Goal: Information Seeking & Learning: Learn about a topic

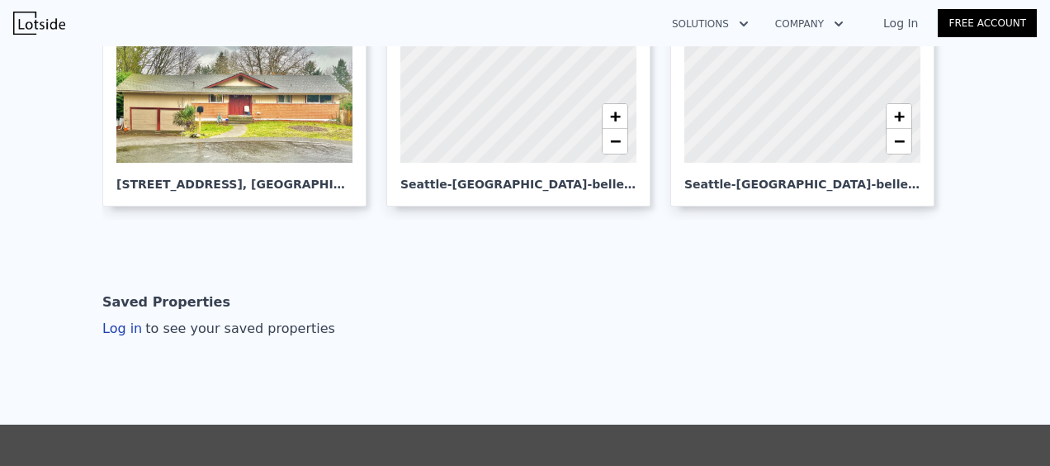
scroll to position [334, 0]
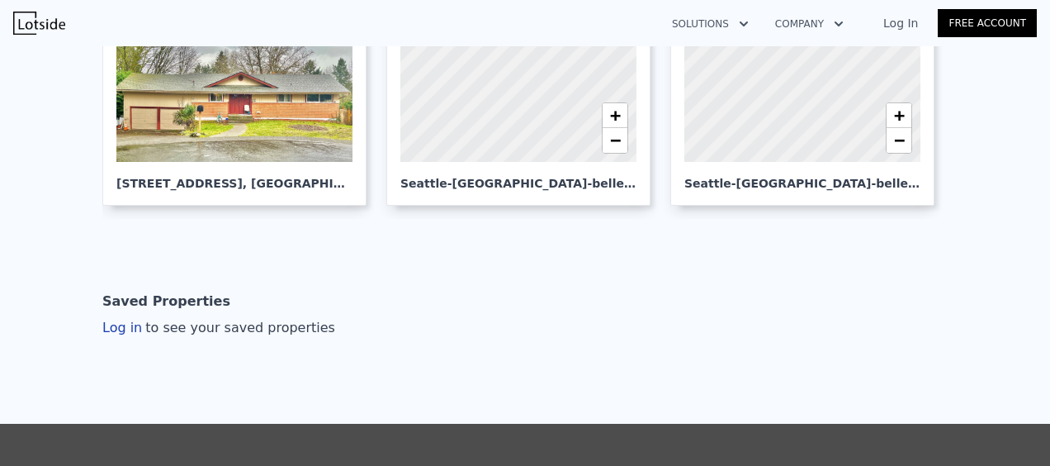
click at [912, 23] on link "Log In" at bounding box center [901, 23] width 74 height 17
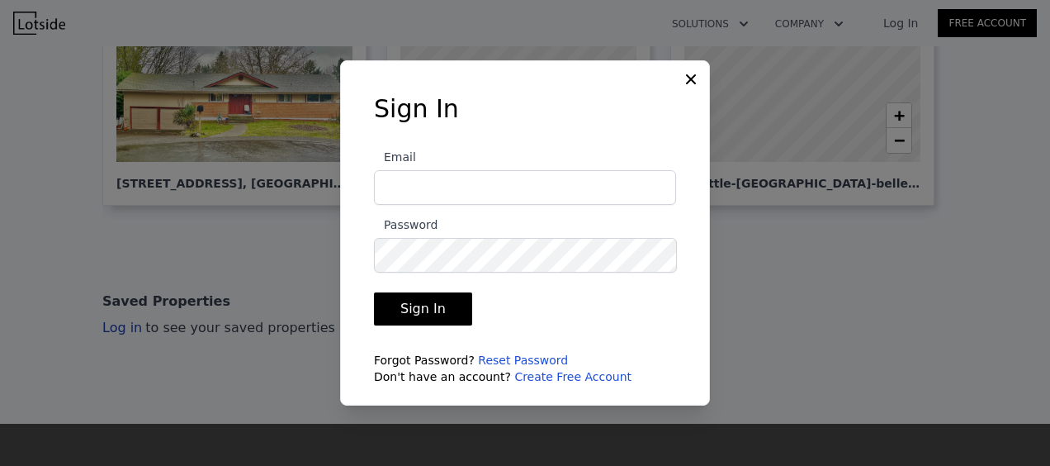
click at [517, 182] on input "Email" at bounding box center [525, 187] width 302 height 35
click at [504, 181] on input "Email" at bounding box center [525, 187] width 302 height 35
type input "robinloves1999@gmail.com"
click at [374, 292] on button "Sign In" at bounding box center [423, 308] width 98 height 33
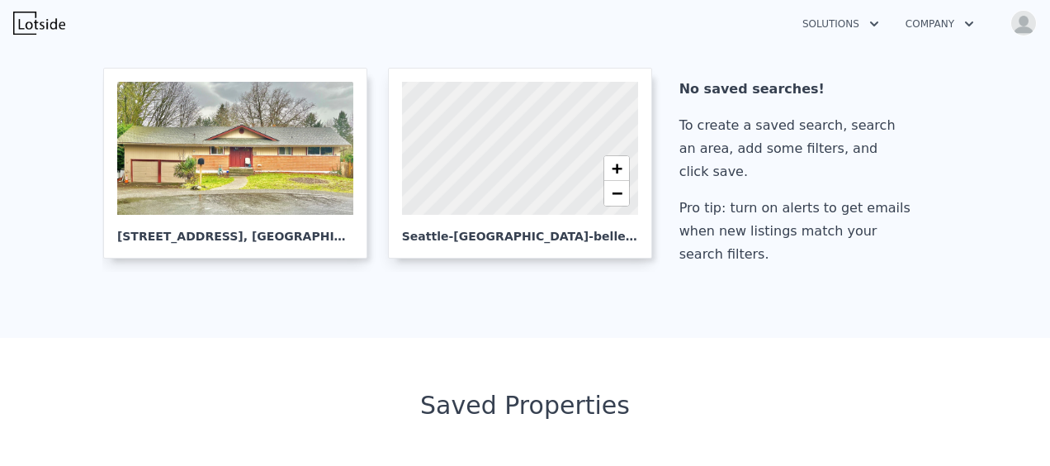
scroll to position [0, 0]
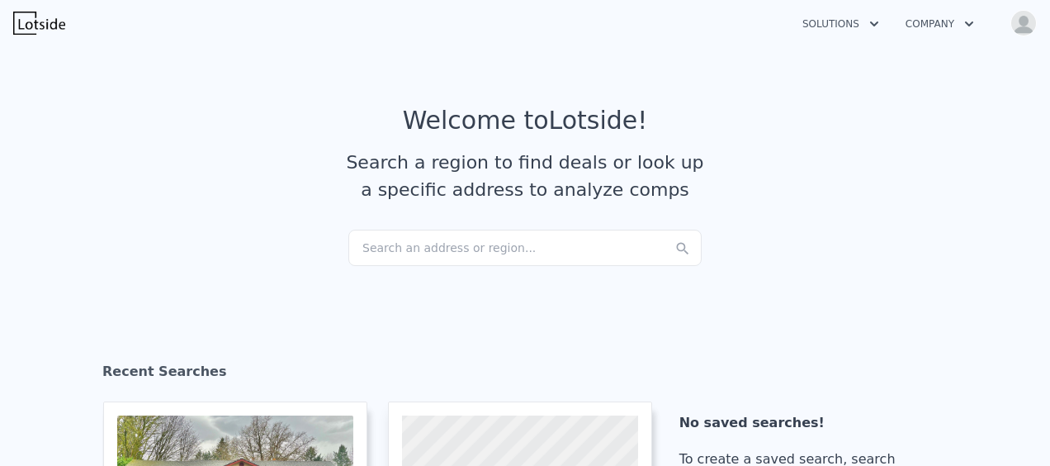
click at [492, 268] on section "Welcome to Lotside ! Search a region to find deals or look up a specific addres…" at bounding box center [525, 168] width 1050 height 256
click at [498, 251] on div "Search an address or region..." at bounding box center [524, 248] width 353 height 36
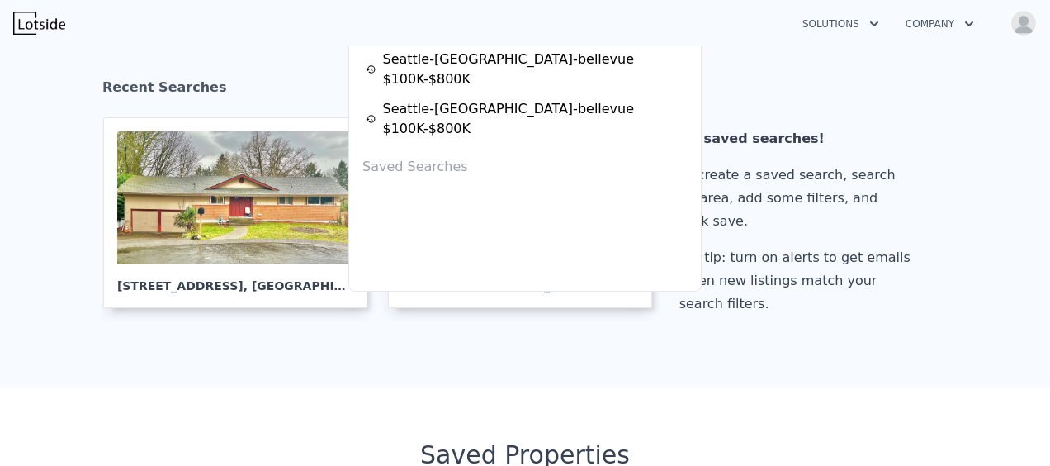
scroll to position [286, 0]
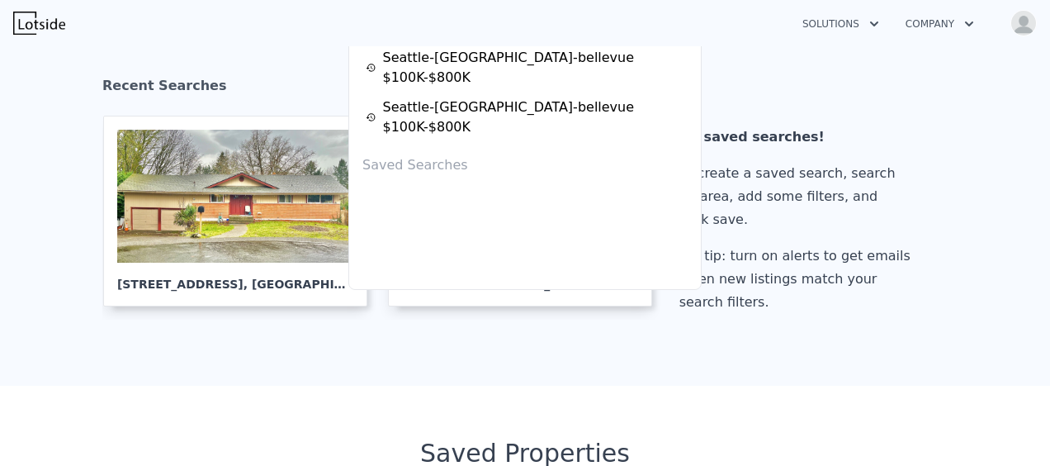
click at [428, 148] on div "Recent Searches 3546 Locust Ave W , University Place , WA 98466 Seattle-tacoma-…" at bounding box center [524, 131] width 353 height 317
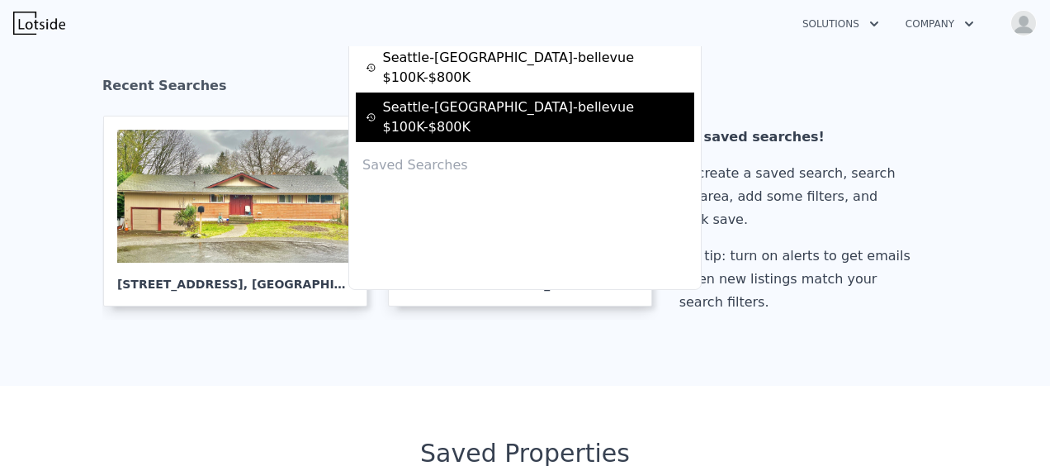
click at [466, 97] on div "Seattle-tacoma-bellevue $100K-$800K" at bounding box center [528, 117] width 324 height 40
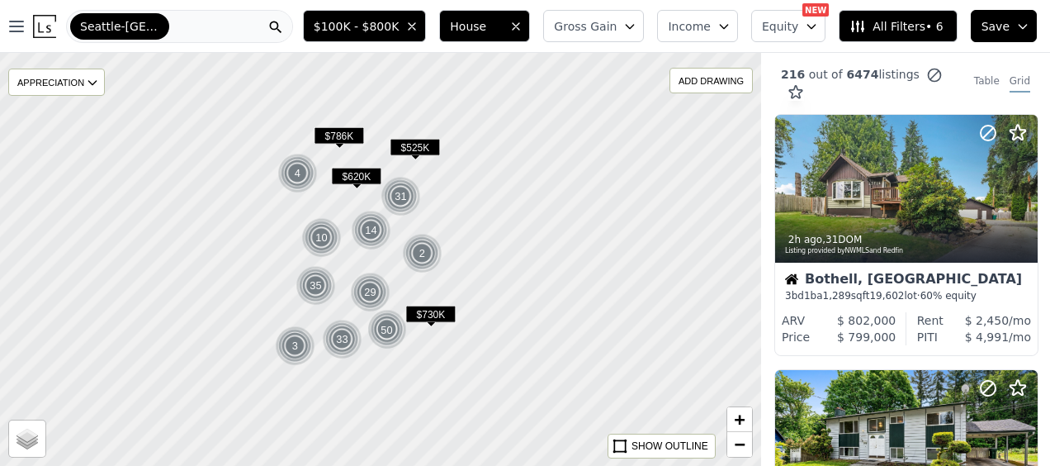
click at [291, 33] on div "Seattle-Tacoma-Bellevue" at bounding box center [179, 26] width 227 height 33
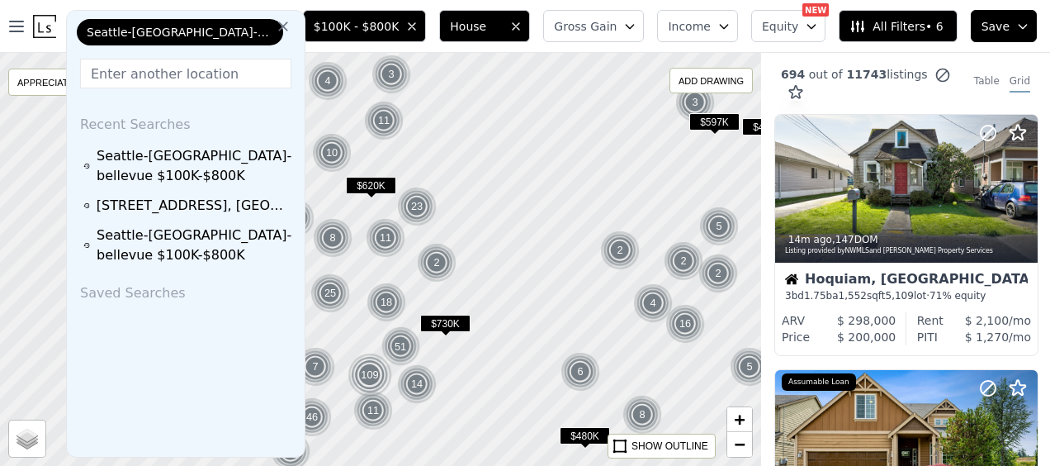
click at [288, 26] on icon at bounding box center [283, 26] width 10 height 10
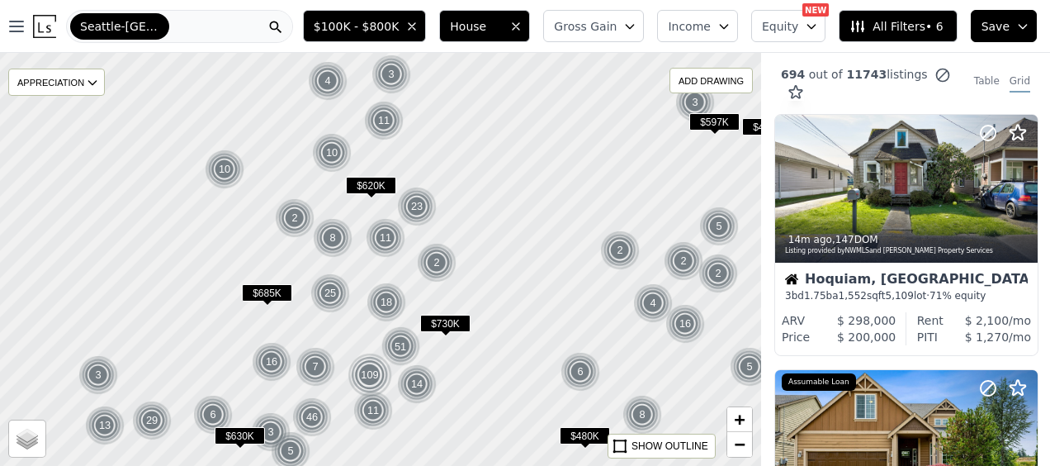
click at [48, 31] on img at bounding box center [44, 26] width 23 height 23
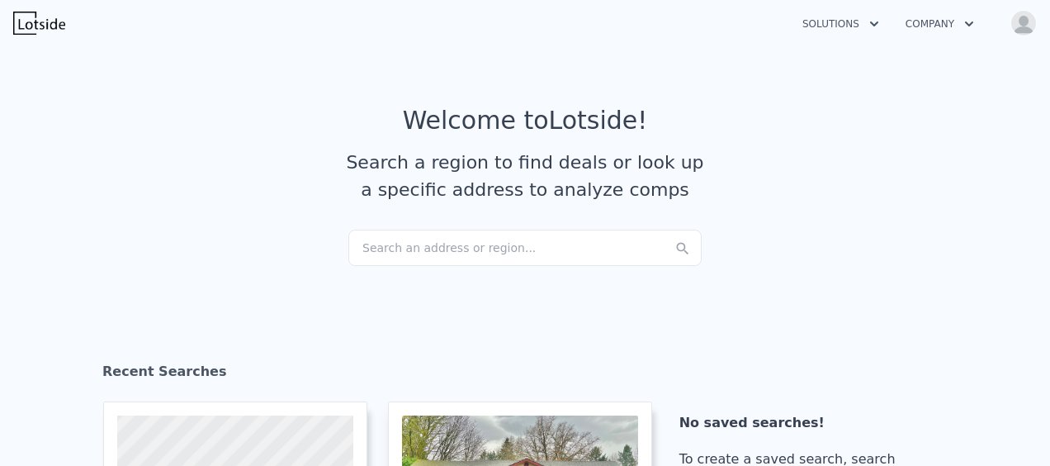
click at [1019, 25] on img "button" at bounding box center [1024, 23] width 26 height 26
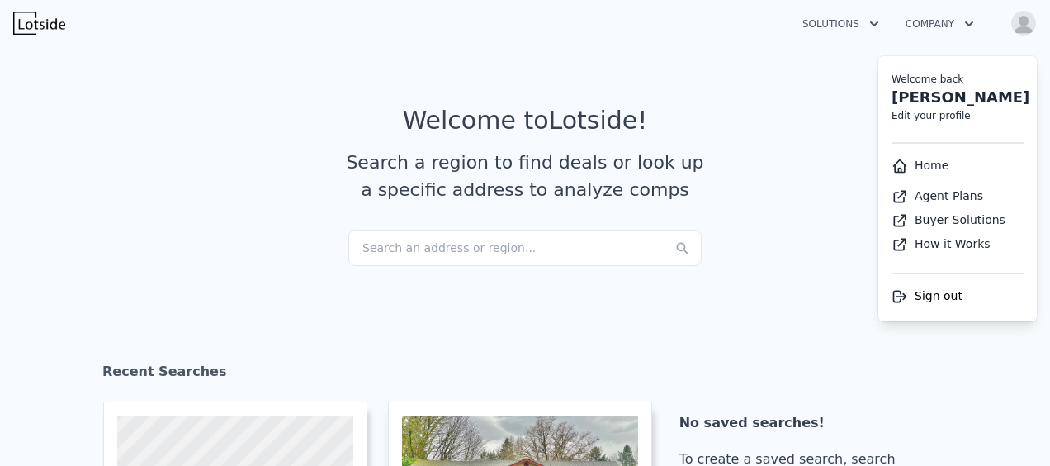
click at [443, 249] on div "Search an address or region..." at bounding box center [524, 248] width 353 height 36
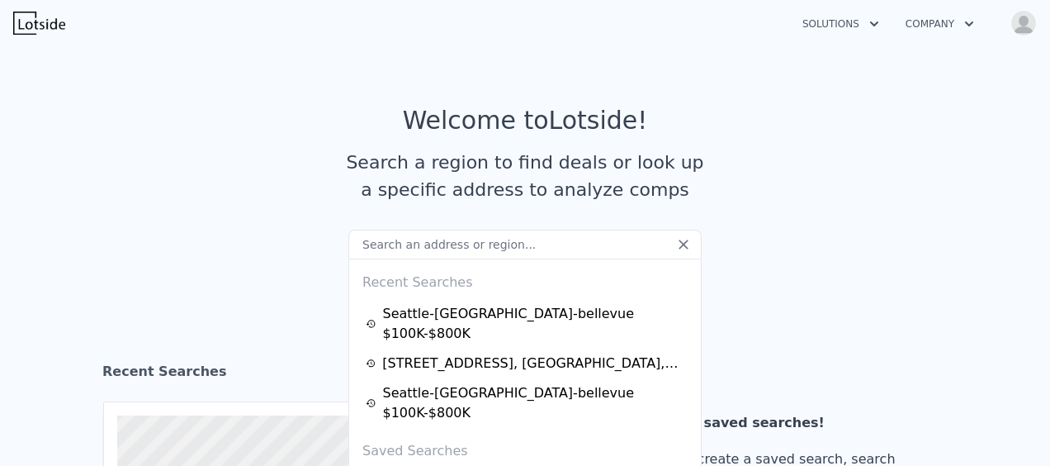
click at [1018, 23] on img "button" at bounding box center [1024, 23] width 26 height 26
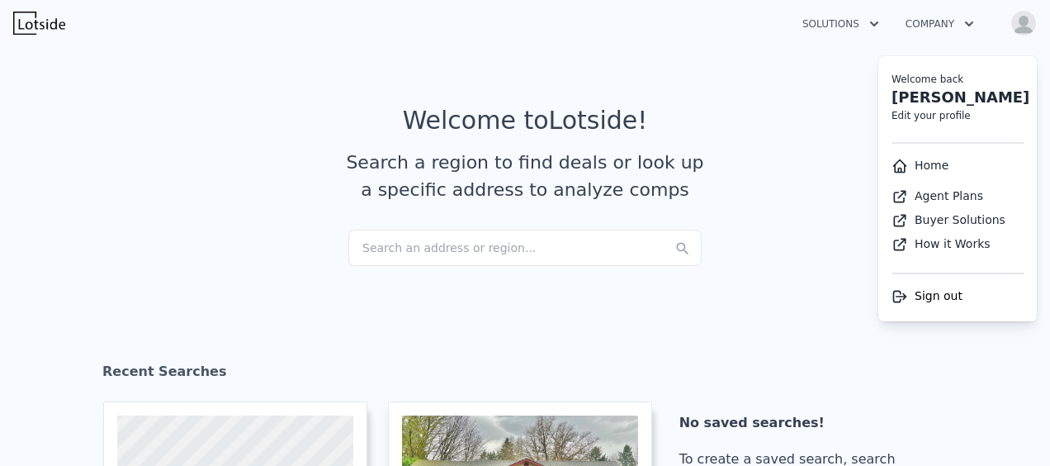
click at [926, 167] on link "Home" at bounding box center [920, 165] width 57 height 13
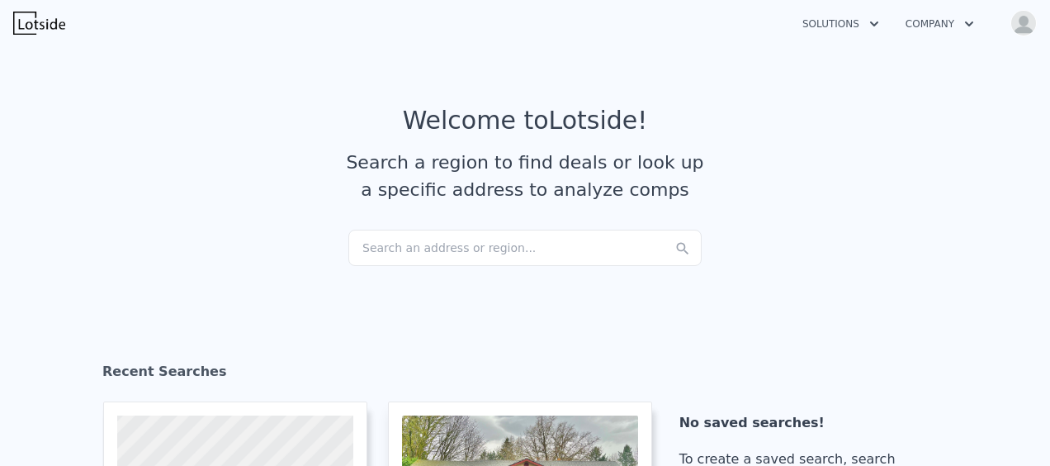
click at [519, 252] on div "Search an address or region..." at bounding box center [524, 248] width 353 height 36
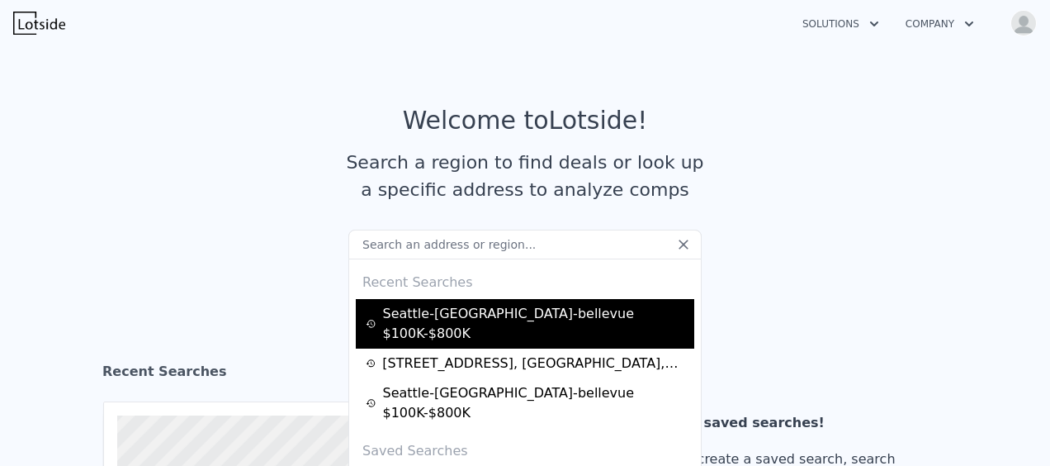
click at [500, 317] on div "Seattle-tacoma-bellevue $100K-$800K" at bounding box center [528, 324] width 324 height 40
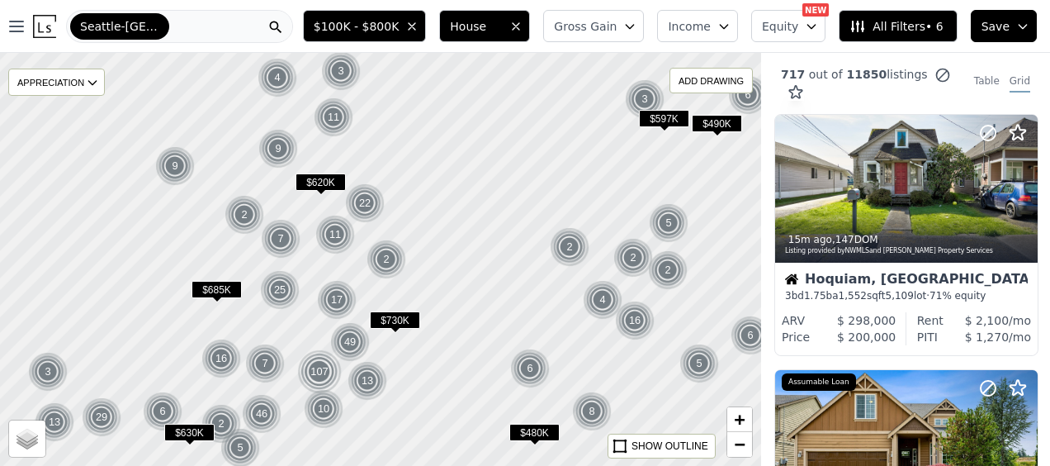
click at [1025, 33] on button "Save" at bounding box center [1004, 26] width 66 height 32
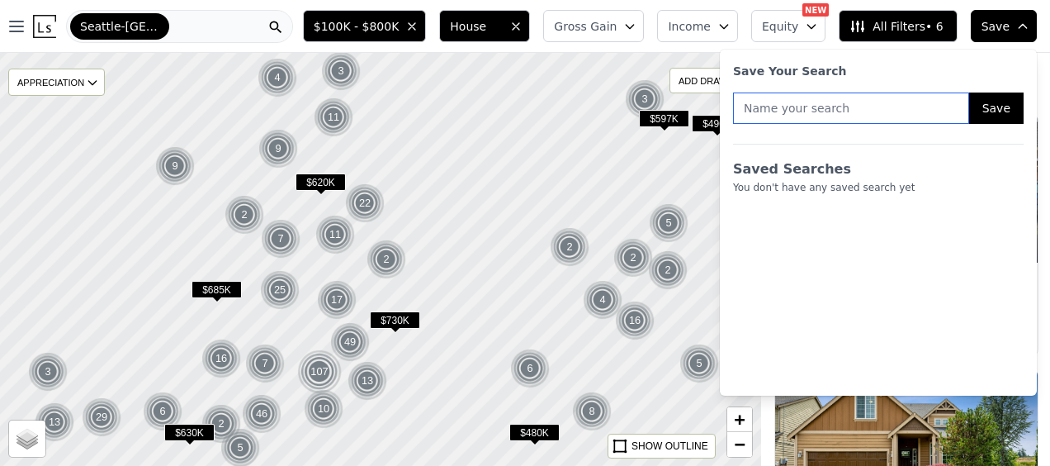
click at [799, 112] on input "text" at bounding box center [851, 107] width 236 height 31
click at [900, 25] on span "All Filters • 6" at bounding box center [896, 26] width 93 height 17
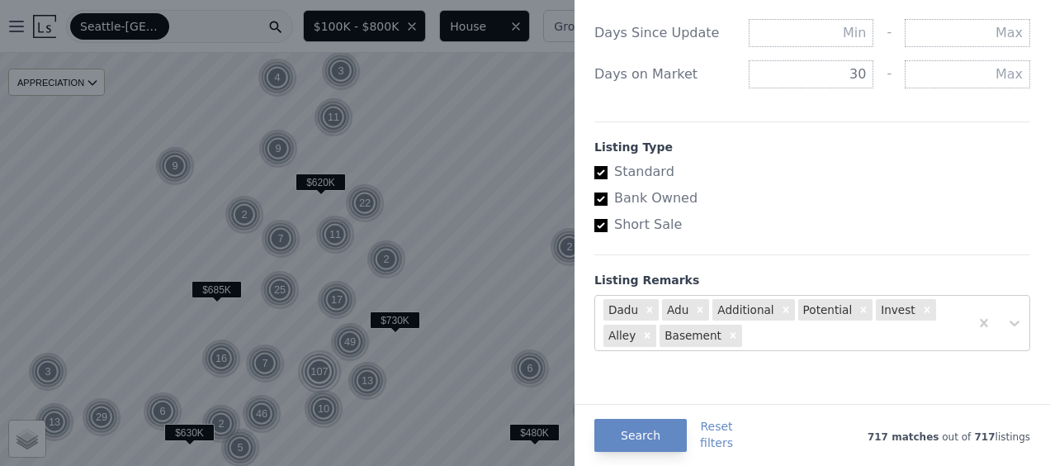
scroll to position [957, 0]
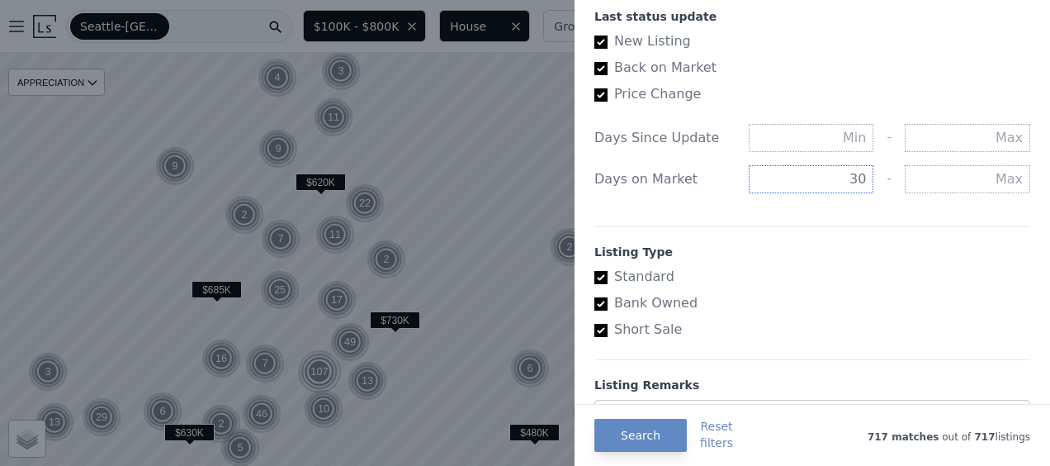
click at [859, 173] on input "30" at bounding box center [812, 179] width 126 height 28
type input "0"
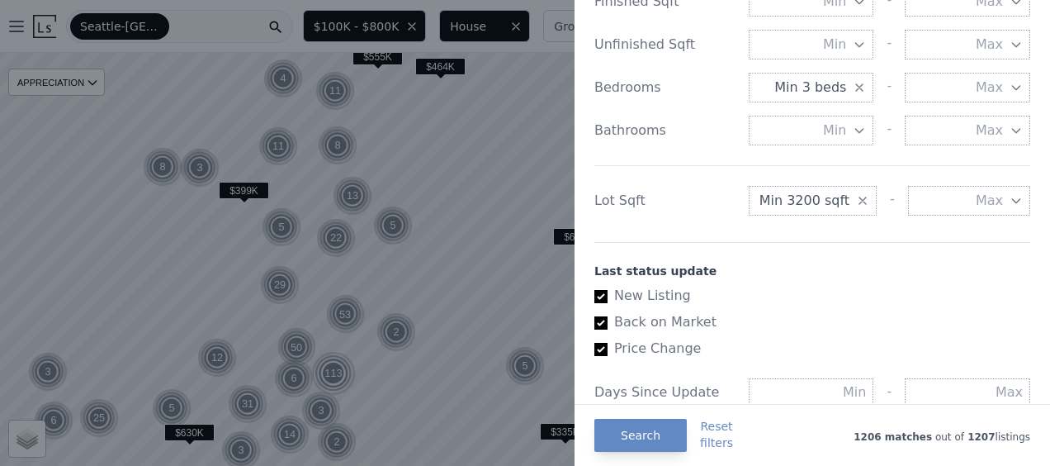
scroll to position [702, 0]
click at [803, 199] on span "Min 3200 sqft" at bounding box center [805, 202] width 90 height 20
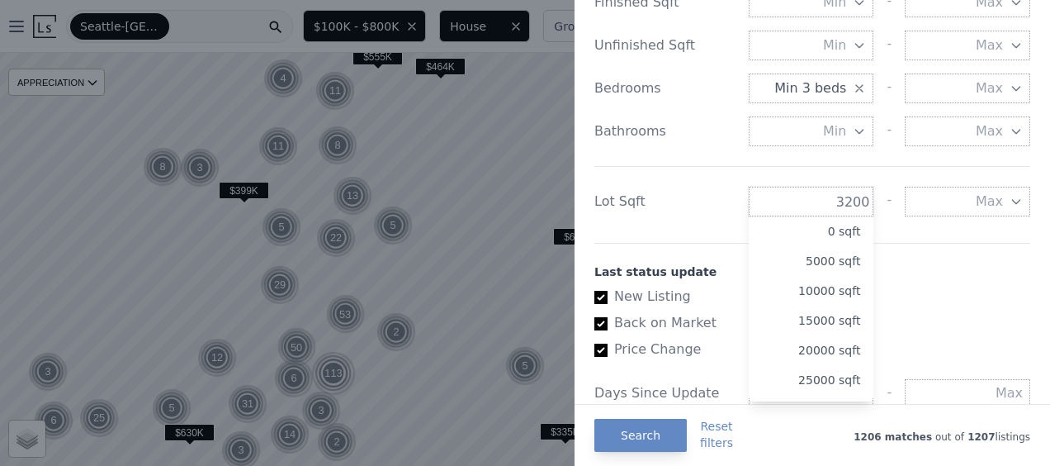
click at [803, 199] on input "number" at bounding box center [812, 202] width 126 height 30
click at [807, 264] on button "5000 sqft" at bounding box center [812, 261] width 126 height 30
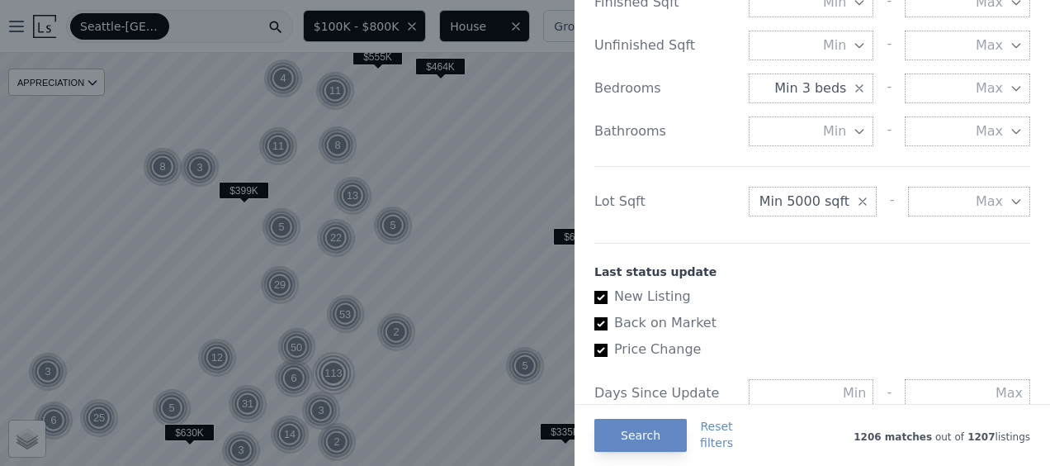
scroll to position [566, 0]
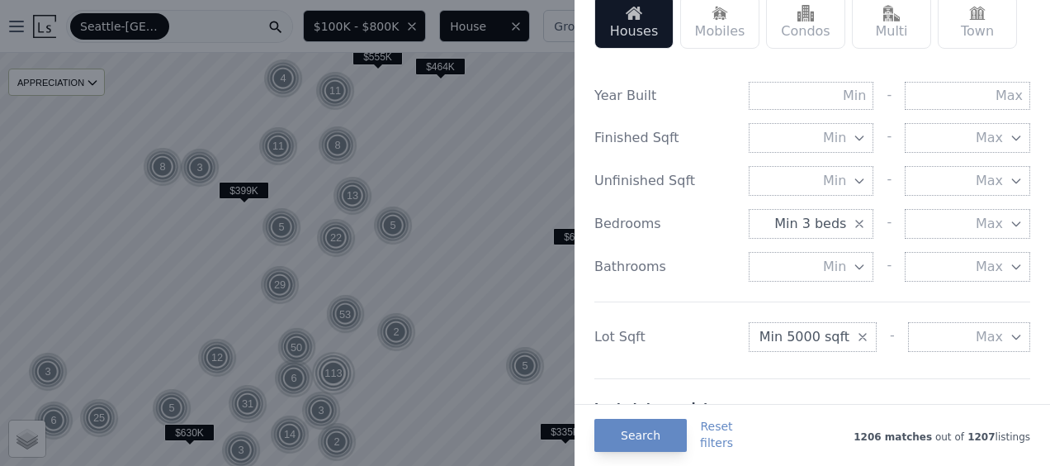
click at [853, 220] on icon "button" at bounding box center [859, 223] width 13 height 13
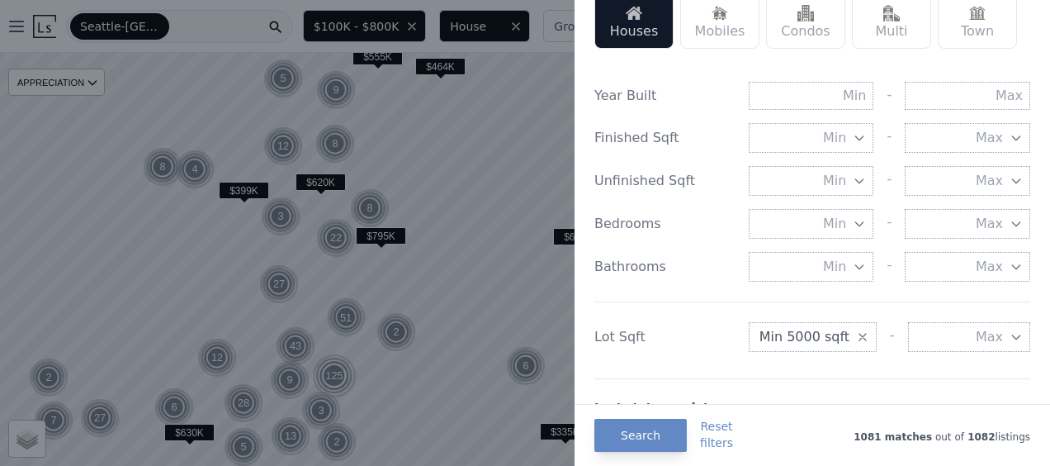
click at [823, 220] on span "Min" at bounding box center [834, 224] width 23 height 20
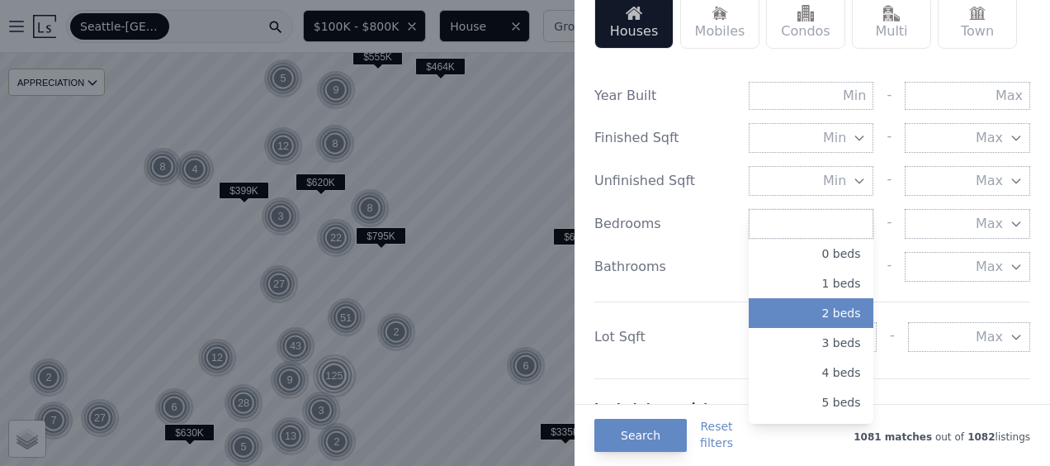
click at [818, 310] on button "2 beds" at bounding box center [812, 313] width 126 height 30
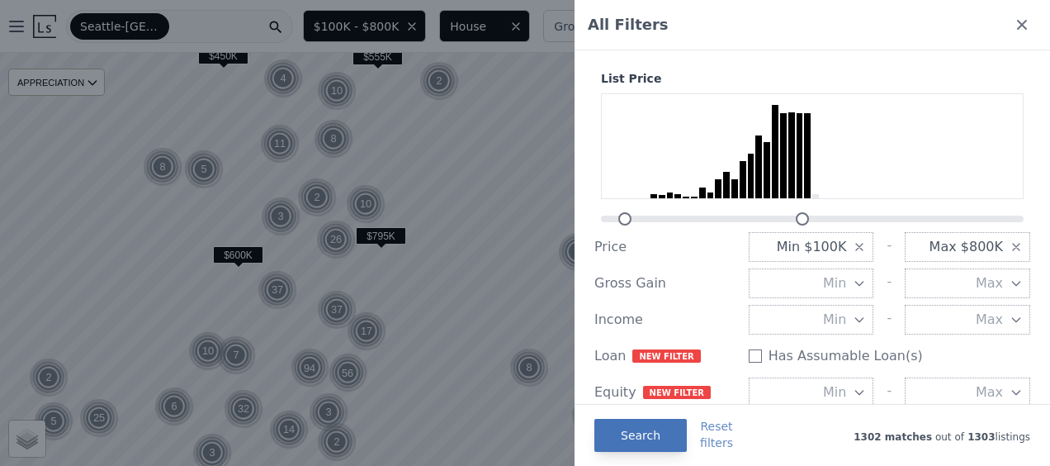
click at [642, 439] on button "Search" at bounding box center [641, 435] width 92 height 33
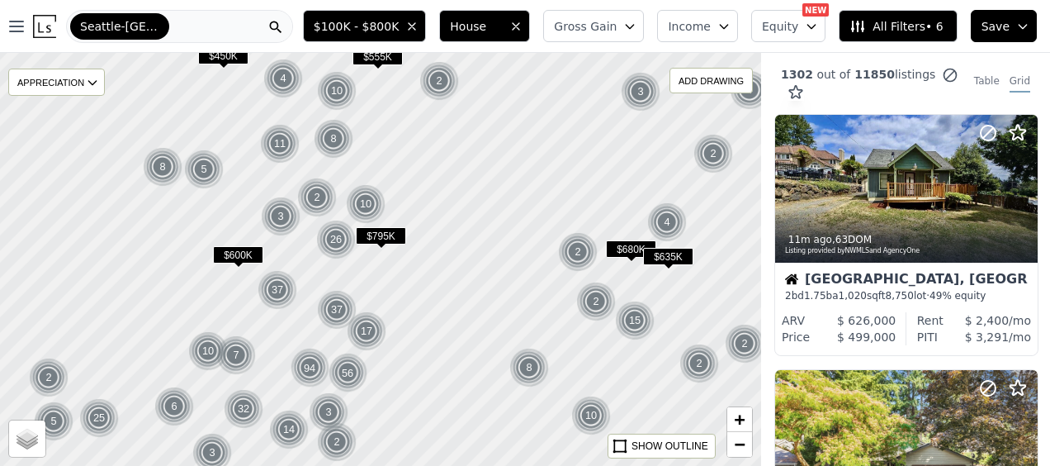
click at [1007, 21] on span "Save" at bounding box center [996, 26] width 28 height 17
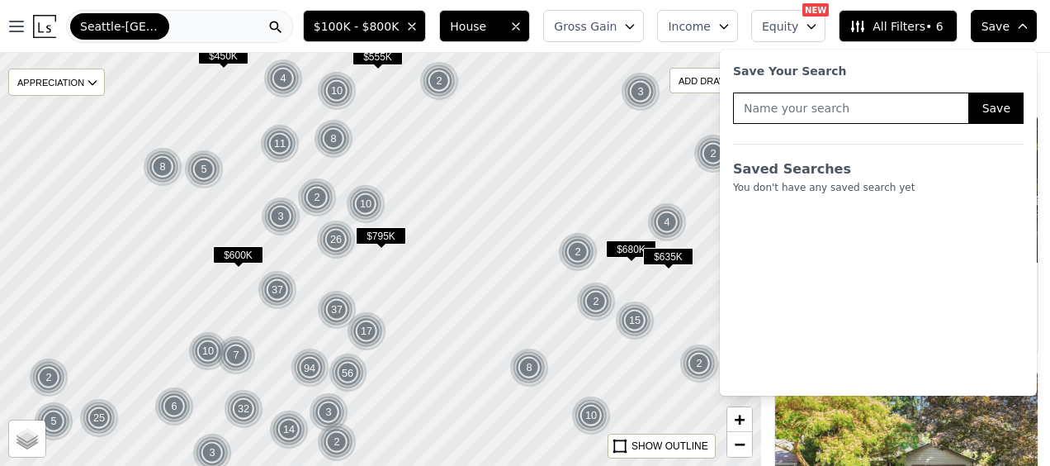
click at [169, 20] on div "Seattle-Tacoma-Bellevue" at bounding box center [179, 26] width 227 height 33
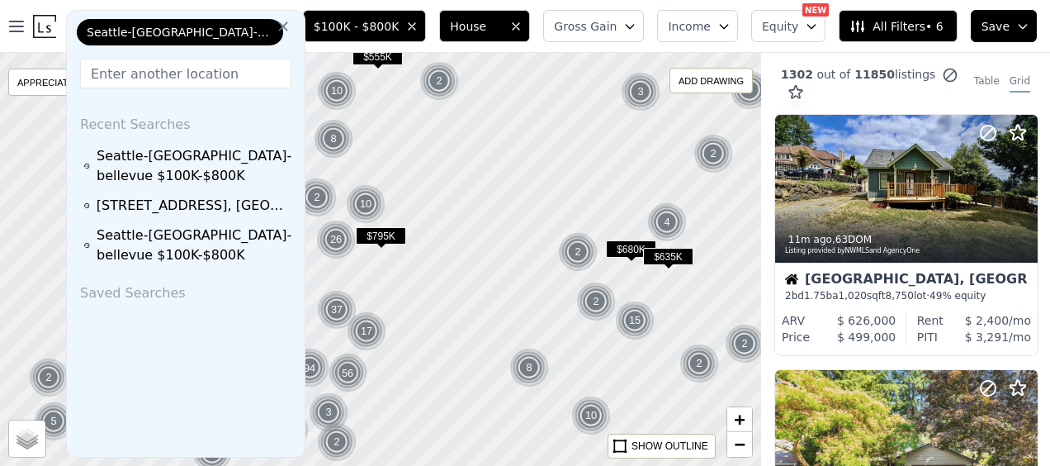
click at [206, 33] on span "Seattle-Tacoma-Bellevue" at bounding box center [180, 32] width 187 height 17
drag, startPoint x: 206, startPoint y: 33, endPoint x: 183, endPoint y: 68, distance: 41.7
click at [183, 68] on input "text" at bounding box center [185, 74] width 211 height 30
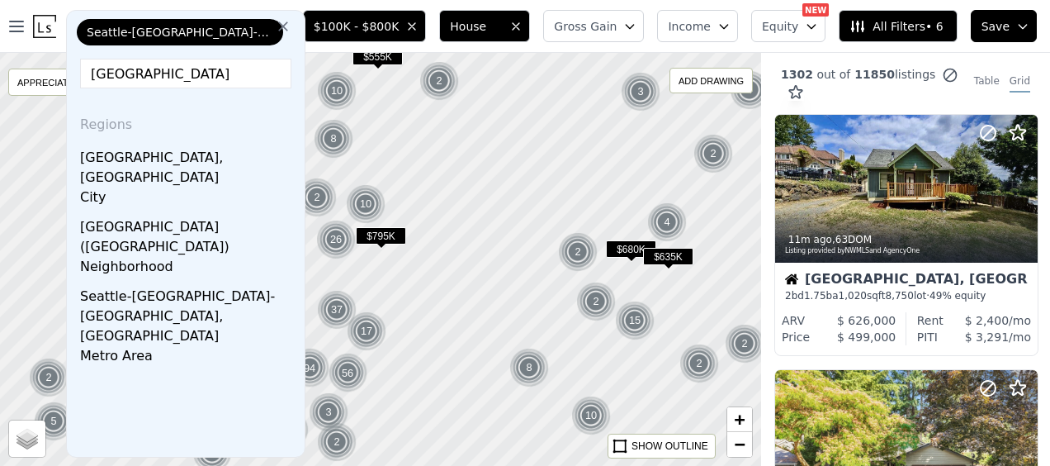
type input "seattle"
click at [185, 32] on span "Seattle-Tacoma-Bellevue" at bounding box center [180, 32] width 187 height 17
click at [168, 73] on input "seattle" at bounding box center [185, 74] width 211 height 30
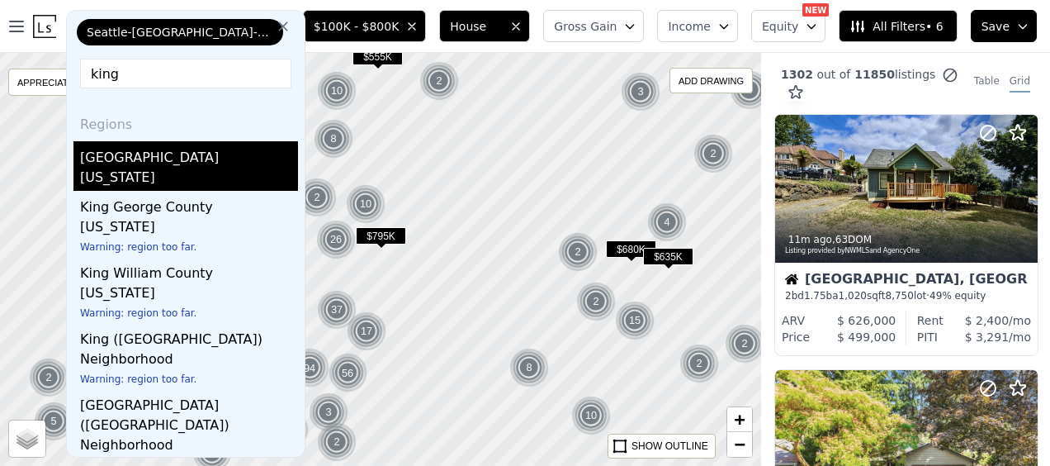
type input "king"
click at [156, 157] on div "[GEOGRAPHIC_DATA]" at bounding box center [189, 154] width 218 height 26
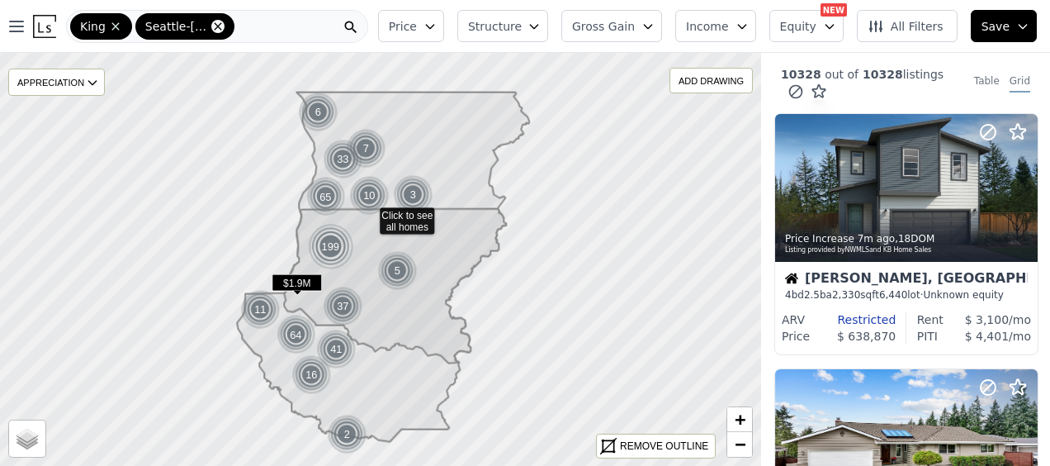
click at [216, 26] on icon at bounding box center [217, 25] width 7 height 7
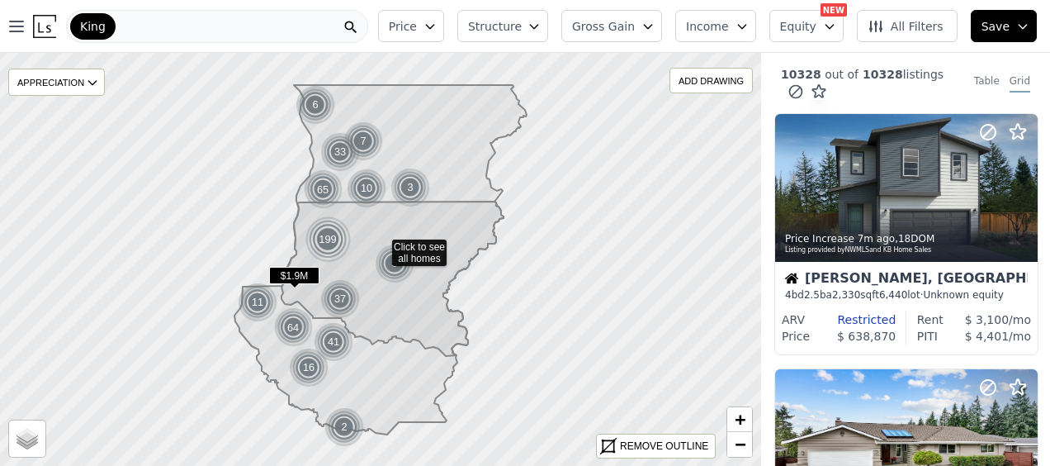
click at [200, 24] on div "King" at bounding box center [217, 26] width 302 height 33
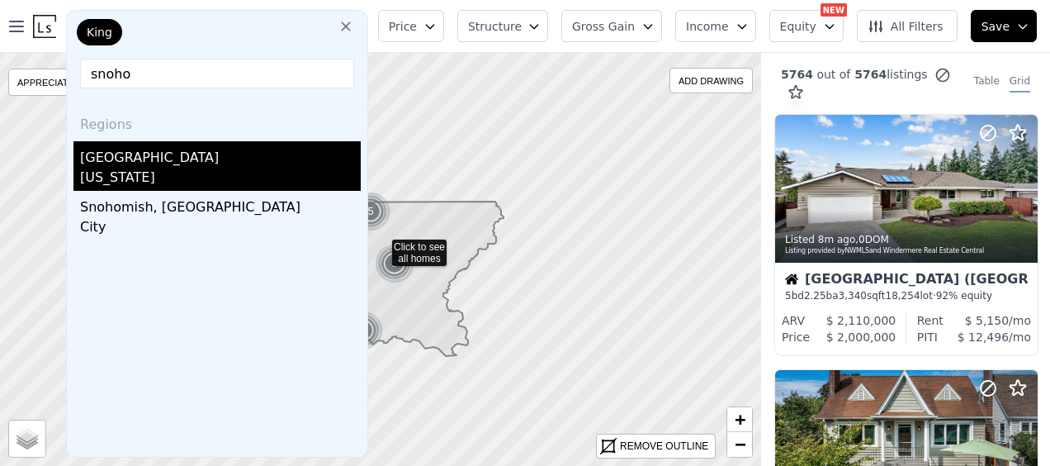
type input "snoho"
click at [168, 163] on div "Snohomish County" at bounding box center [220, 154] width 281 height 26
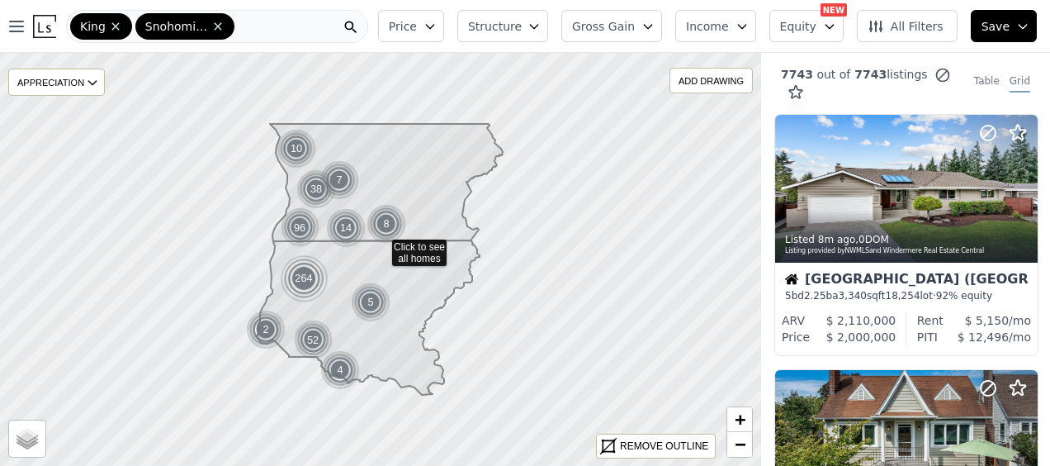
click at [1014, 24] on button "Save" at bounding box center [1004, 26] width 66 height 32
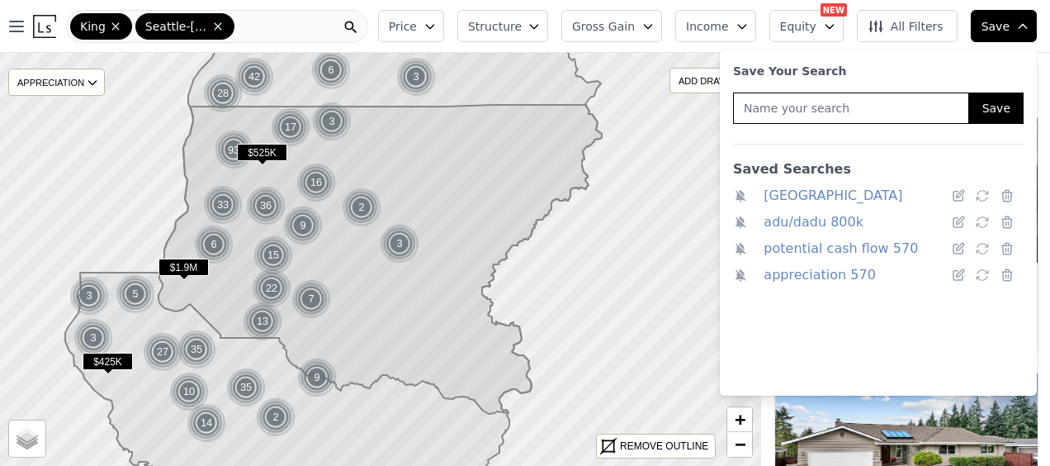
click at [796, 216] on link "adu/dadu 800k" at bounding box center [814, 222] width 100 height 23
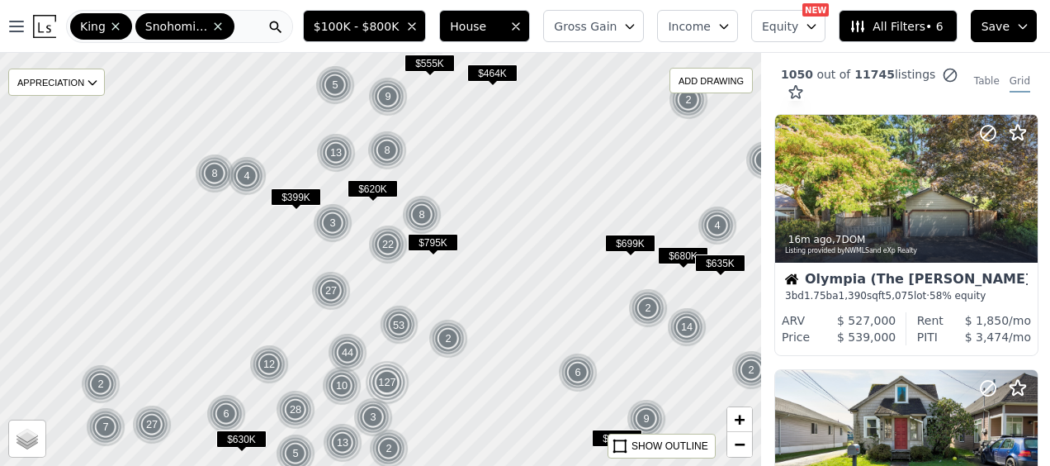
click at [894, 30] on span "All Filters • 6" at bounding box center [896, 26] width 93 height 17
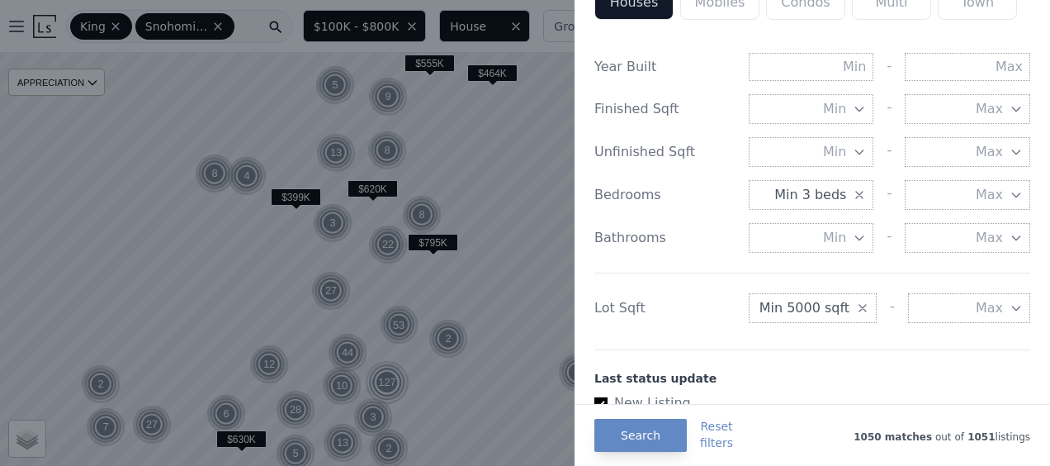
scroll to position [590, 0]
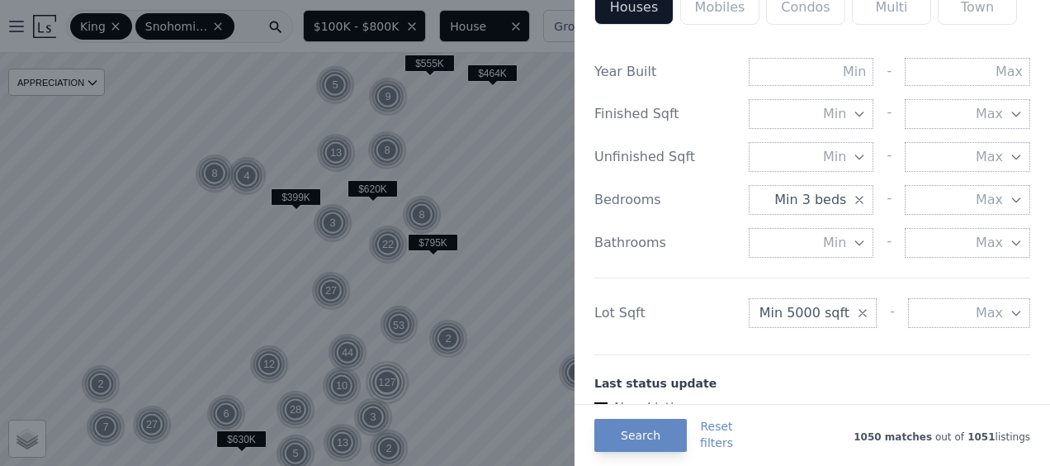
click at [856, 198] on icon "button" at bounding box center [859, 200] width 7 height 7
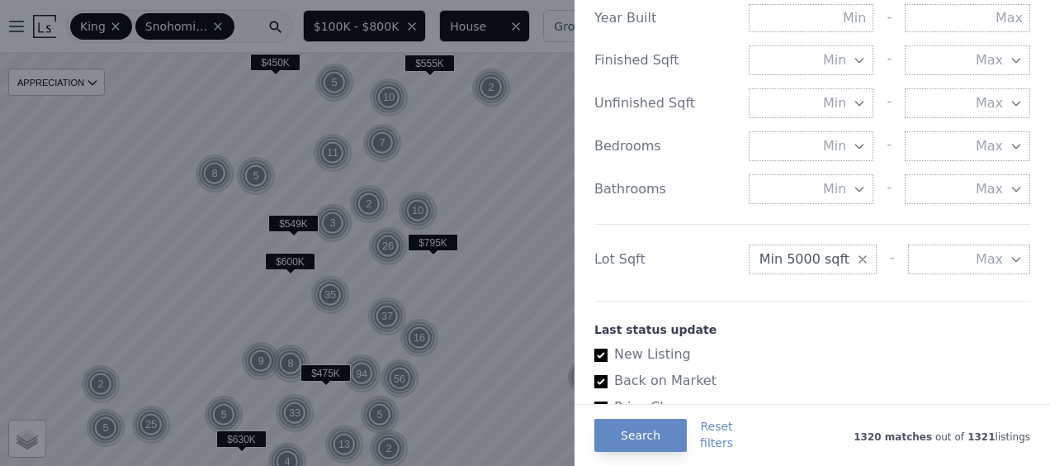
scroll to position [645, 0]
click at [657, 433] on button "Search" at bounding box center [641, 435] width 92 height 33
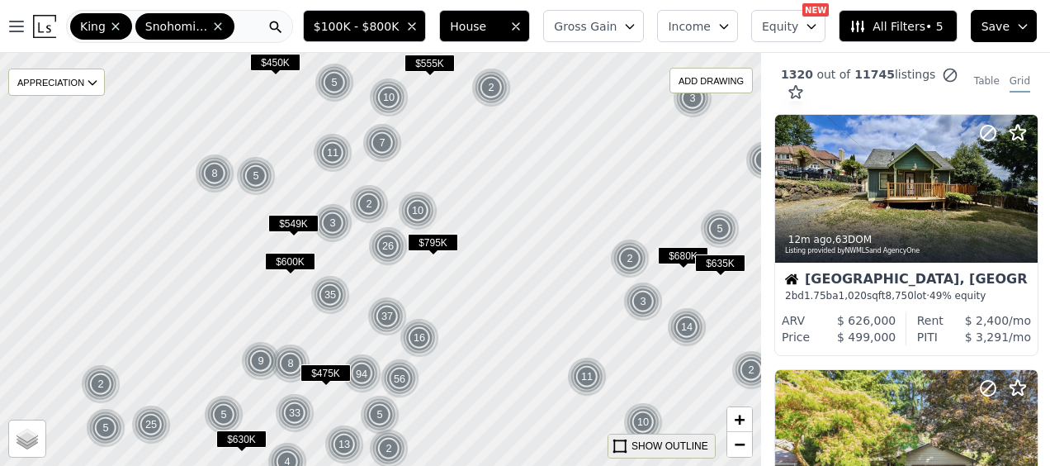
click at [666, 442] on div "SHOW OUTLINE" at bounding box center [670, 445] width 77 height 15
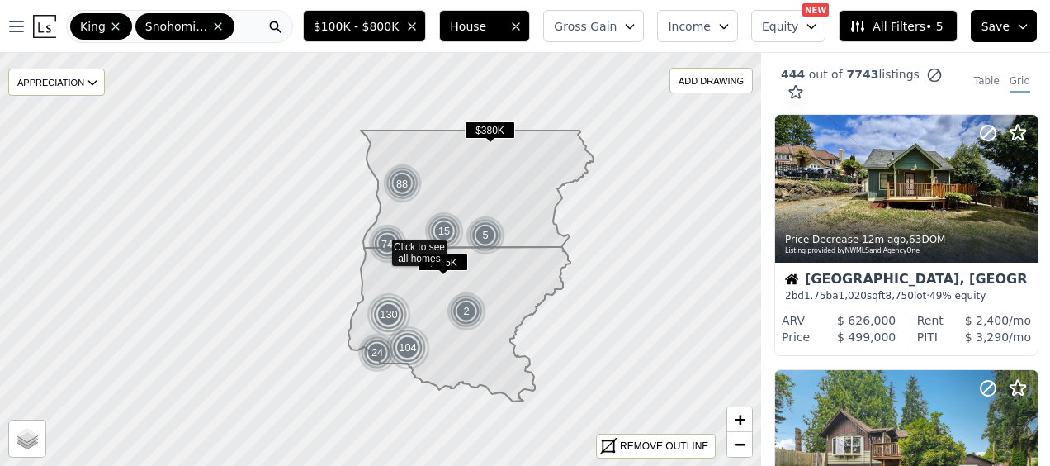
click at [669, 448] on div "REMOVE OUTLINE" at bounding box center [664, 445] width 88 height 15
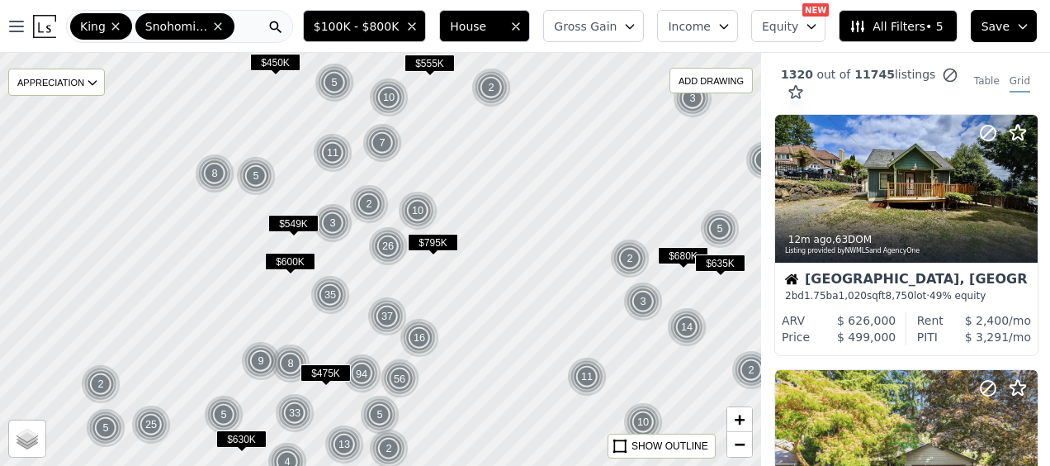
click at [1019, 33] on button "Save" at bounding box center [1004, 26] width 66 height 32
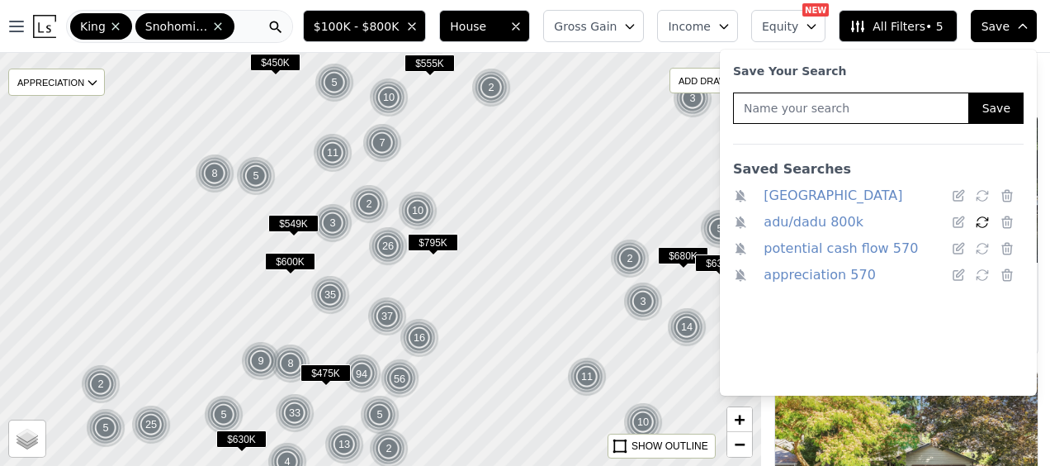
click at [983, 219] on icon at bounding box center [982, 222] width 15 height 15
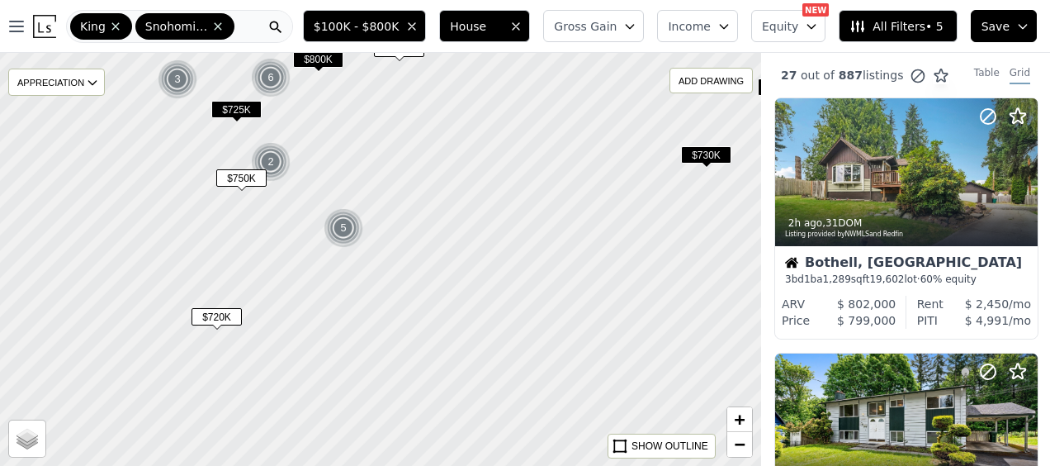
drag, startPoint x: 258, startPoint y: 286, endPoint x: 328, endPoint y: 177, distance: 129.6
click at [328, 177] on div at bounding box center [380, 259] width 913 height 495
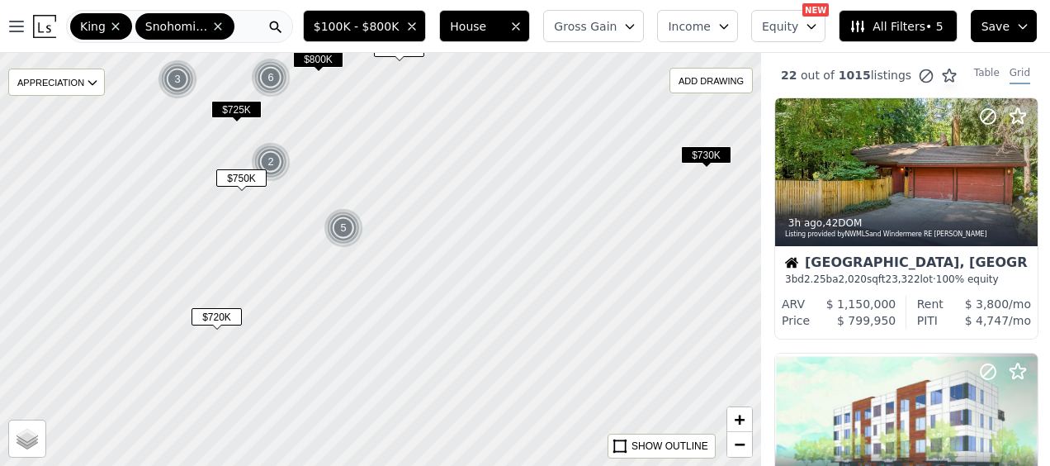
click at [221, 312] on span "$720K" at bounding box center [217, 316] width 50 height 17
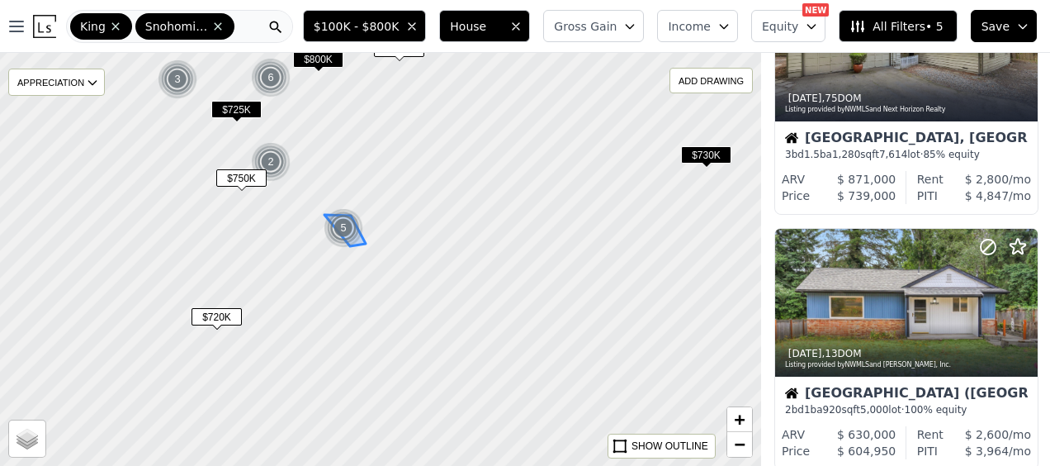
scroll to position [2487, 1]
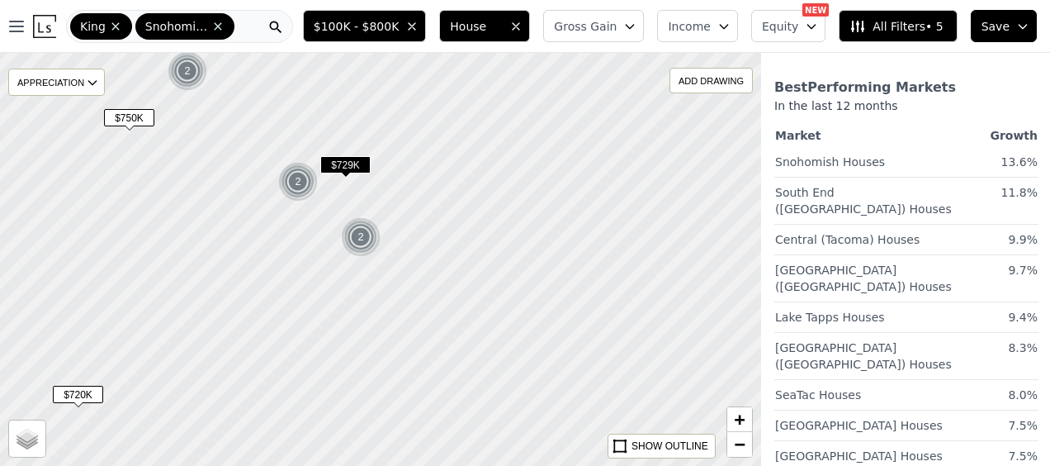
scroll to position [958, 1]
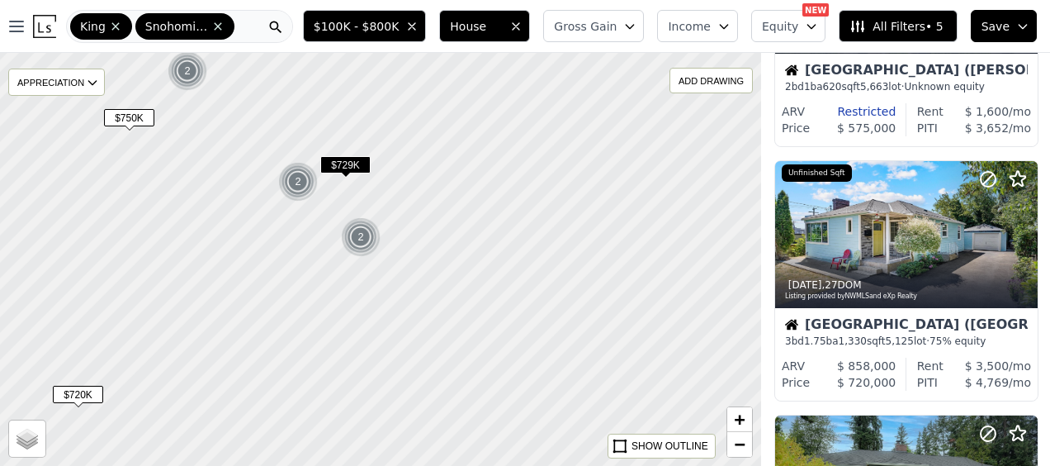
click at [301, 176] on img at bounding box center [298, 182] width 40 height 40
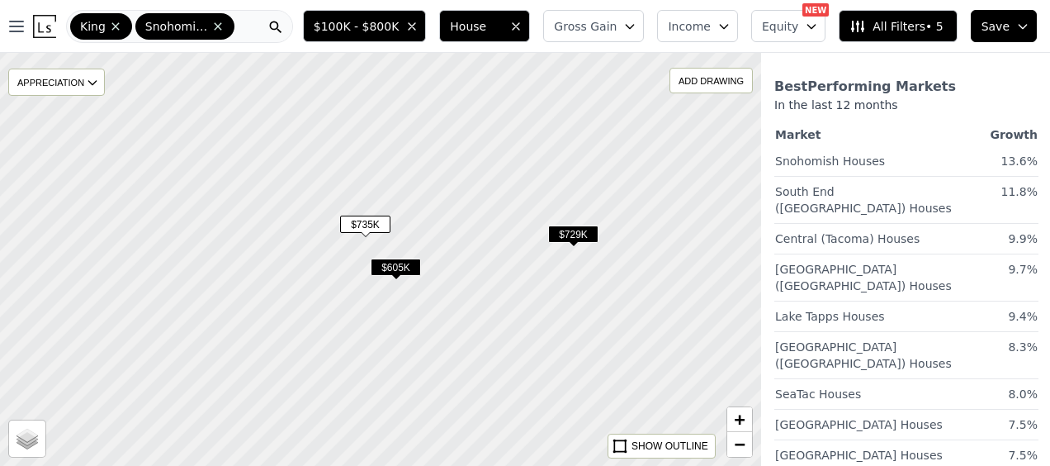
scroll to position [194, 1]
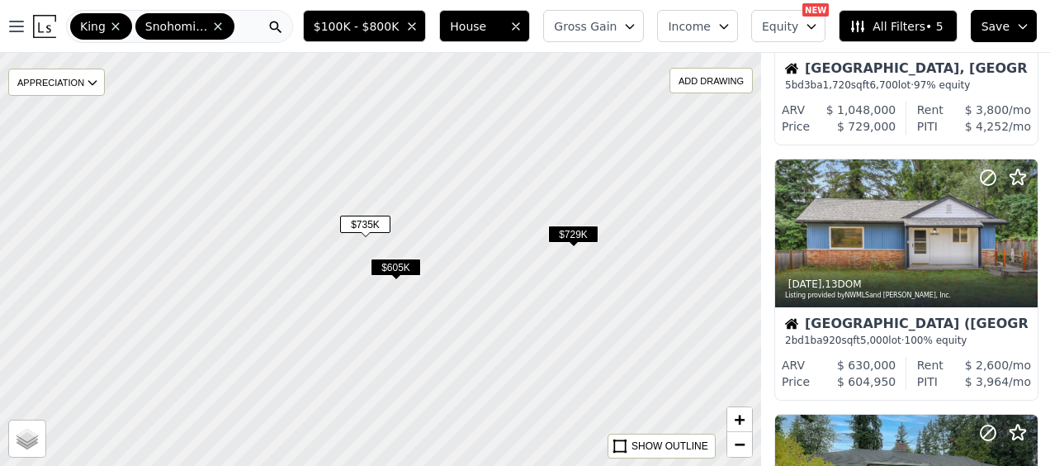
click at [396, 268] on span "$605K" at bounding box center [396, 266] width 50 height 17
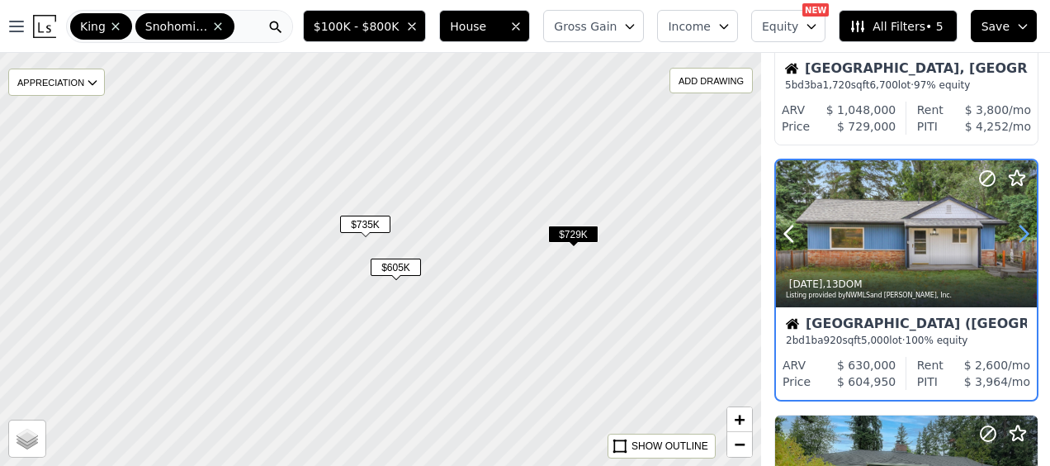
click at [1030, 230] on icon at bounding box center [1024, 233] width 26 height 26
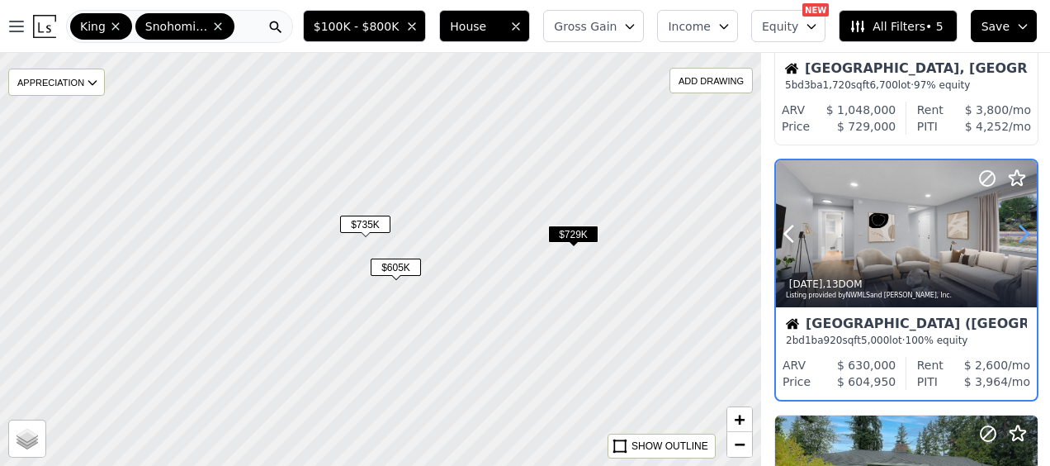
click at [1030, 230] on icon at bounding box center [1024, 233] width 26 height 26
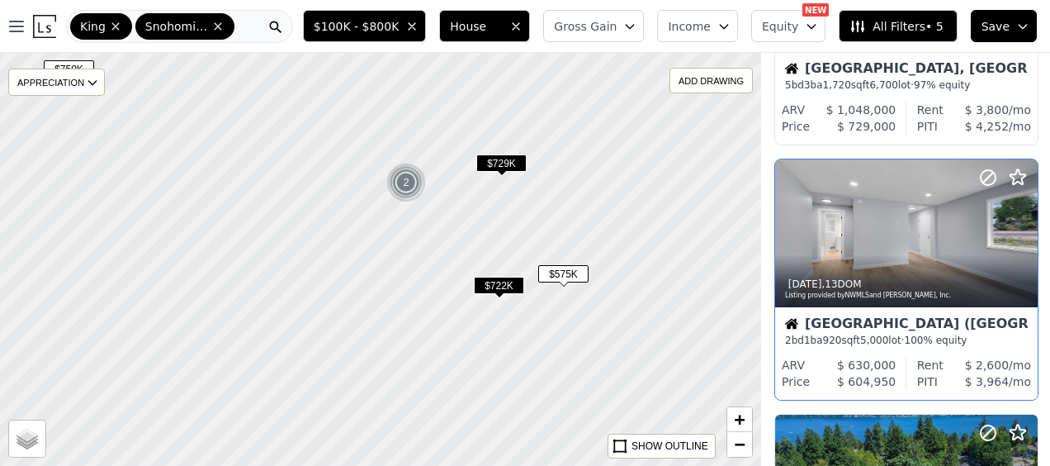
drag, startPoint x: 410, startPoint y: 363, endPoint x: 375, endPoint y: 230, distance: 138.2
click at [375, 230] on div at bounding box center [380, 258] width 913 height 495
click at [566, 274] on span "$575K" at bounding box center [563, 273] width 50 height 17
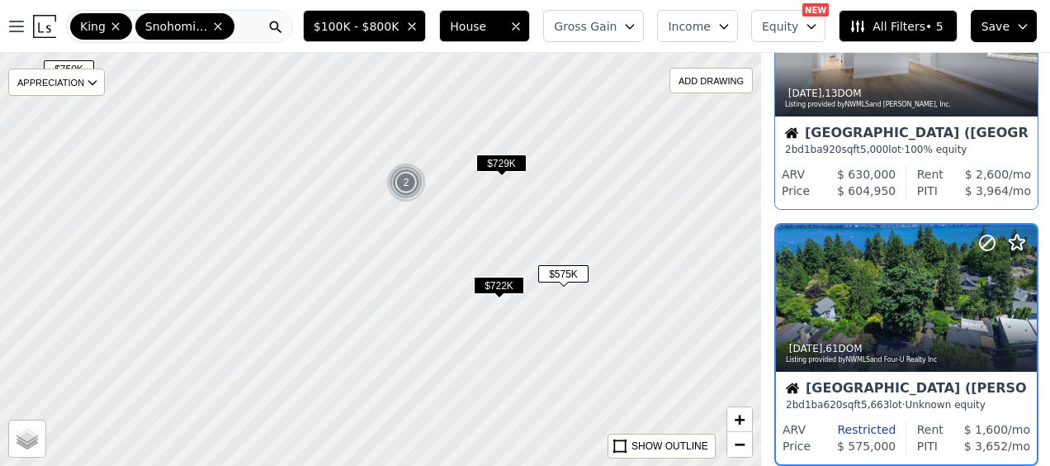
scroll to position [449, 1]
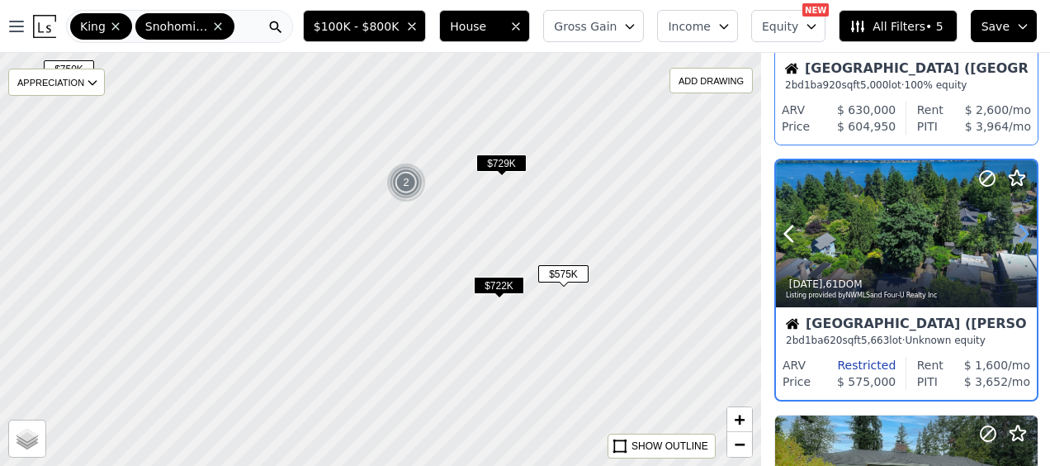
click at [1021, 233] on icon at bounding box center [1024, 233] width 26 height 26
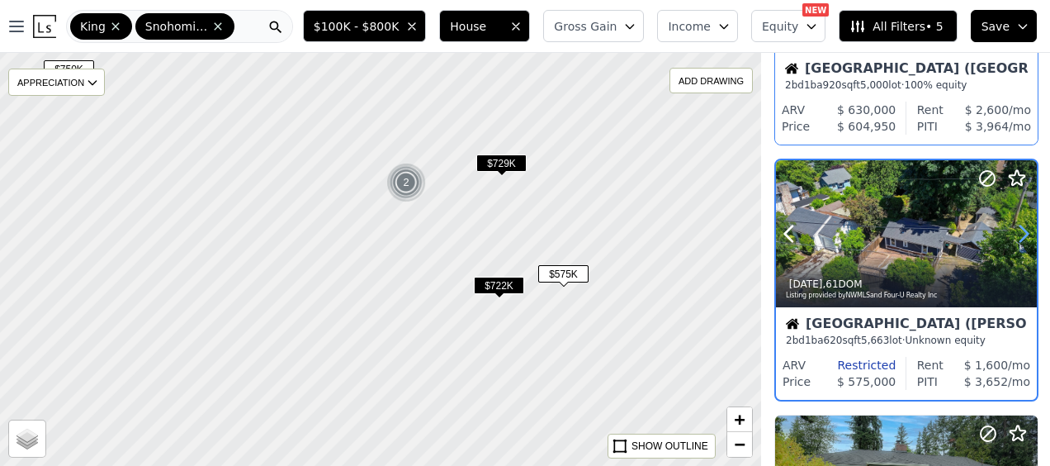
click at [1021, 233] on icon at bounding box center [1024, 233] width 26 height 26
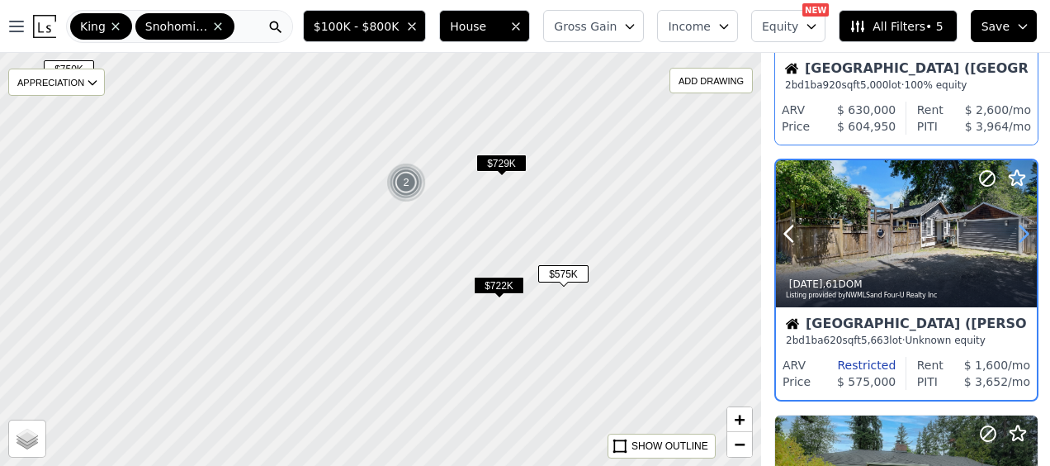
click at [1021, 233] on icon at bounding box center [1024, 233] width 26 height 26
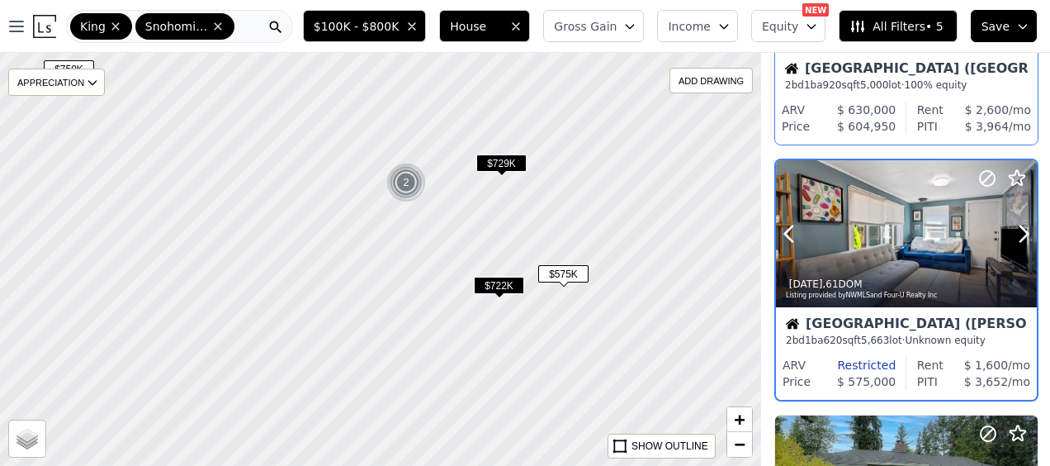
click at [896, 246] on div at bounding box center [906, 233] width 261 height 147
click at [986, 181] on icon at bounding box center [988, 178] width 20 height 20
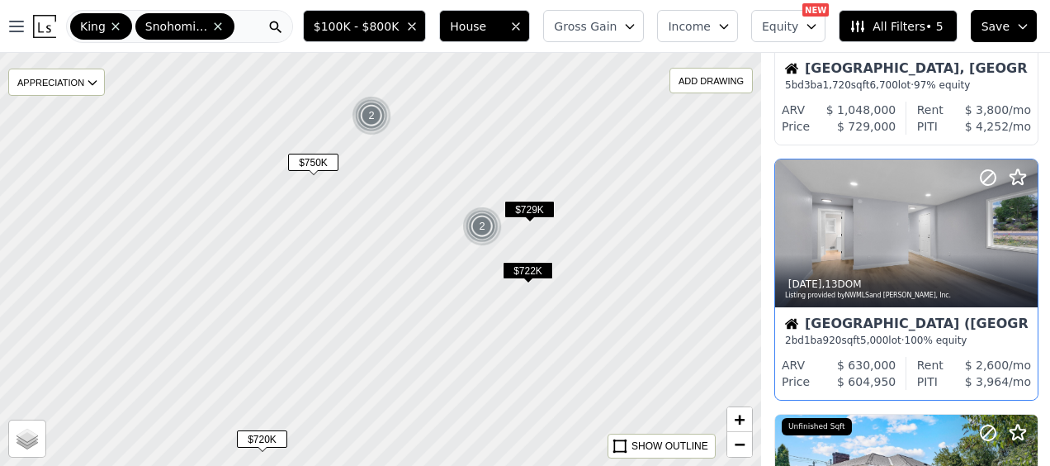
scroll to position [704, 1]
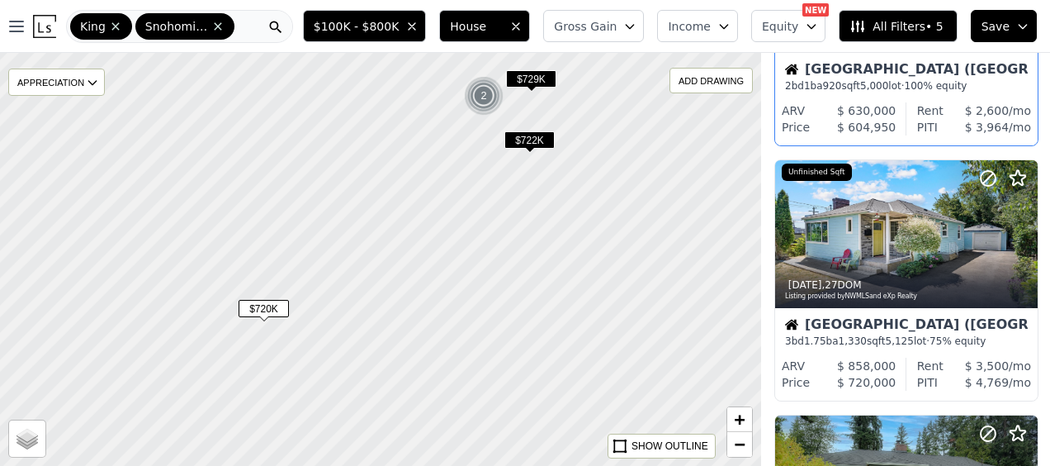
drag, startPoint x: 328, startPoint y: 339, endPoint x: 330, endPoint y: 210, distance: 129.7
click at [330, 210] on div at bounding box center [380, 259] width 913 height 495
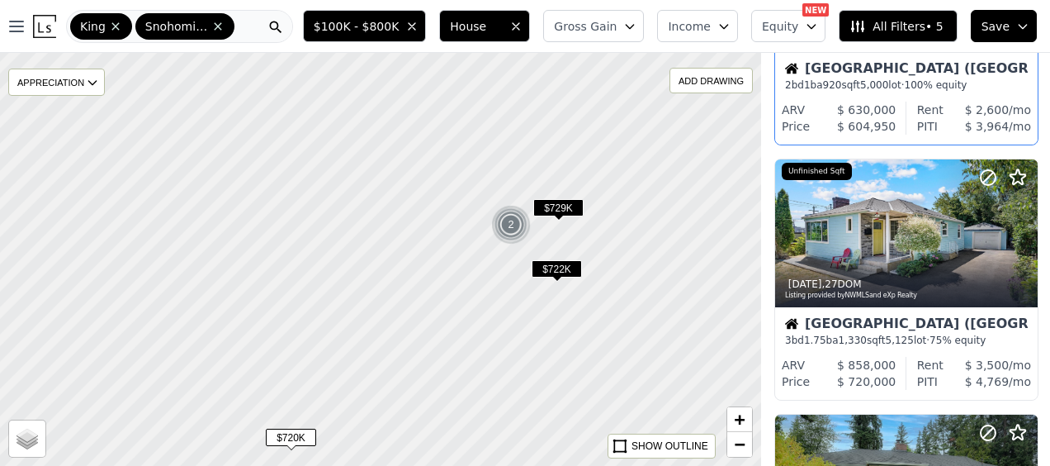
drag, startPoint x: 289, startPoint y: 140, endPoint x: 315, endPoint y: 268, distance: 130.7
click at [315, 268] on div at bounding box center [380, 260] width 913 height 495
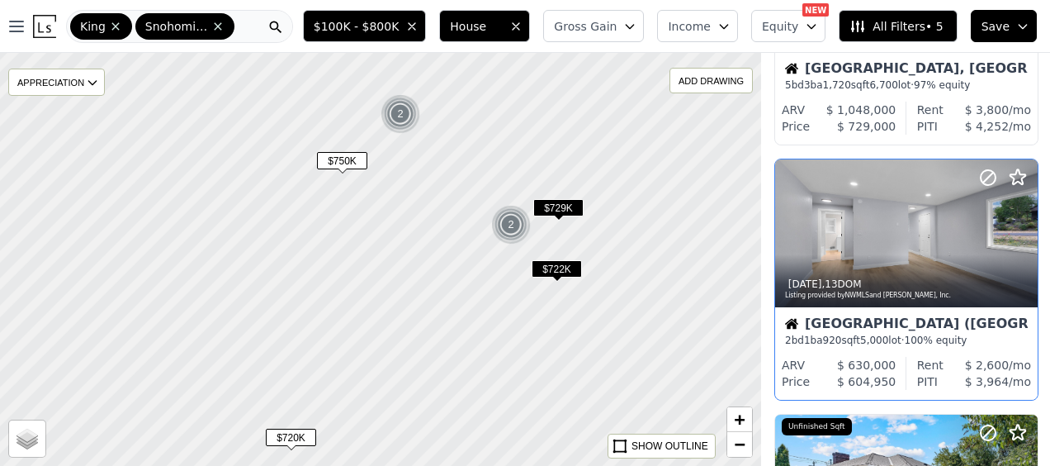
scroll to position [704, 1]
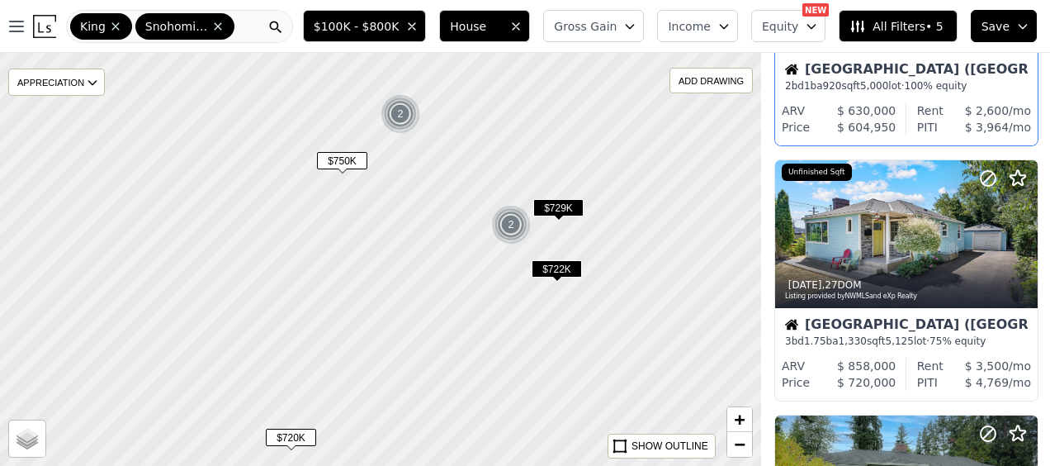
click at [348, 160] on span "$750K" at bounding box center [342, 160] width 50 height 17
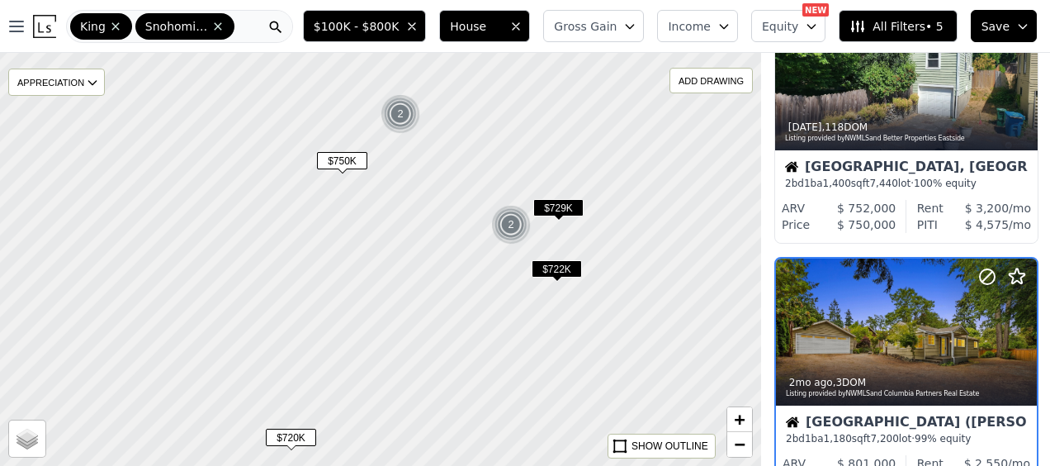
scroll to position [1468, 1]
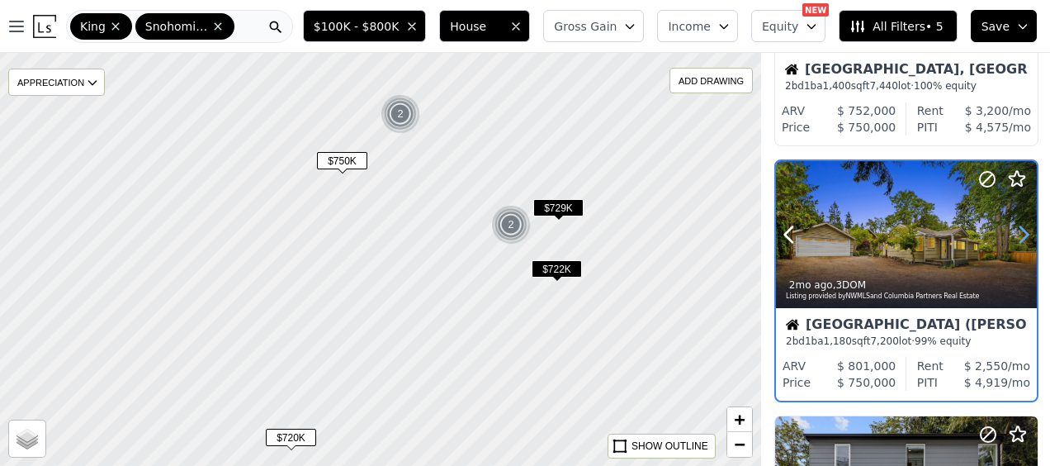
click at [1026, 234] on icon at bounding box center [1024, 235] width 7 height 16
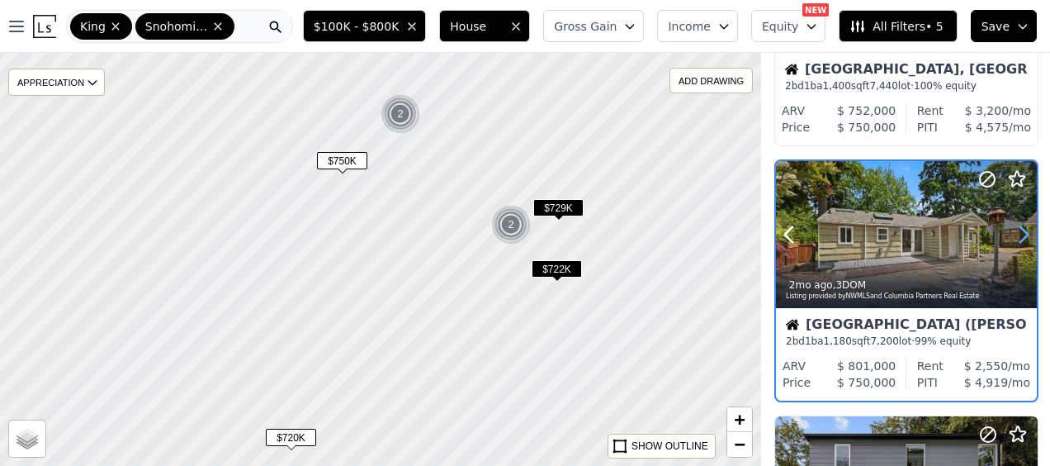
click at [1026, 234] on icon at bounding box center [1024, 235] width 7 height 16
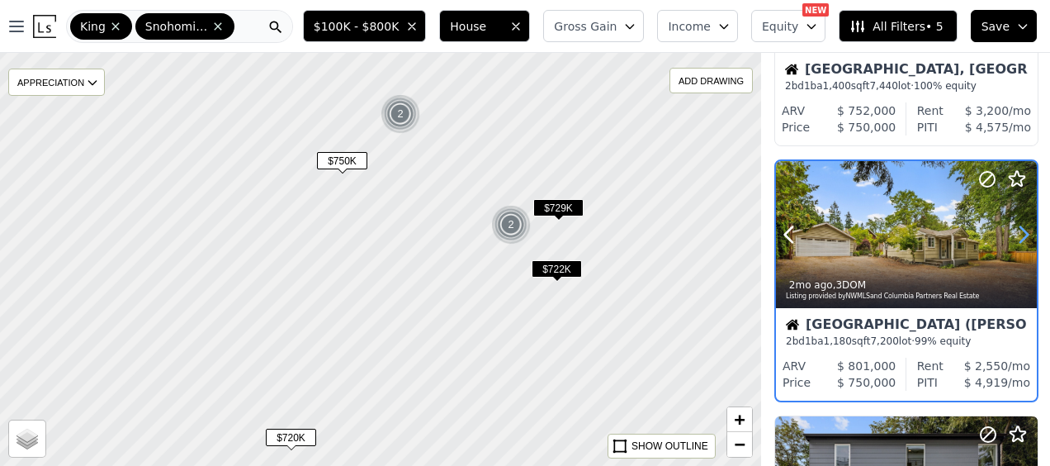
click at [1026, 234] on icon at bounding box center [1024, 235] width 7 height 16
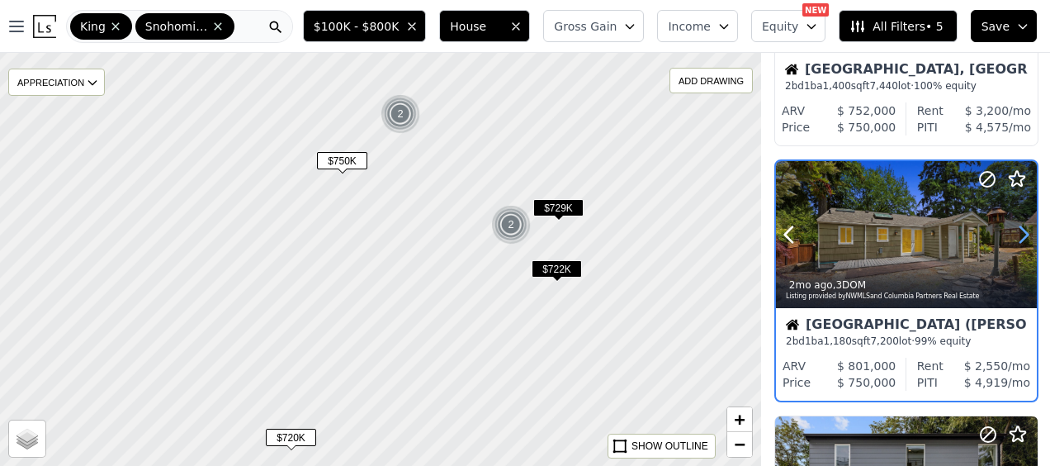
click at [1026, 234] on icon at bounding box center [1024, 235] width 7 height 16
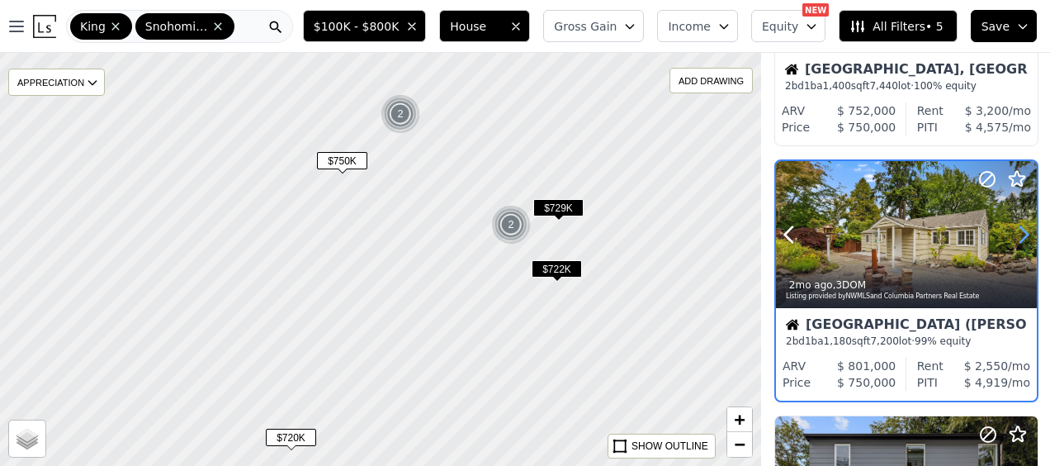
click at [1026, 234] on icon at bounding box center [1024, 235] width 7 height 16
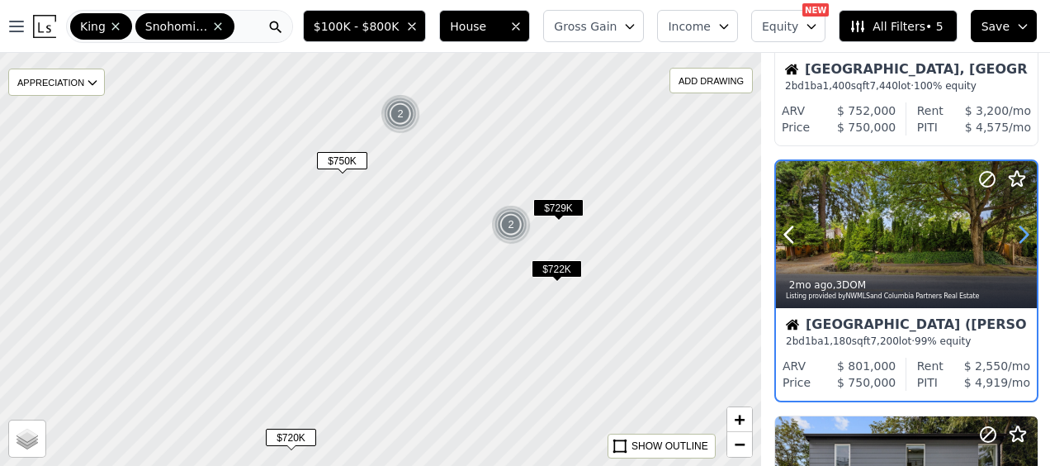
click at [1026, 234] on icon at bounding box center [1024, 235] width 7 height 16
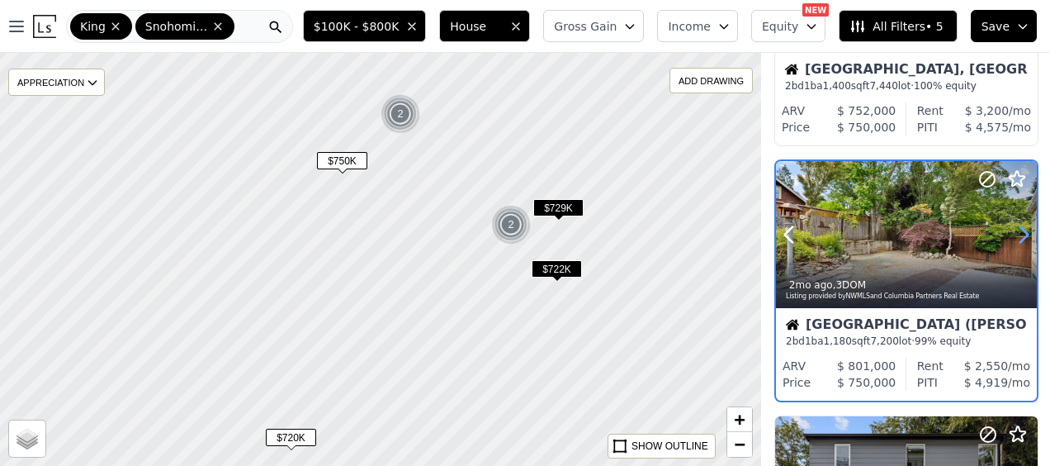
click at [1026, 234] on icon at bounding box center [1024, 235] width 7 height 16
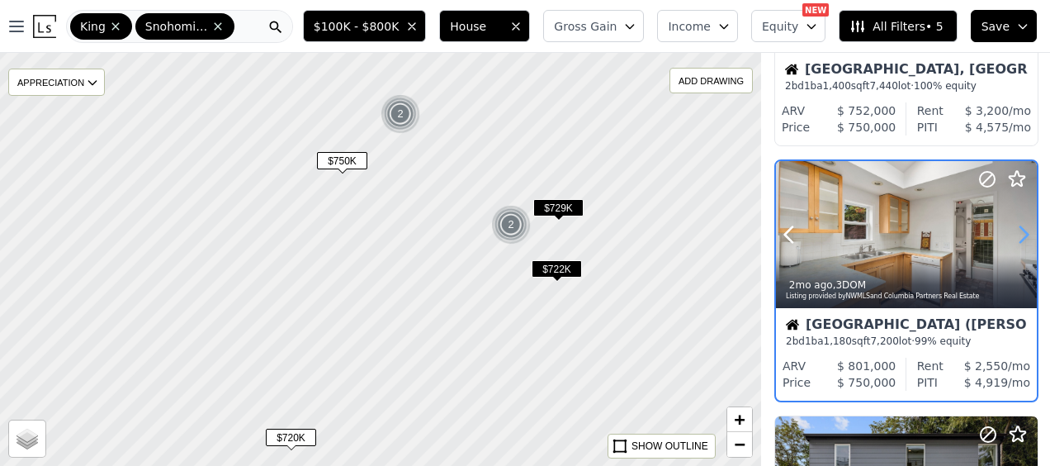
click at [1014, 234] on icon at bounding box center [1024, 234] width 26 height 26
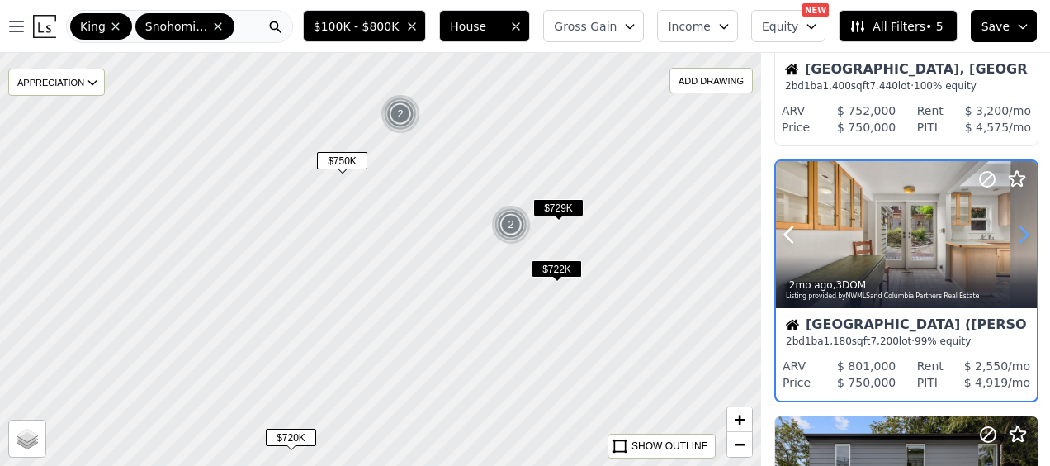
click at [1014, 234] on icon at bounding box center [1024, 234] width 26 height 26
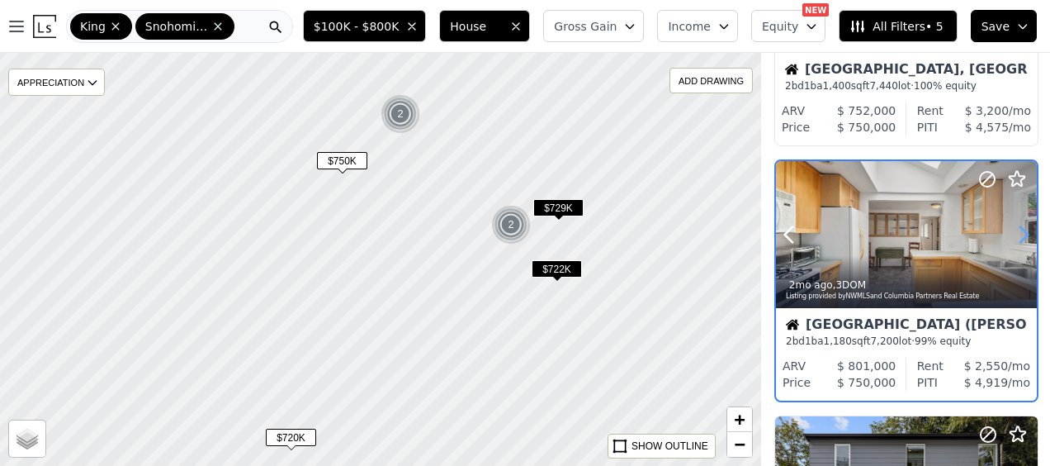
click at [1014, 234] on icon at bounding box center [1024, 234] width 26 height 26
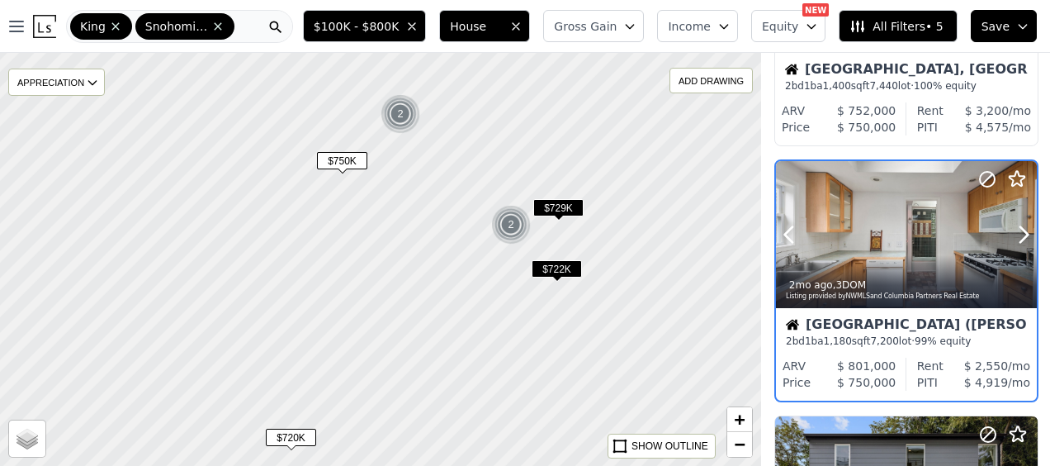
click at [918, 247] on div at bounding box center [906, 234] width 261 height 147
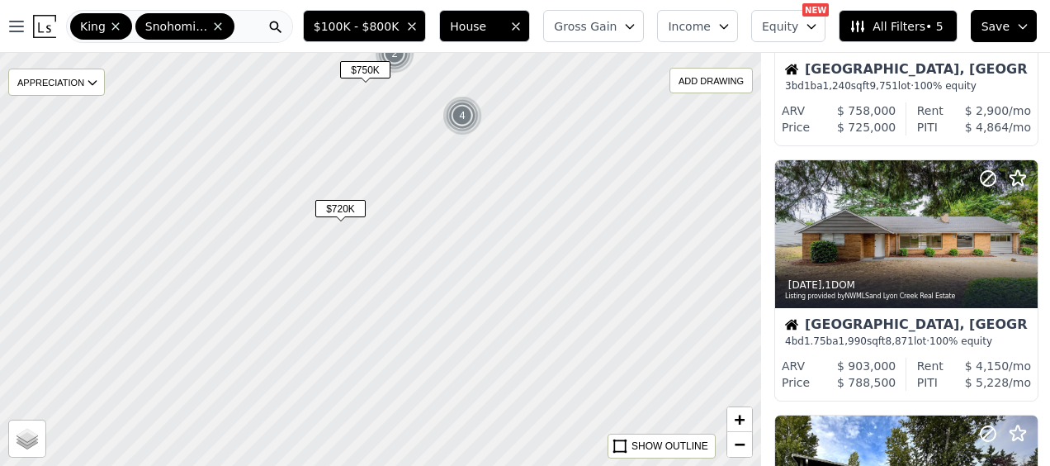
drag, startPoint x: 297, startPoint y: 305, endPoint x: 311, endPoint y: 144, distance: 161.6
click at [311, 144] on div at bounding box center [381, 257] width 913 height 495
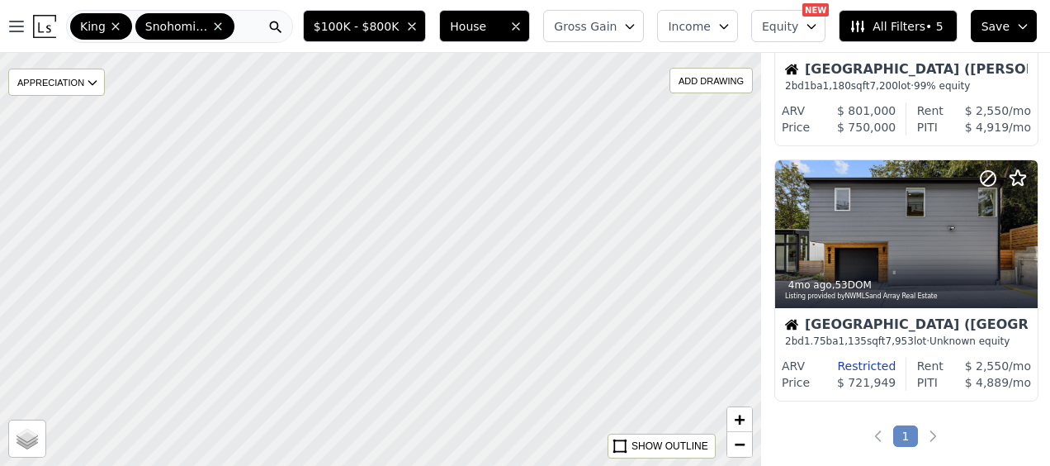
drag, startPoint x: 347, startPoint y: 370, endPoint x: 320, endPoint y: 195, distance: 177.2
click at [320, 195] on div at bounding box center [380, 259] width 913 height 495
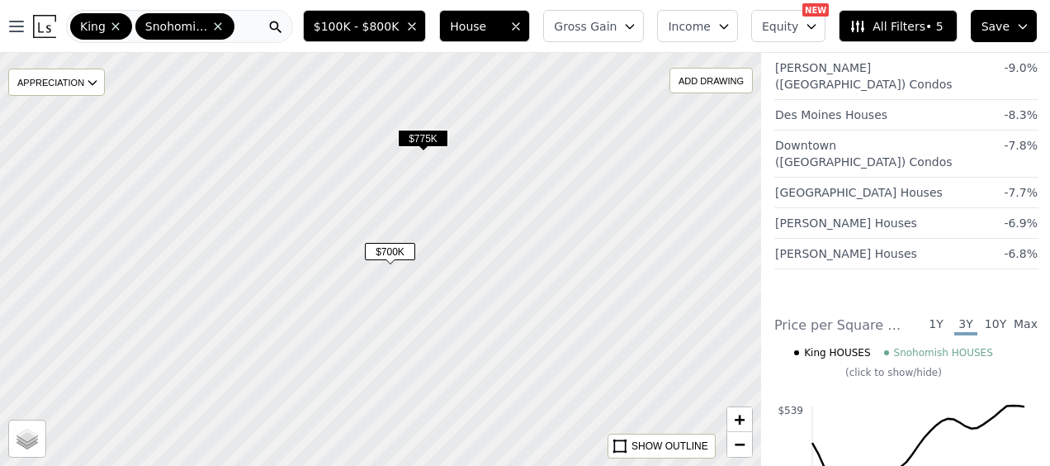
drag, startPoint x: 319, startPoint y: 339, endPoint x: 319, endPoint y: 192, distance: 147.0
click at [319, 192] on div at bounding box center [380, 259] width 913 height 495
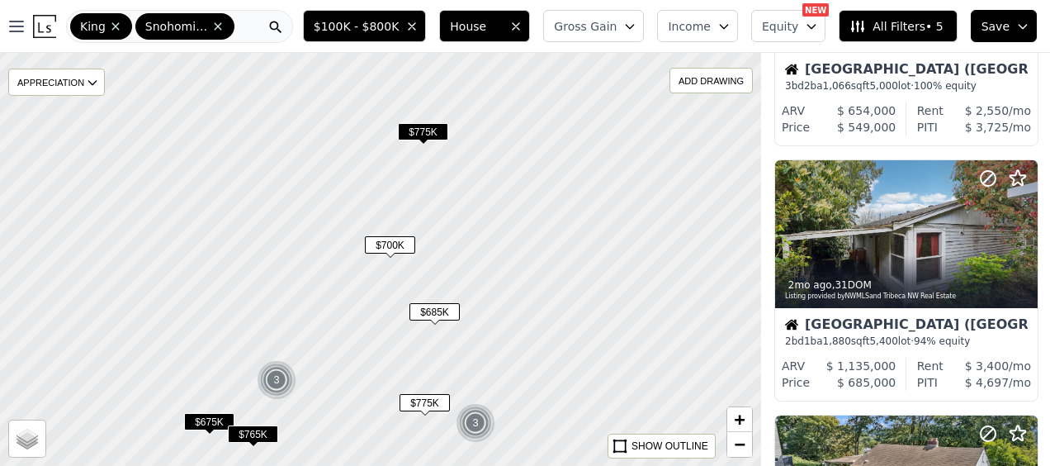
click at [432, 129] on span "$775K" at bounding box center [423, 131] width 50 height 17
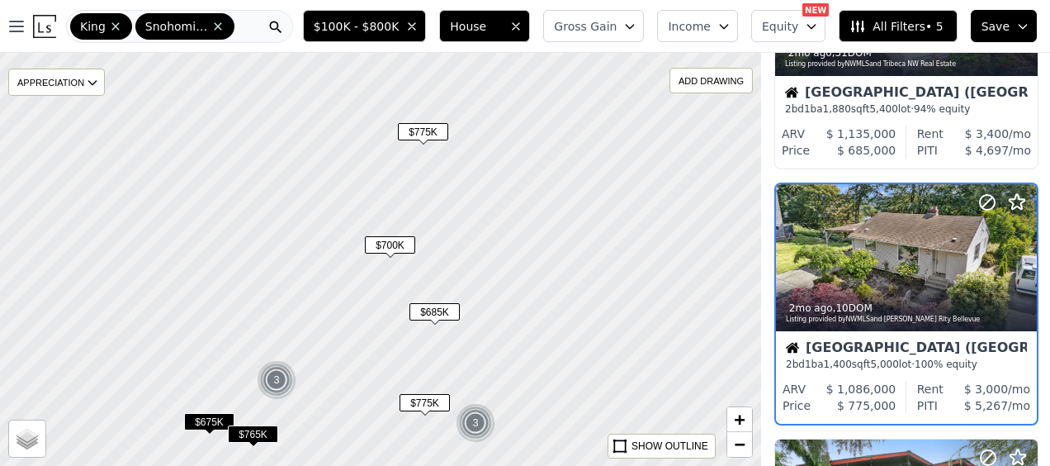
scroll to position [1723, 1]
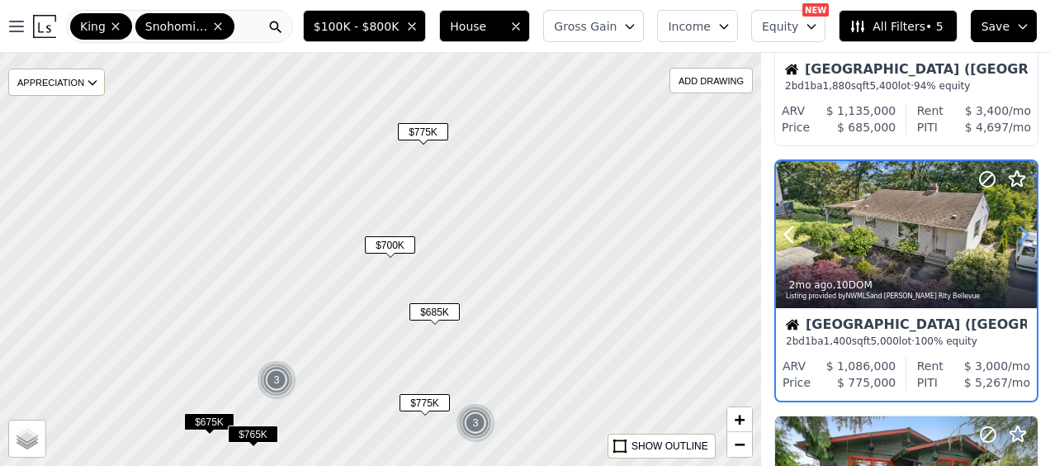
click at [1016, 243] on icon at bounding box center [1024, 234] width 26 height 26
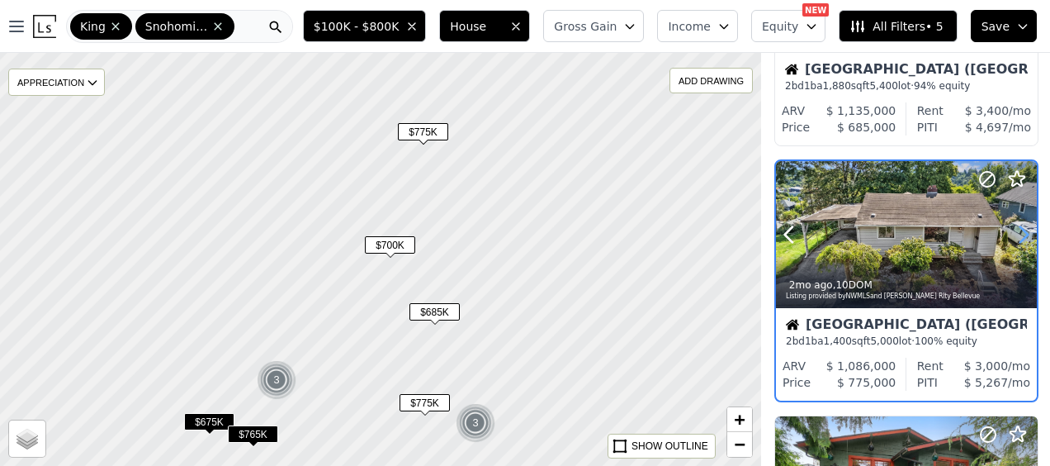
click at [1016, 243] on icon at bounding box center [1024, 234] width 26 height 26
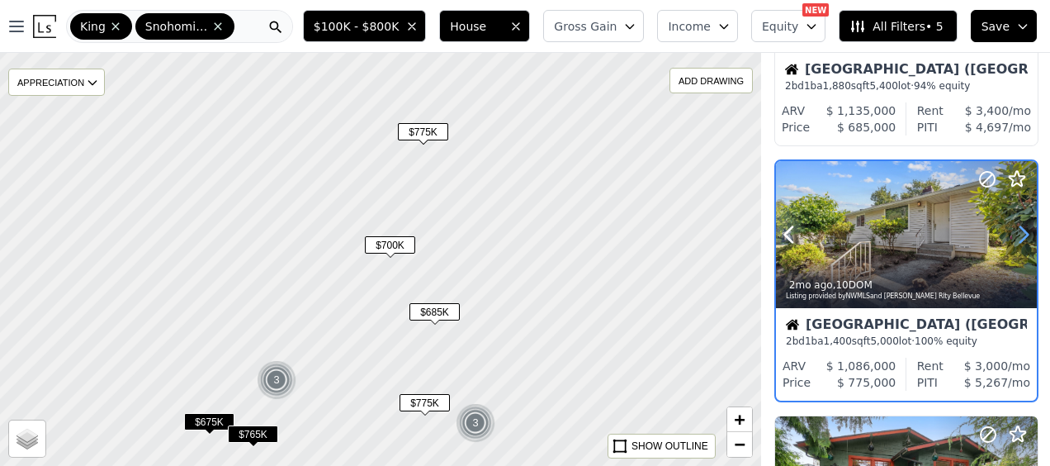
click at [1016, 243] on icon at bounding box center [1024, 234] width 26 height 26
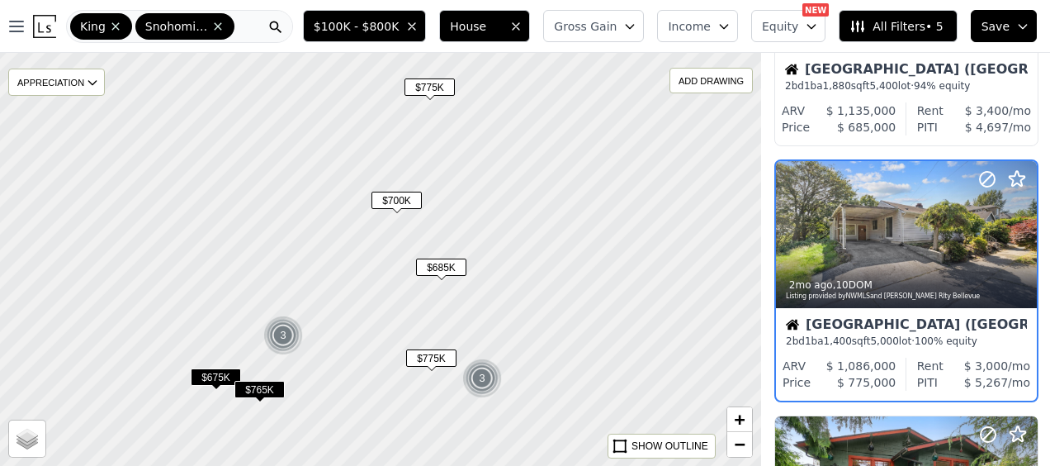
drag, startPoint x: 439, startPoint y: 370, endPoint x: 444, endPoint y: 346, distance: 24.5
click at [444, 346] on div at bounding box center [380, 258] width 913 height 495
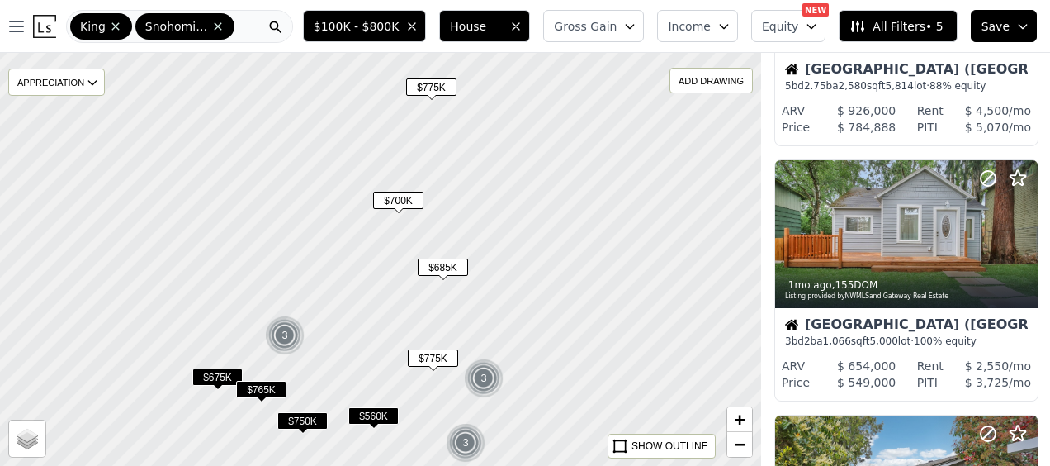
scroll to position [2233, 1]
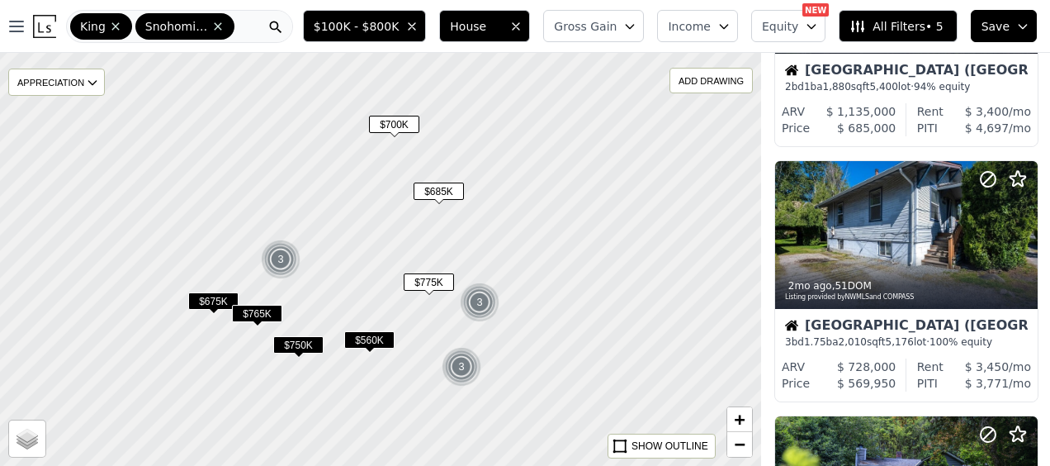
drag, startPoint x: 420, startPoint y: 318, endPoint x: 415, endPoint y: 241, distance: 76.9
click at [415, 241] on div at bounding box center [380, 259] width 913 height 495
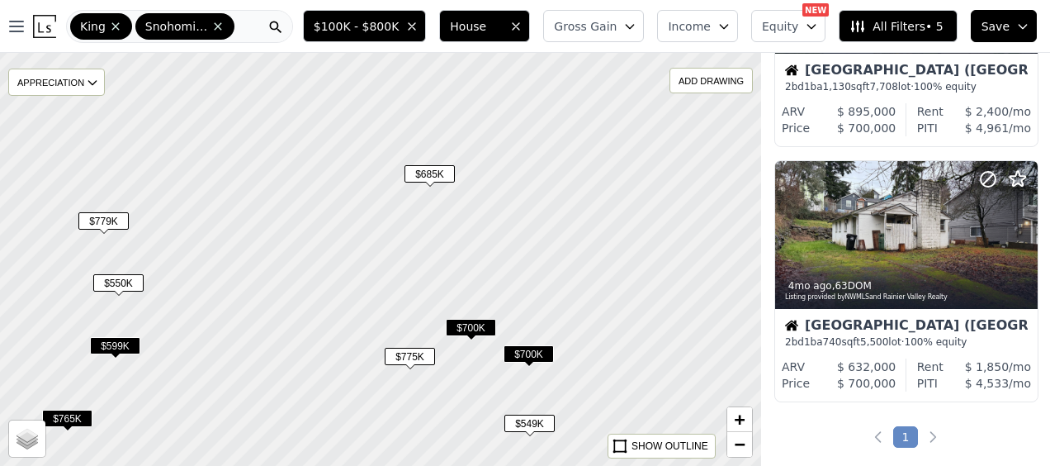
click at [429, 182] on span "$685K" at bounding box center [430, 173] width 50 height 17
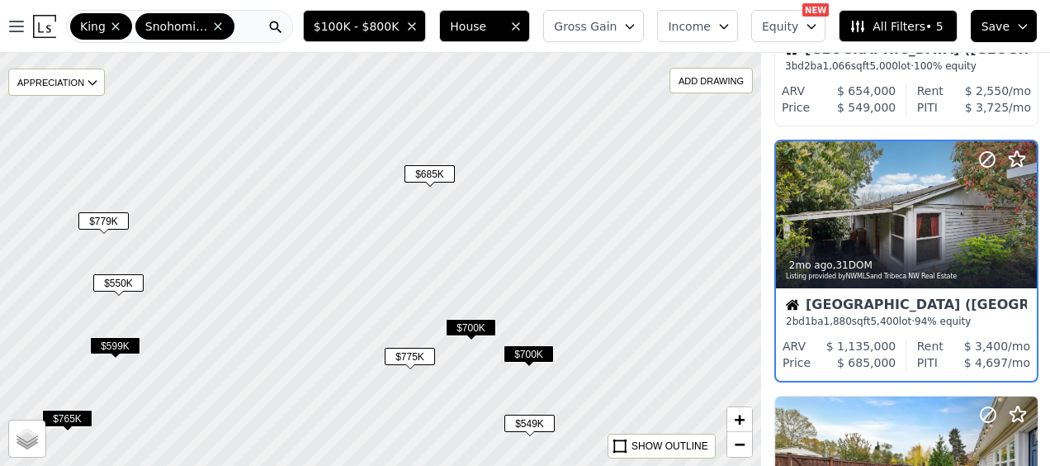
scroll to position [1468, 1]
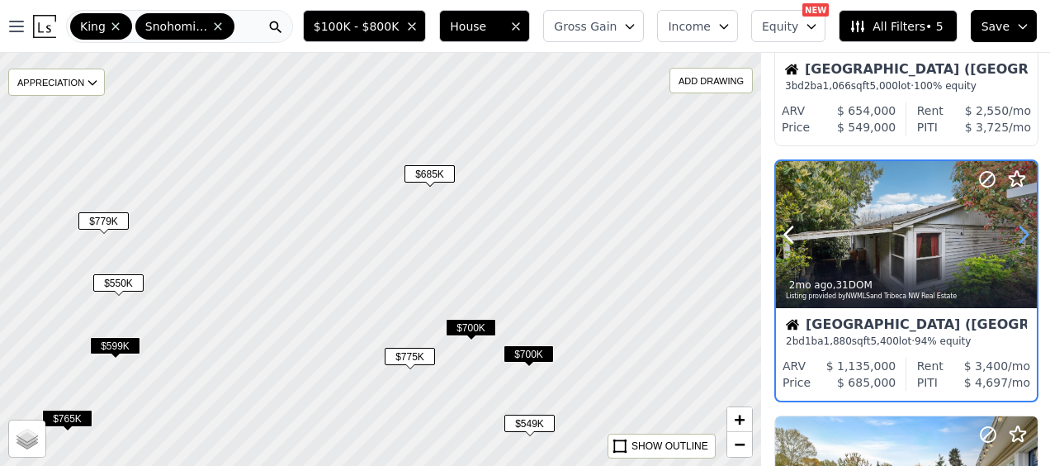
click at [1024, 231] on icon at bounding box center [1024, 235] width 7 height 16
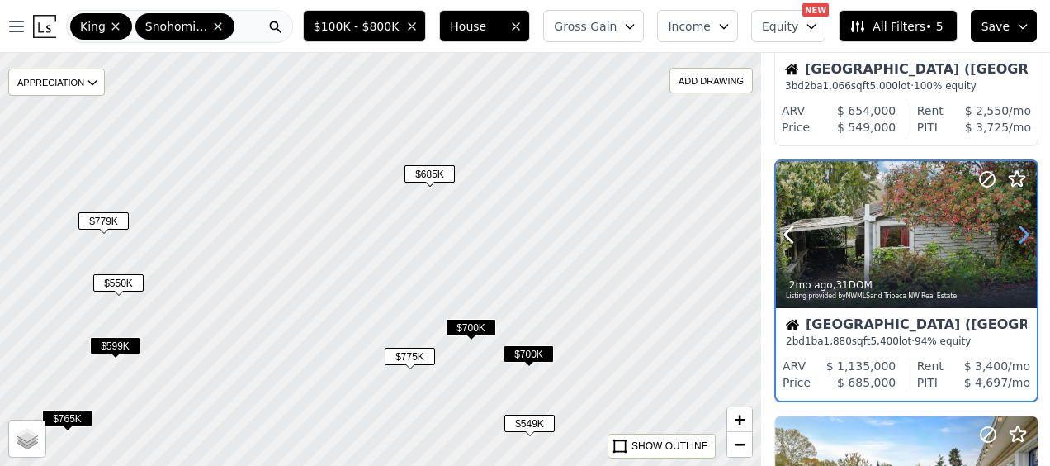
click at [1024, 231] on icon at bounding box center [1024, 235] width 7 height 16
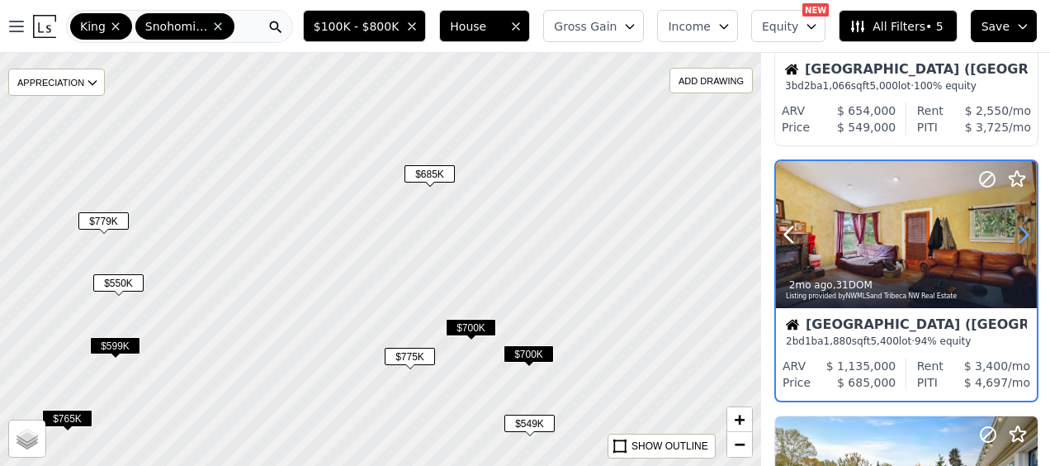
click at [1024, 231] on icon at bounding box center [1024, 235] width 7 height 16
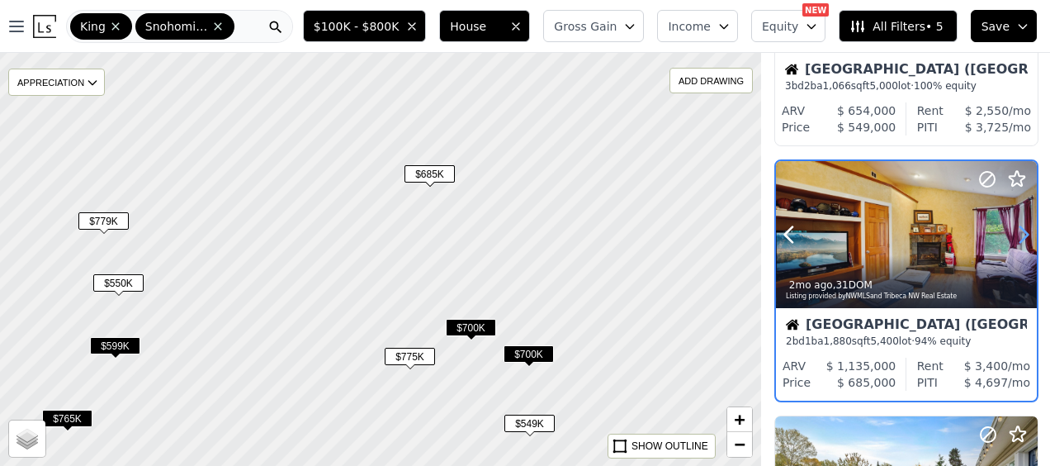
click at [1024, 231] on icon at bounding box center [1024, 235] width 7 height 16
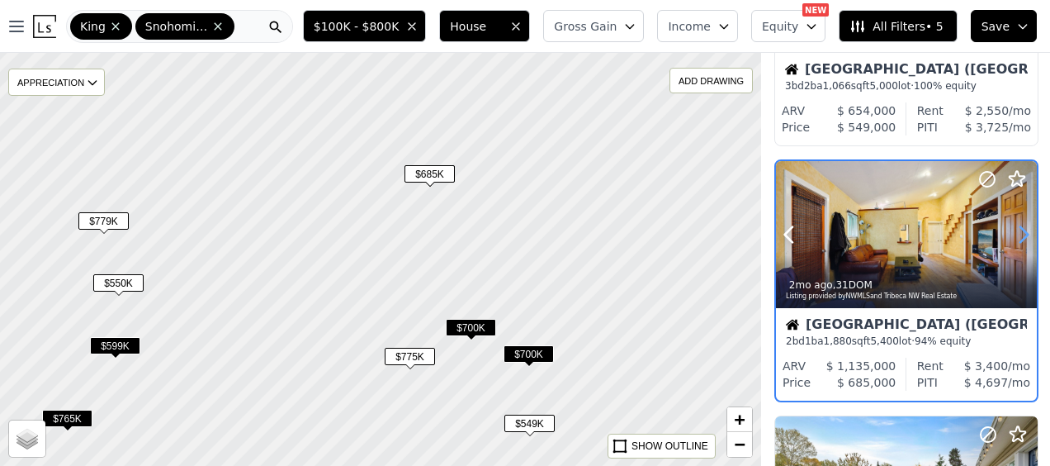
click at [1024, 231] on icon at bounding box center [1024, 235] width 7 height 16
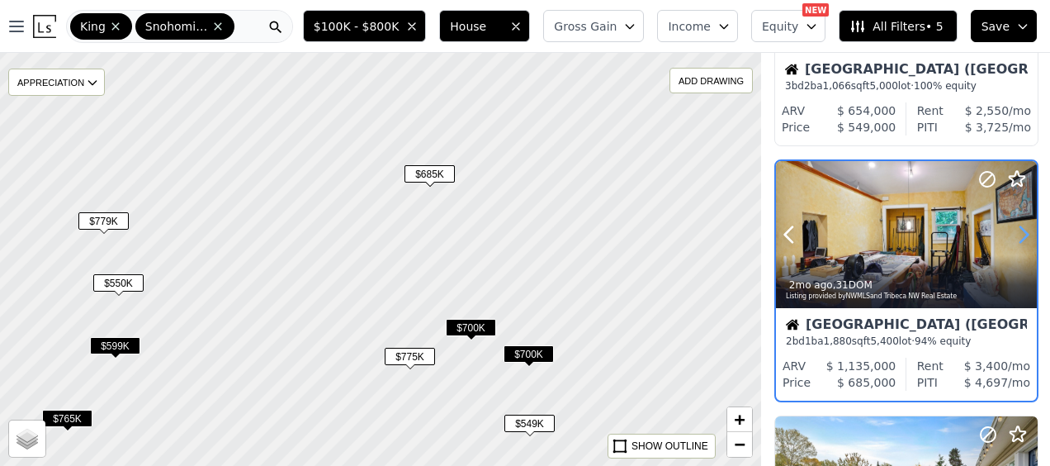
click at [1024, 231] on icon at bounding box center [1024, 235] width 7 height 16
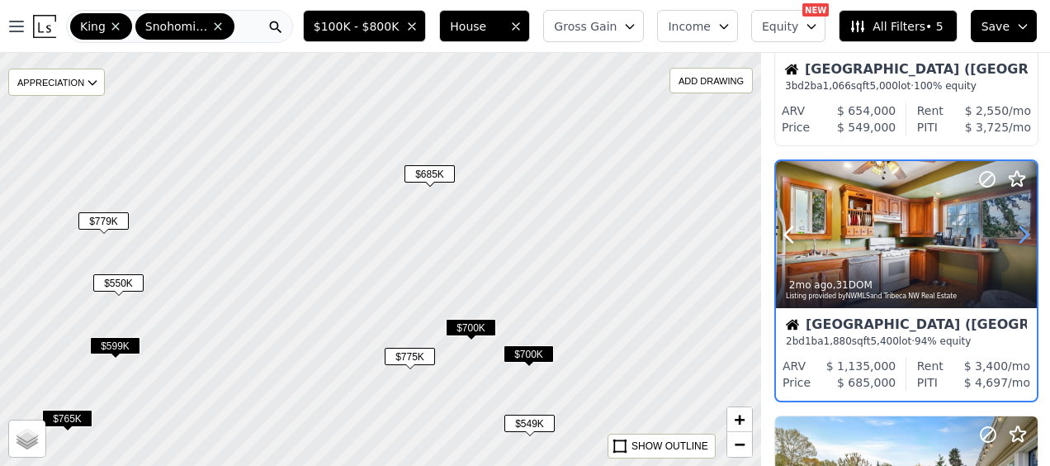
click at [1024, 231] on icon at bounding box center [1024, 235] width 7 height 16
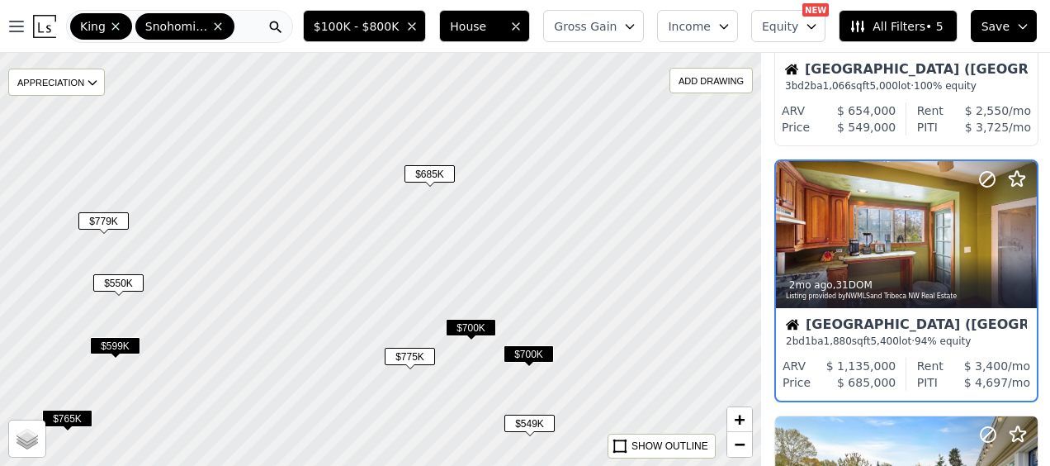
click at [473, 327] on span "$700K" at bounding box center [471, 327] width 50 height 17
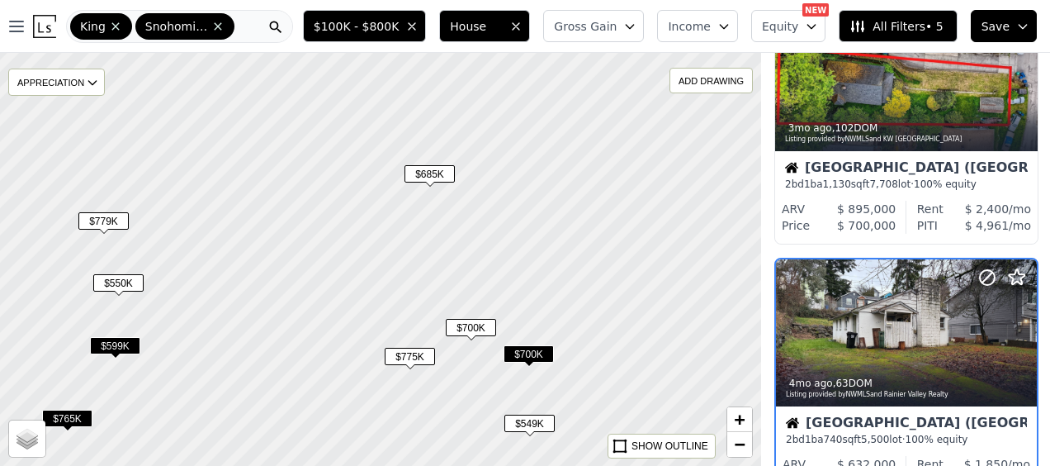
scroll to position [2233, 1]
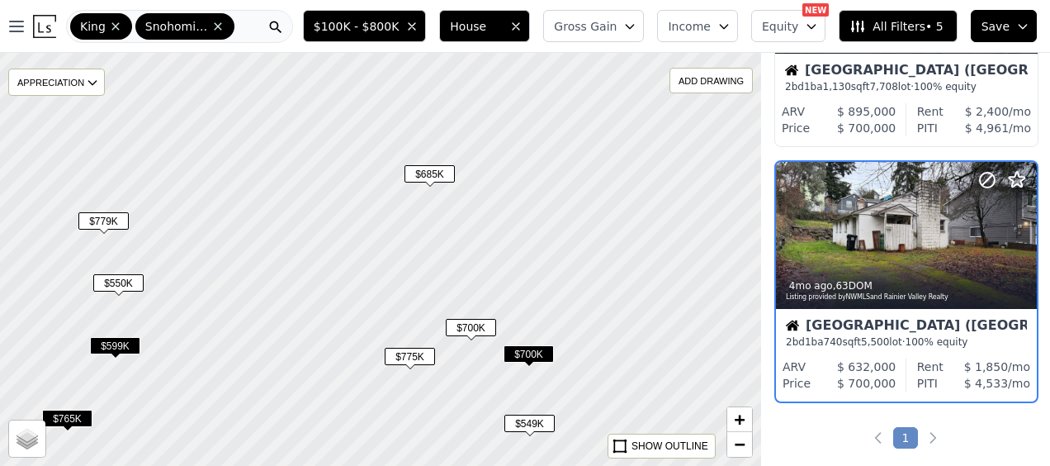
click at [417, 354] on span "$775K" at bounding box center [410, 356] width 50 height 17
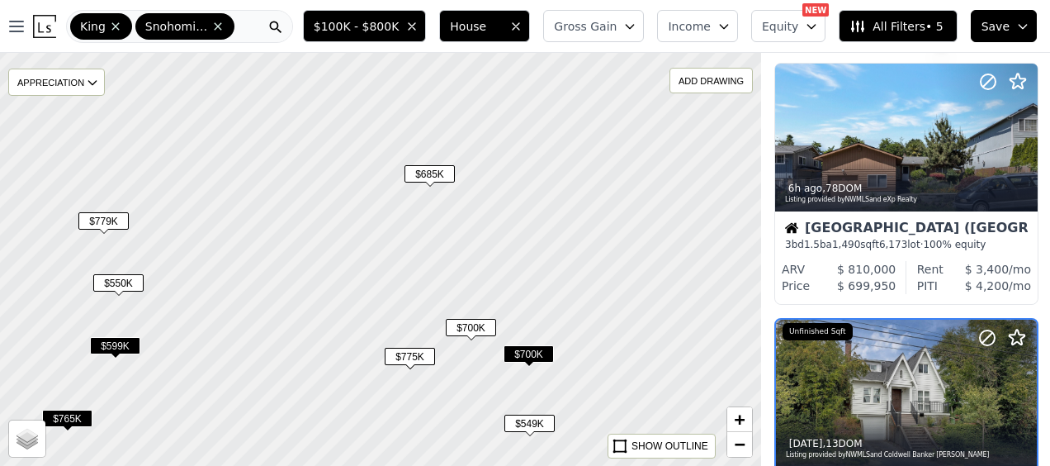
scroll to position [27, 0]
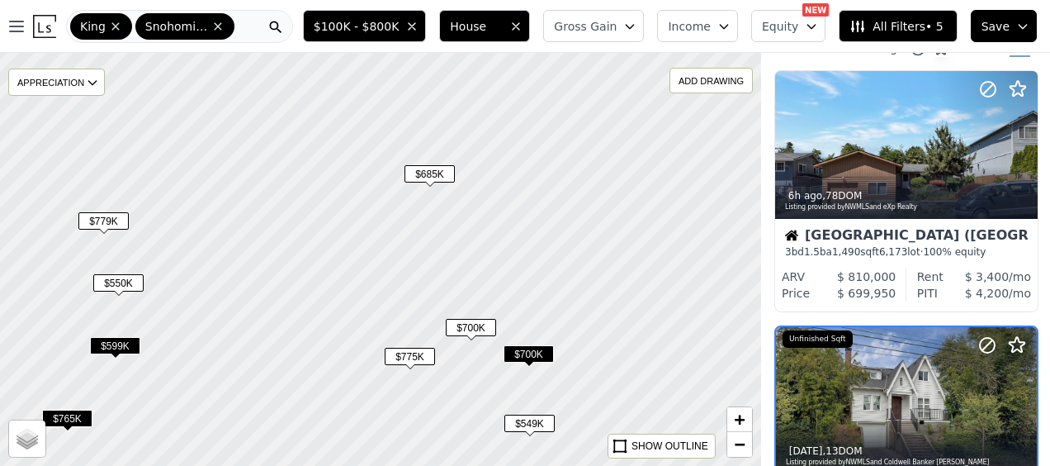
click at [125, 289] on span "$550K" at bounding box center [118, 282] width 50 height 17
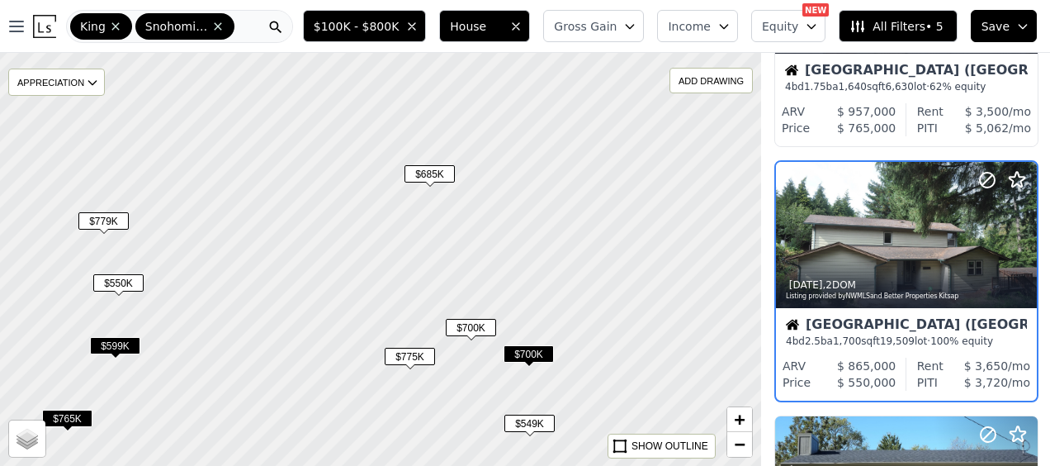
scroll to position [704, 1]
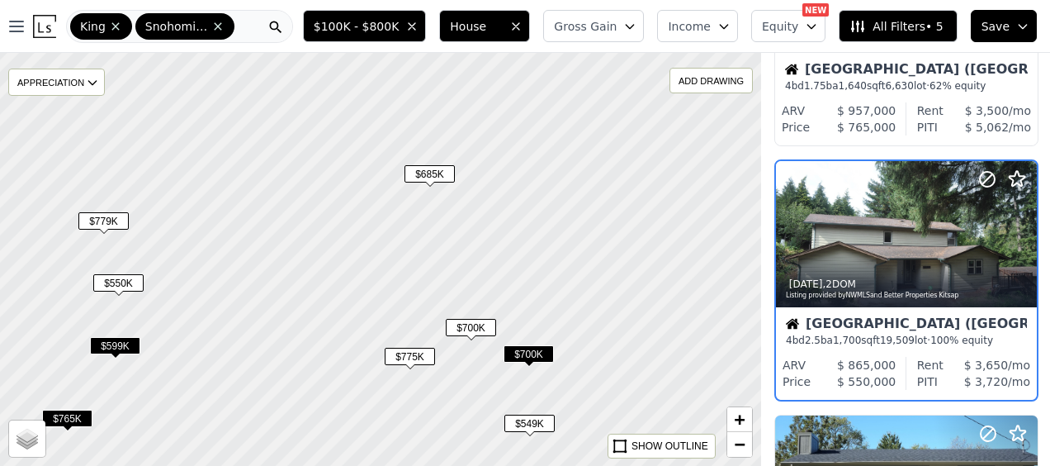
click at [129, 278] on span "$550K" at bounding box center [118, 282] width 50 height 17
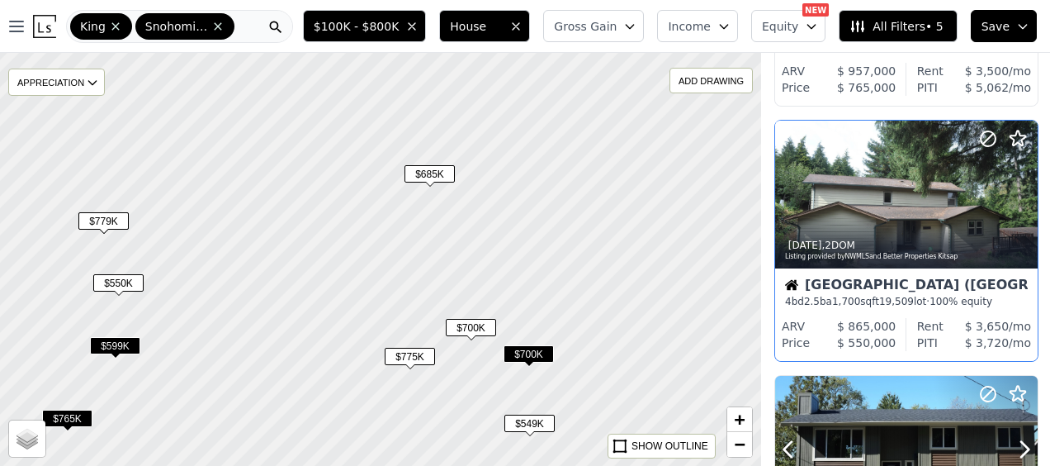
scroll to position [743, 1]
click at [952, 199] on div at bounding box center [985, 174] width 106 height 106
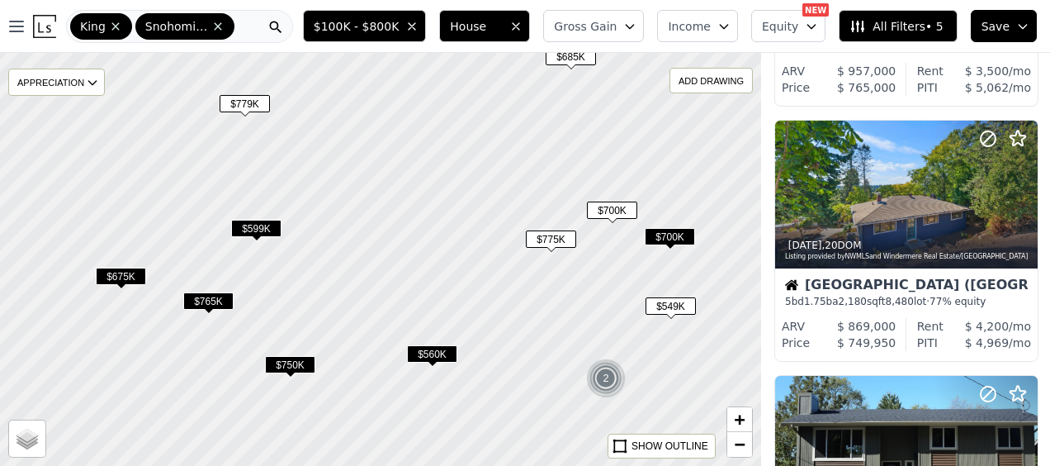
drag, startPoint x: 386, startPoint y: 337, endPoint x: 333, endPoint y: 211, distance: 136.5
click at [333, 211] on div at bounding box center [372, 240] width 913 height 495
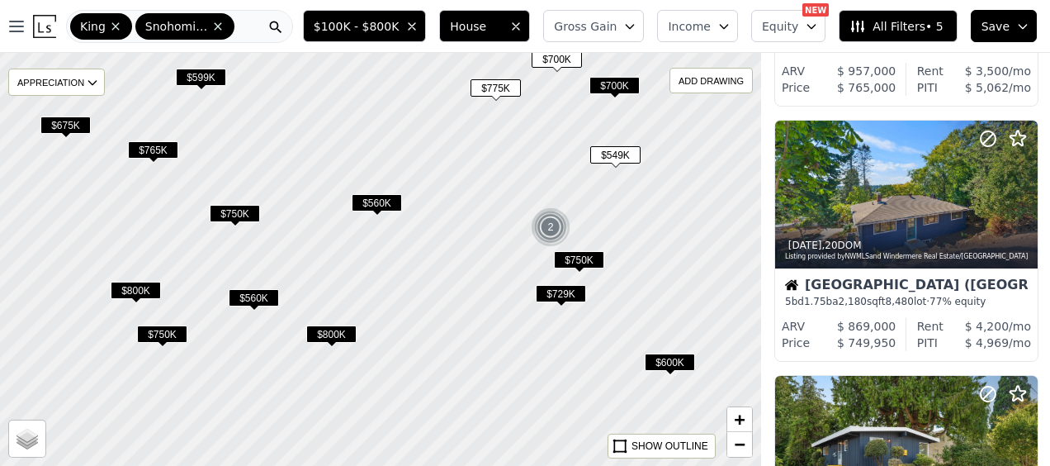
drag, startPoint x: 322, startPoint y: 335, endPoint x: 294, endPoint y: 256, distance: 84.1
click at [294, 256] on div at bounding box center [380, 257] width 913 height 495
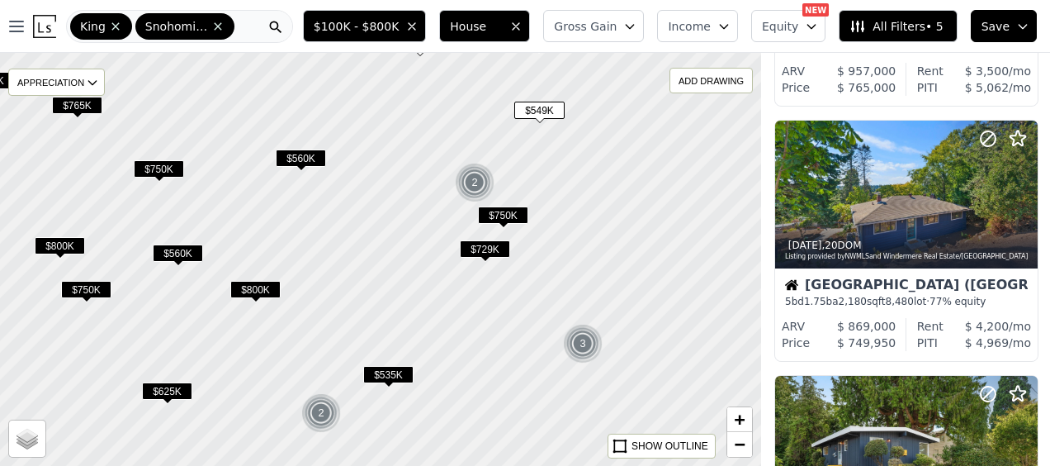
drag, startPoint x: 391, startPoint y: 327, endPoint x: 337, endPoint y: 279, distance: 72.6
click at [337, 279] on div at bounding box center [354, 239] width 913 height 495
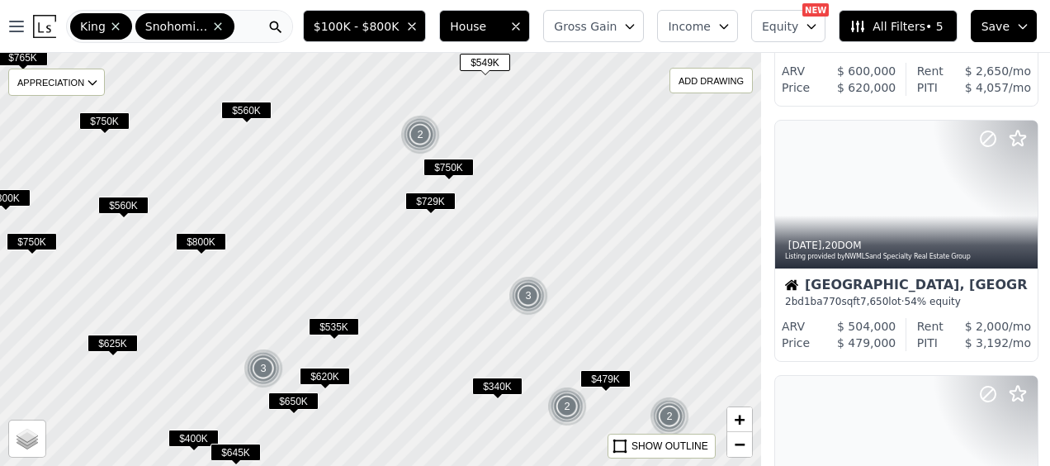
scroll to position [1508, 1]
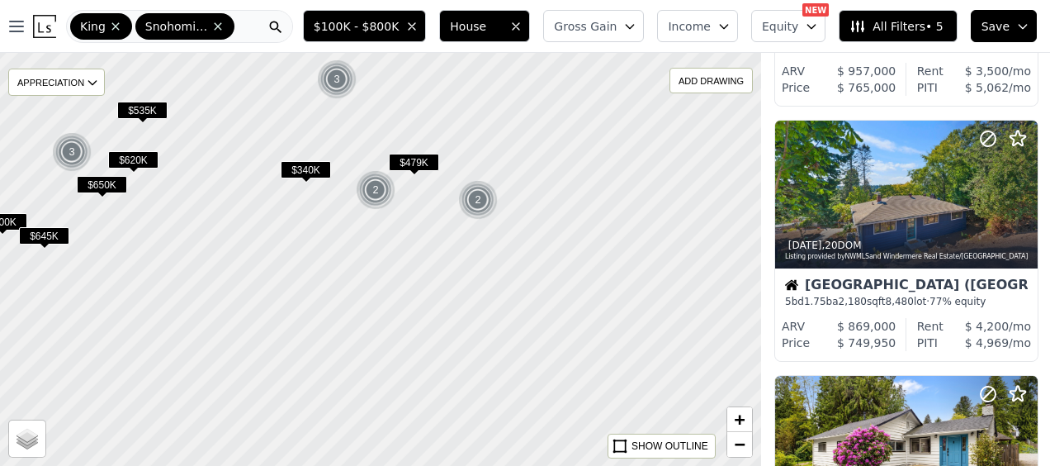
drag, startPoint x: 642, startPoint y: 363, endPoint x: 451, endPoint y: 147, distance: 289.0
click at [451, 147] on div at bounding box center [380, 258] width 913 height 495
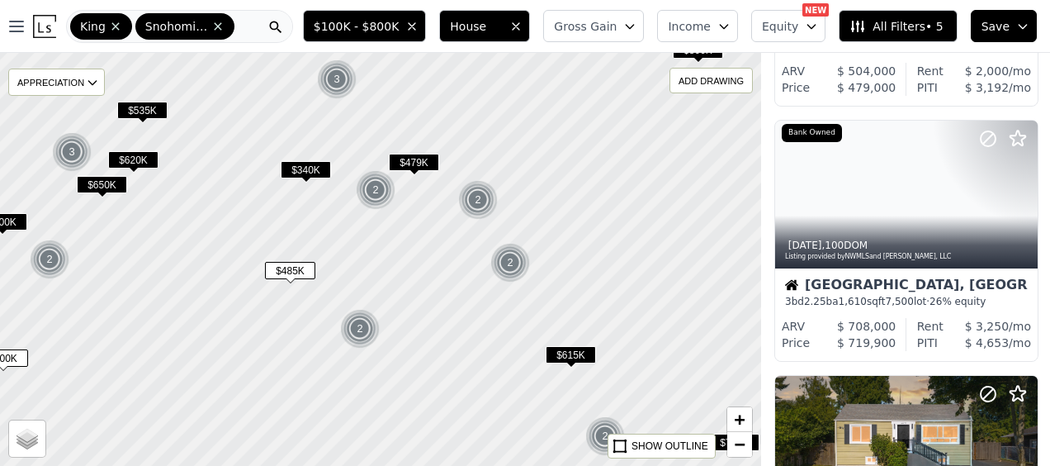
scroll to position [2017, 1]
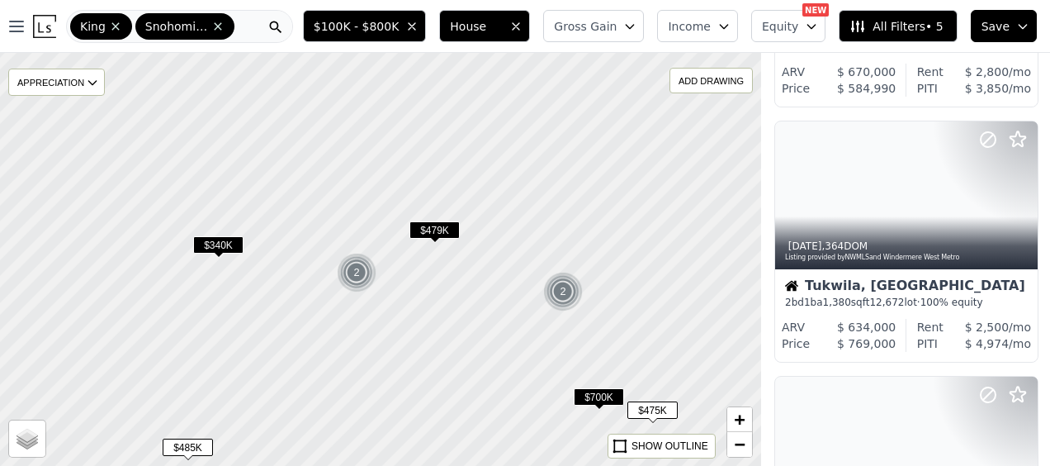
drag, startPoint x: 421, startPoint y: 287, endPoint x: 472, endPoint y: 286, distance: 51.2
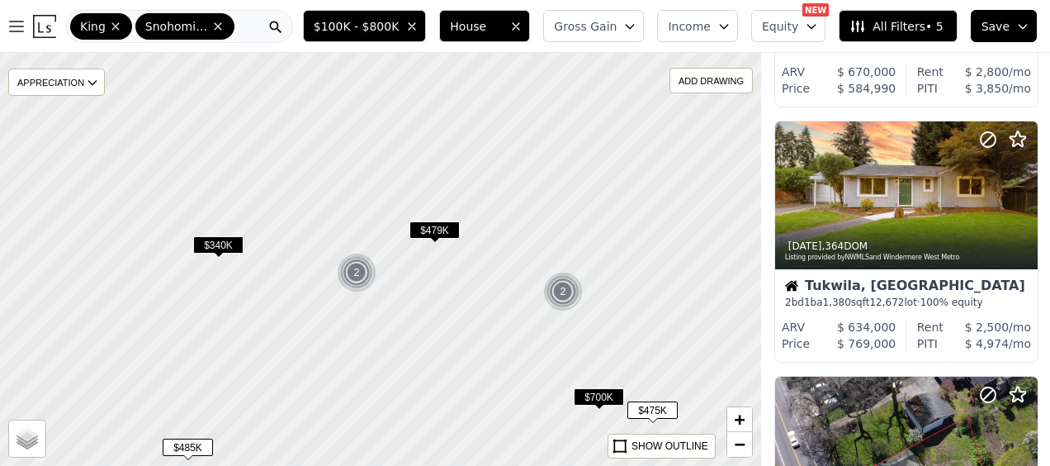
click at [448, 329] on div at bounding box center [385, 278] width 913 height 495
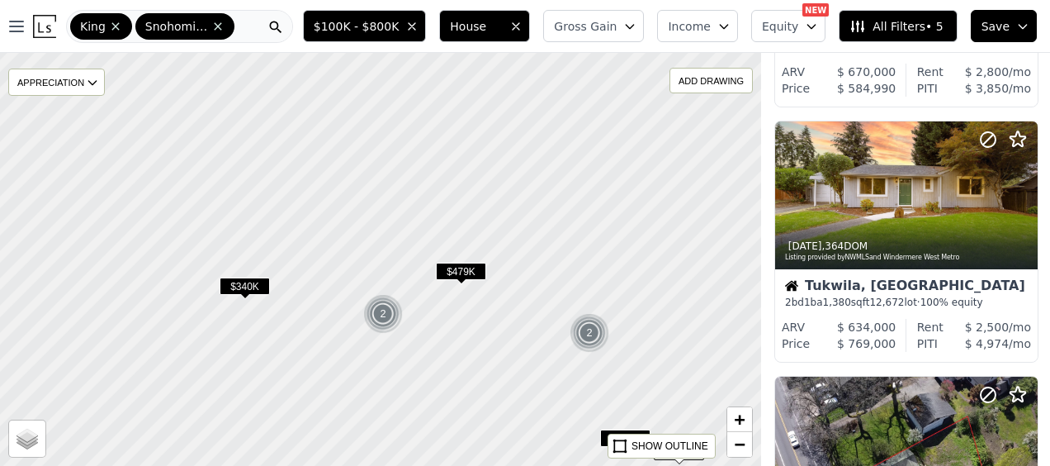
scroll to position [1253, 1]
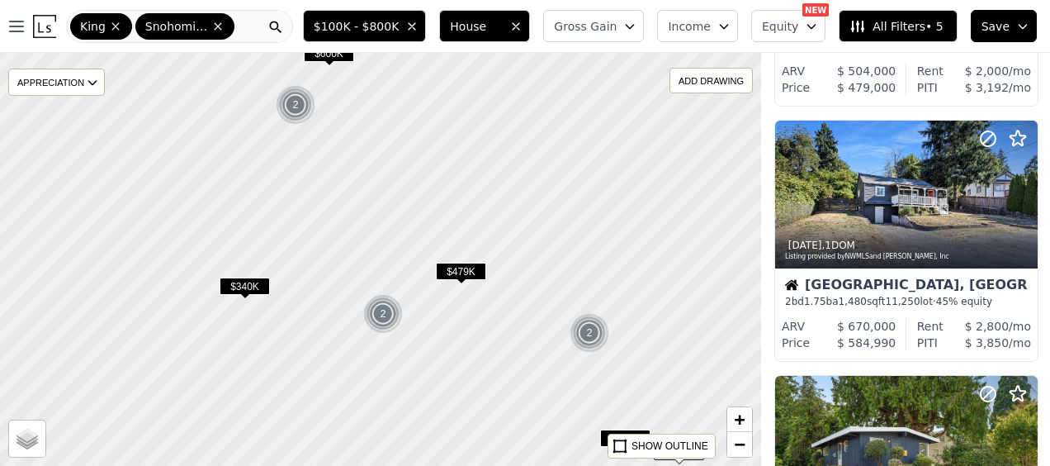
click at [462, 275] on span "$479K" at bounding box center [461, 271] width 50 height 17
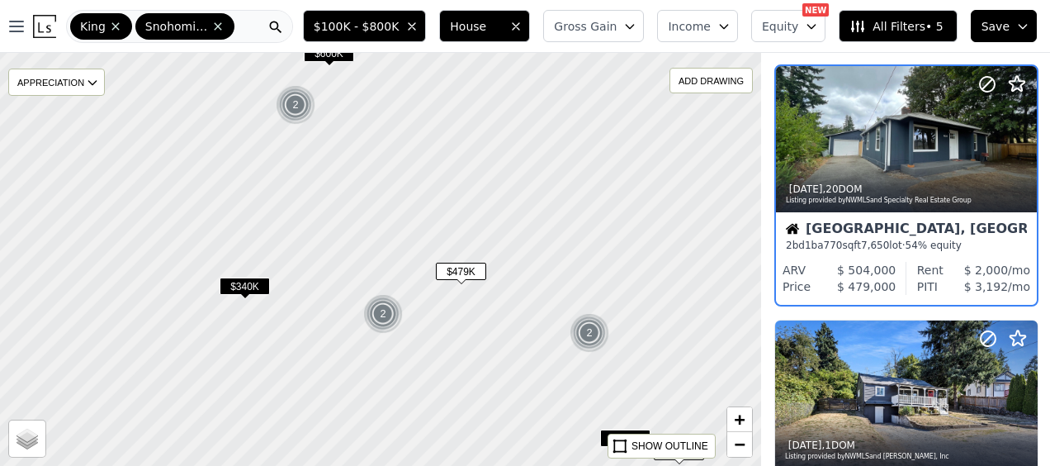
scroll to position [959, 1]
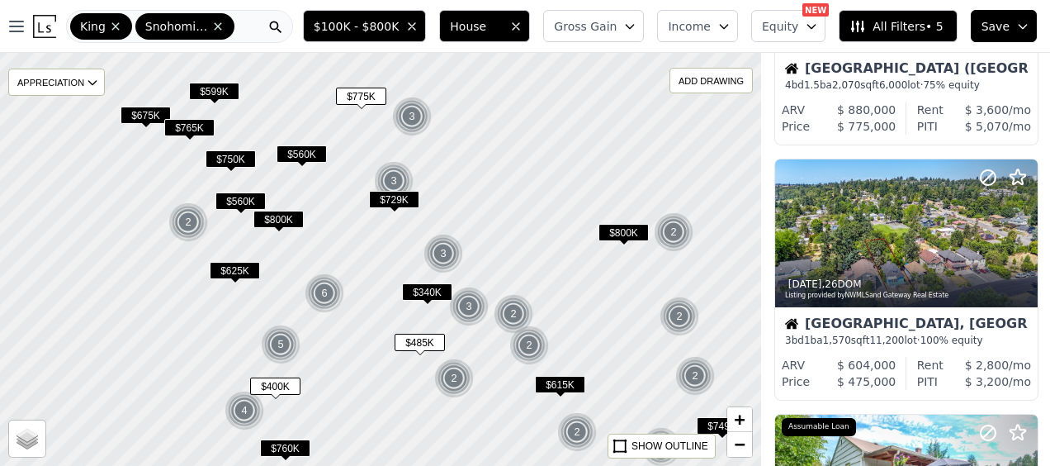
scroll to position [2233, 1]
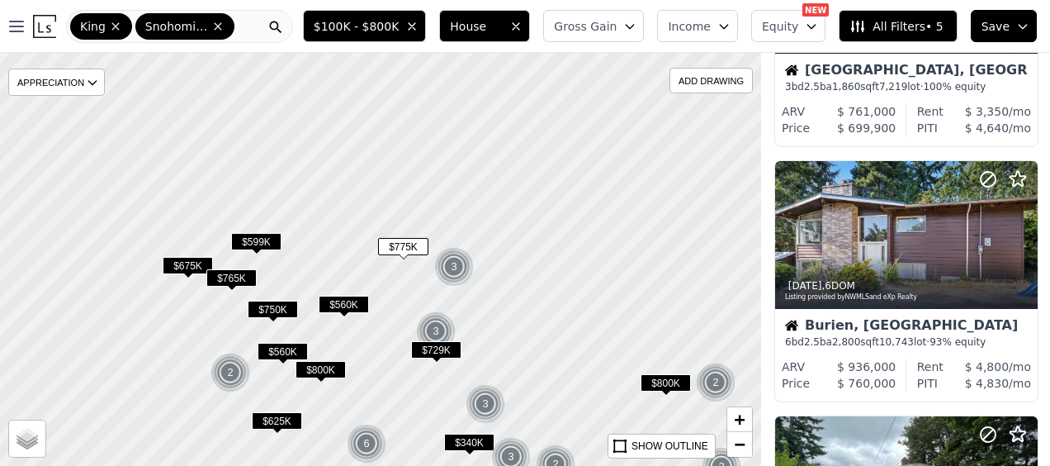
drag, startPoint x: 342, startPoint y: 197, endPoint x: 396, endPoint y: 377, distance: 187.3
click at [396, 377] on div at bounding box center [385, 273] width 913 height 495
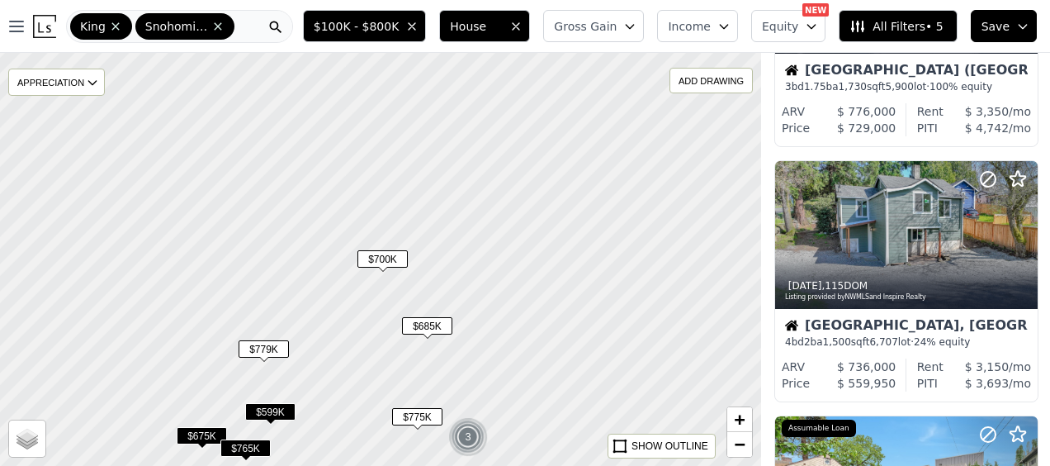
drag, startPoint x: 360, startPoint y: 316, endPoint x: 362, endPoint y: 380, distance: 63.6
click at [362, 380] on div at bounding box center [382, 270] width 913 height 495
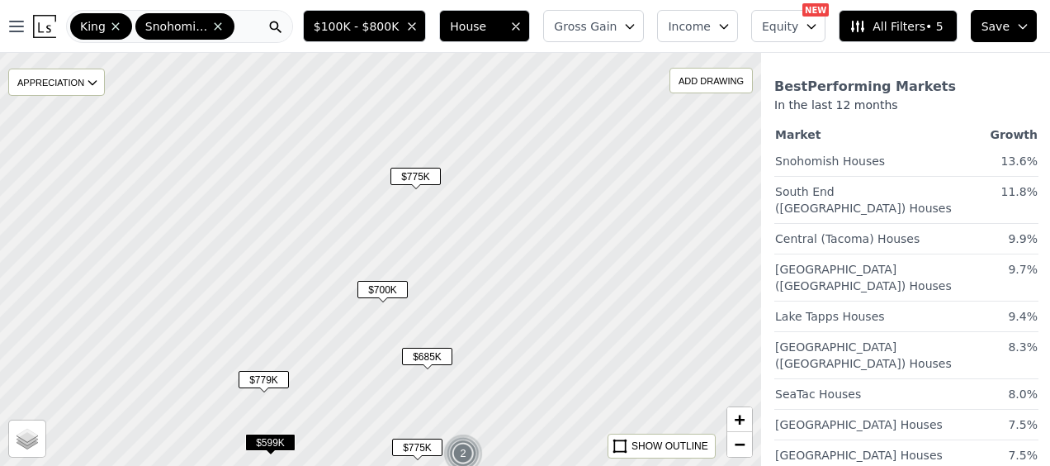
drag, startPoint x: 350, startPoint y: 201, endPoint x: 353, endPoint y: 284, distance: 83.5
click at [353, 284] on div at bounding box center [380, 259] width 913 height 495
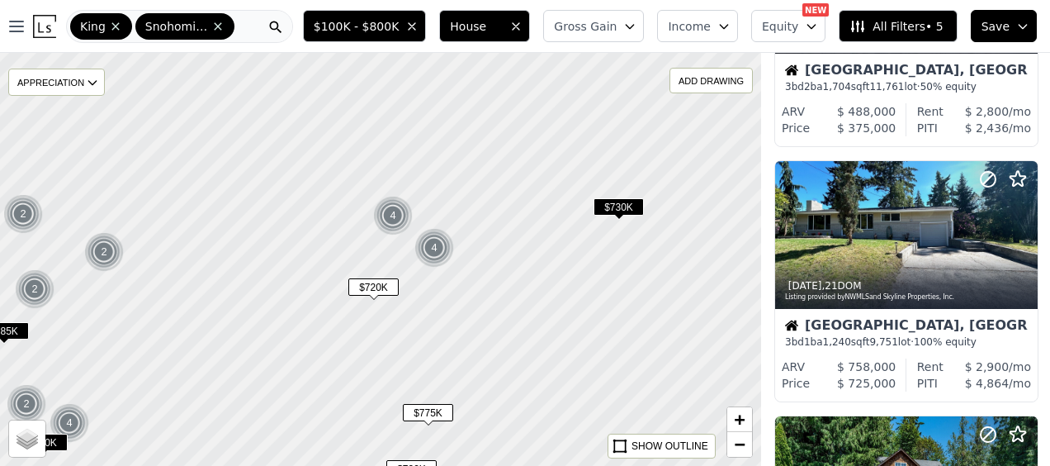
drag, startPoint x: 388, startPoint y: 102, endPoint x: 405, endPoint y: 236, distance: 134.8
click at [386, 252] on div at bounding box center [381, 275] width 913 height 495
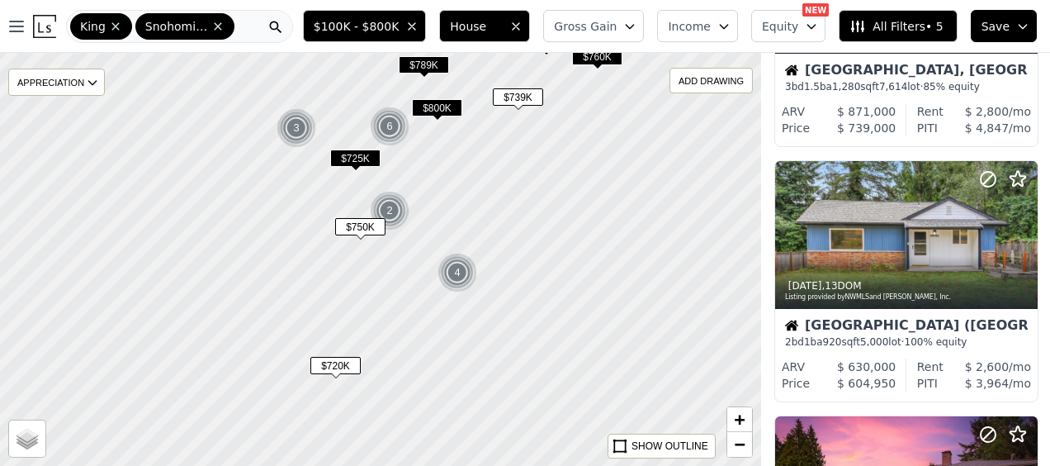
click at [392, 129] on div "6" at bounding box center [390, 127] width 40 height 40
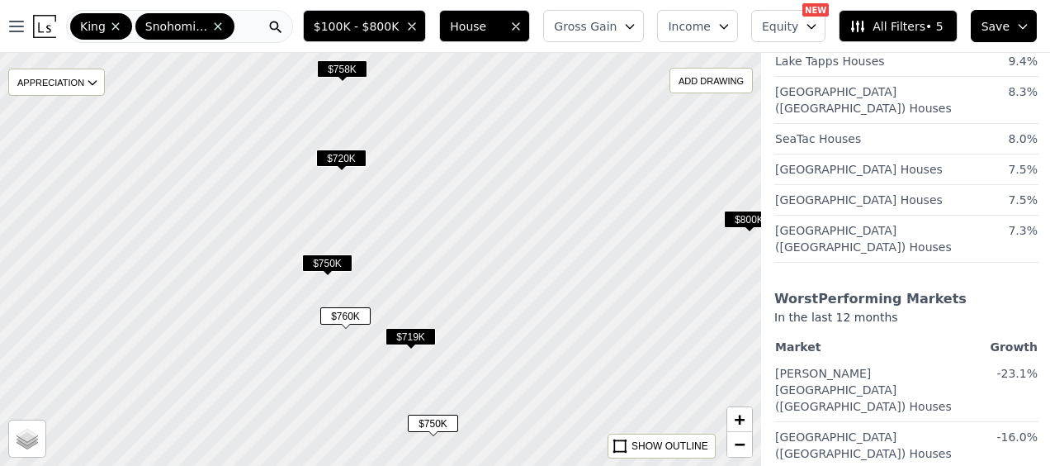
click at [411, 339] on span "$719K" at bounding box center [411, 336] width 50 height 17
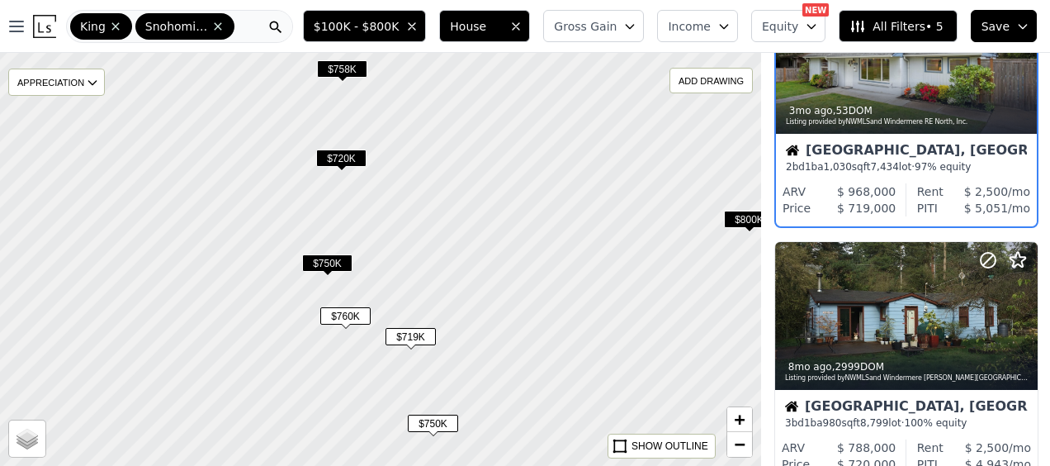
scroll to position [1214, 1]
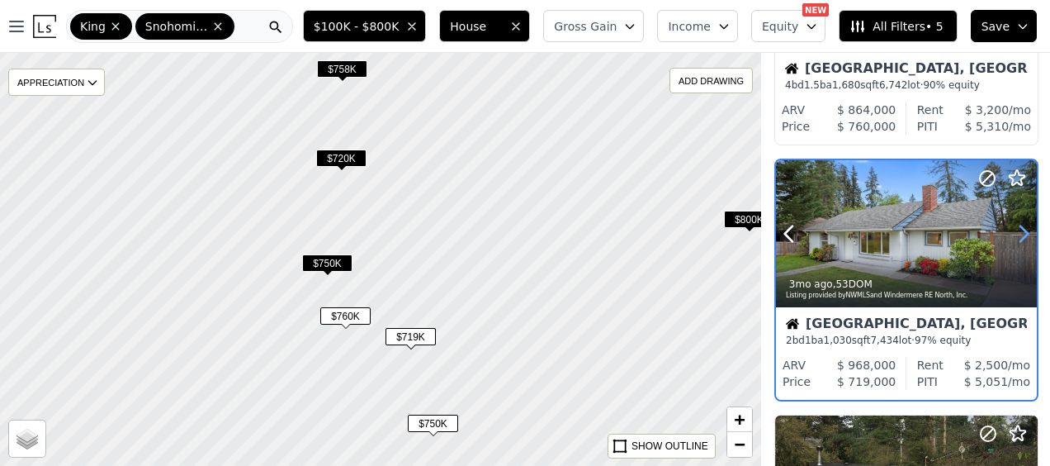
click at [1022, 235] on icon at bounding box center [1024, 233] width 26 height 26
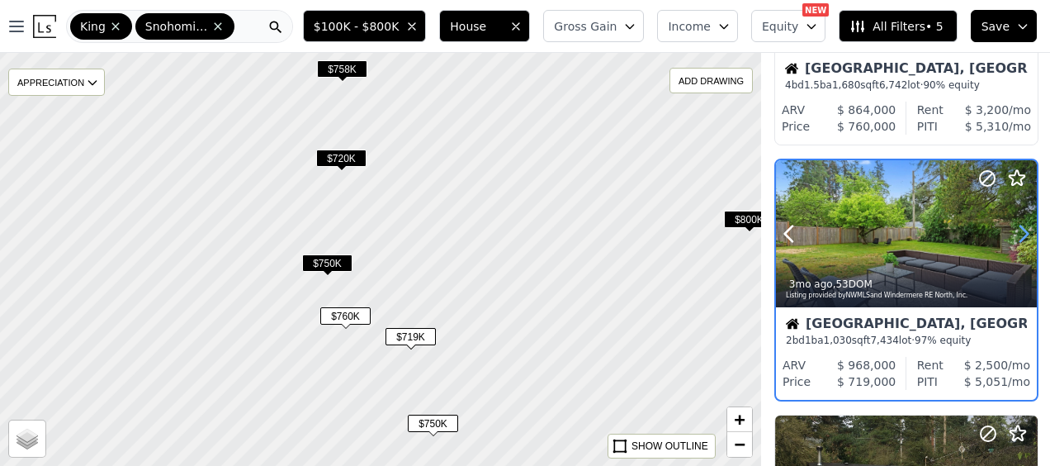
click at [1022, 235] on icon at bounding box center [1024, 233] width 26 height 26
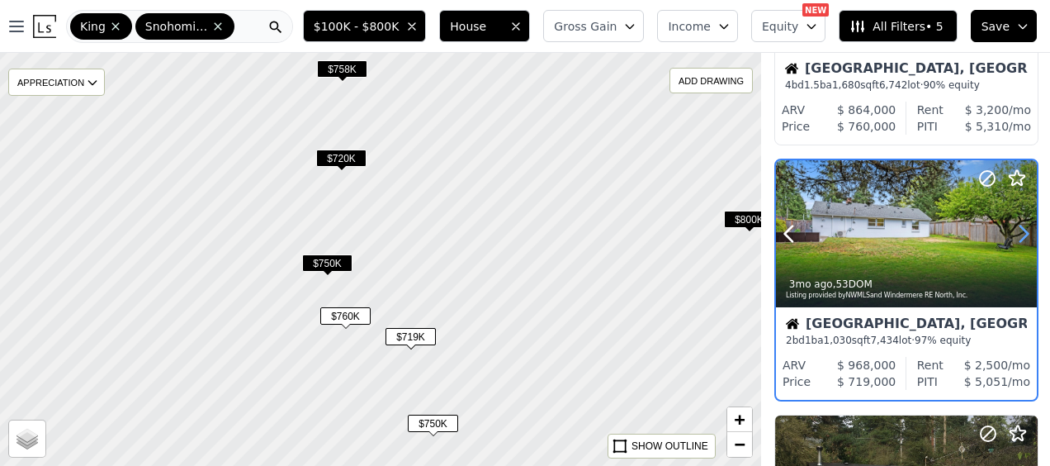
click at [1022, 235] on icon at bounding box center [1024, 233] width 26 height 26
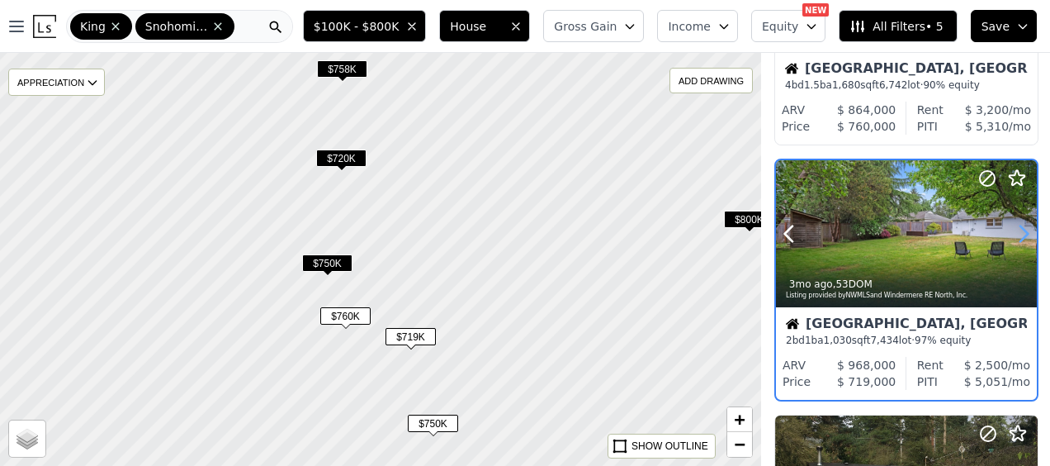
click at [1027, 228] on icon at bounding box center [1024, 233] width 26 height 26
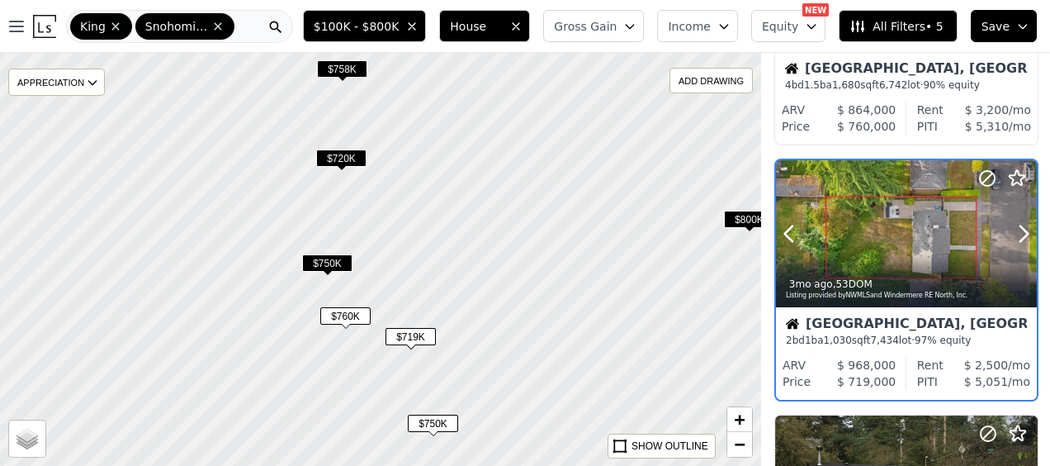
click at [879, 223] on div at bounding box center [906, 233] width 261 height 147
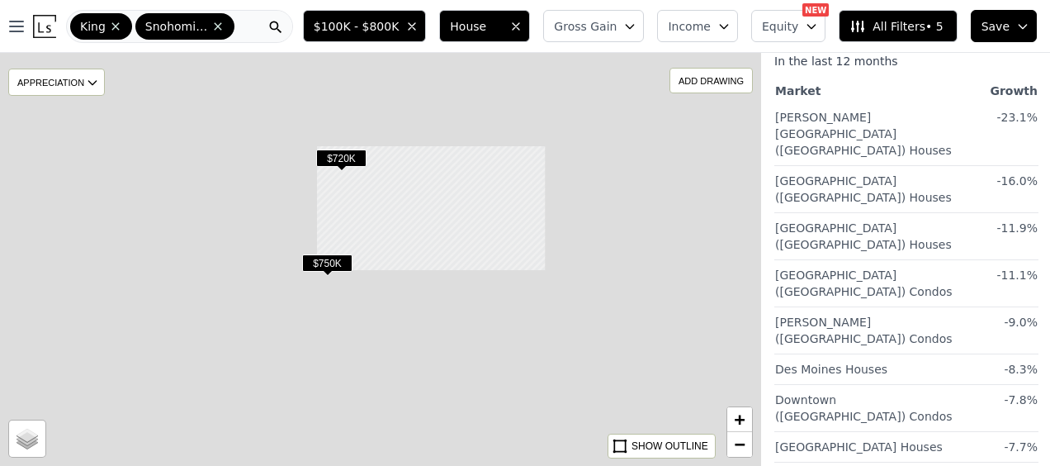
scroll to position [0, 1]
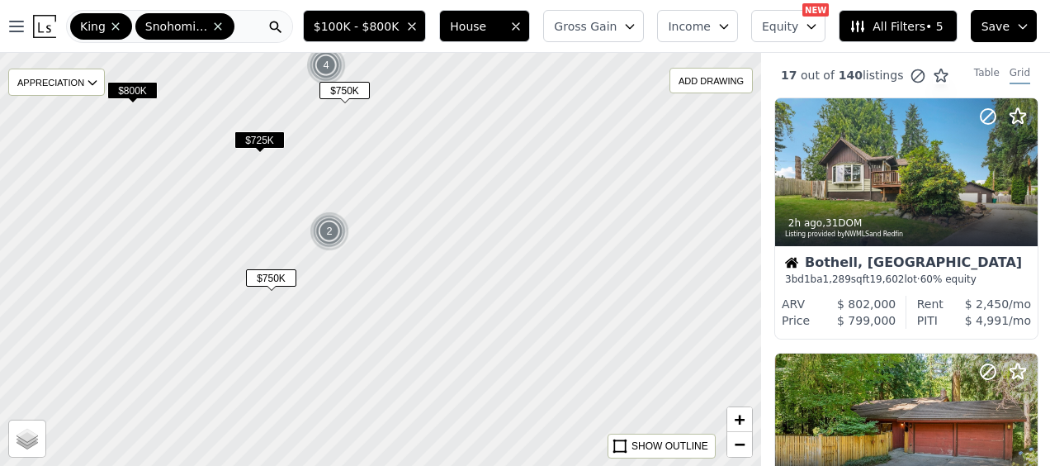
drag, startPoint x: 387, startPoint y: 307, endPoint x: 288, endPoint y: 159, distance: 178.6
click at [288, 159] on div at bounding box center [380, 259] width 913 height 495
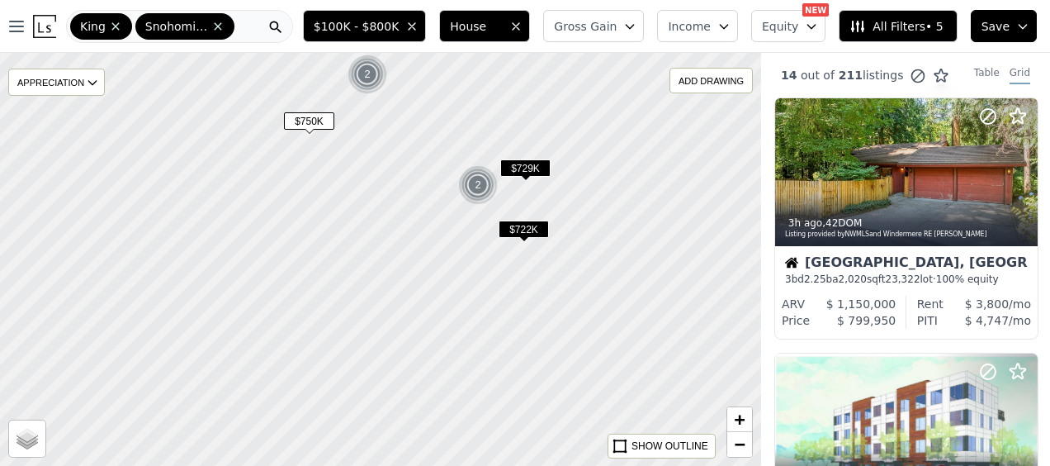
drag, startPoint x: 357, startPoint y: 334, endPoint x: 396, endPoint y: 170, distance: 168.2
click at [396, 170] on div at bounding box center [382, 250] width 913 height 495
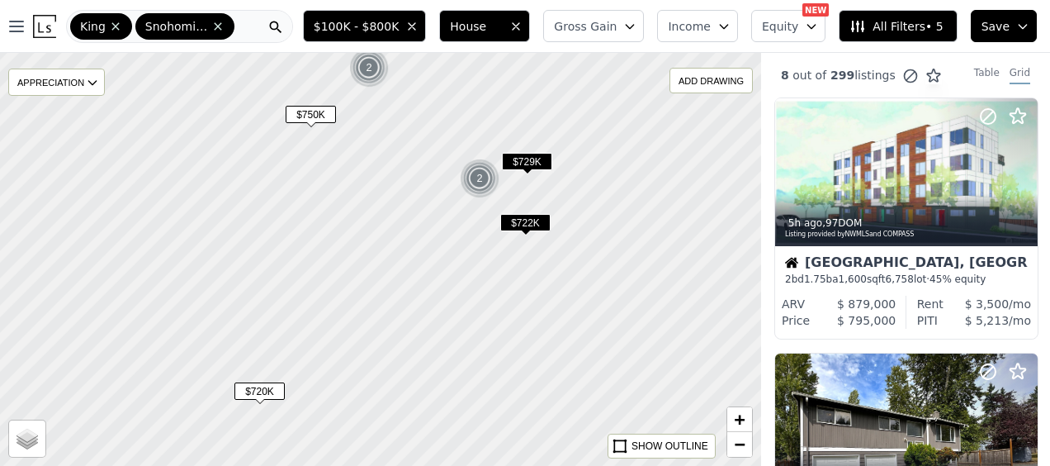
click at [891, 30] on span "All Filters • 5" at bounding box center [896, 26] width 93 height 17
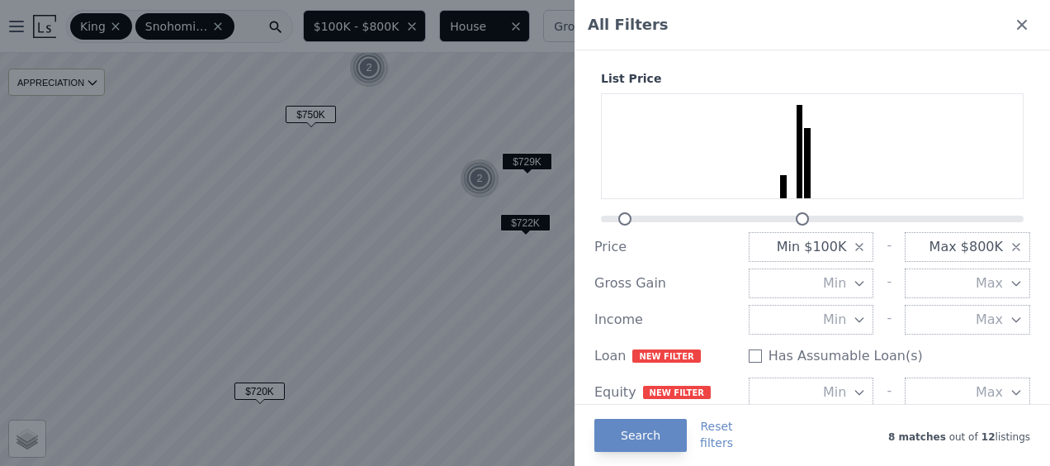
click at [829, 279] on span "Min" at bounding box center [834, 283] width 23 height 20
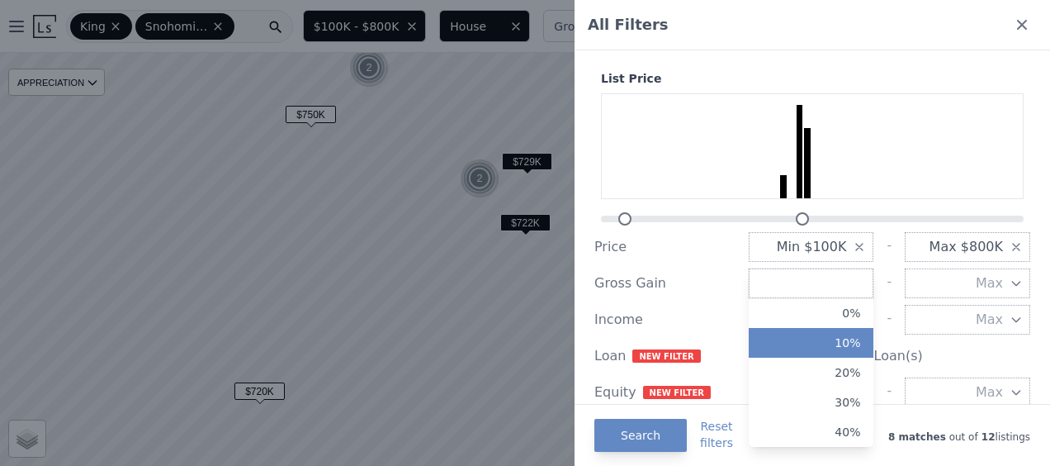
click at [832, 339] on button "10%" at bounding box center [812, 343] width 126 height 30
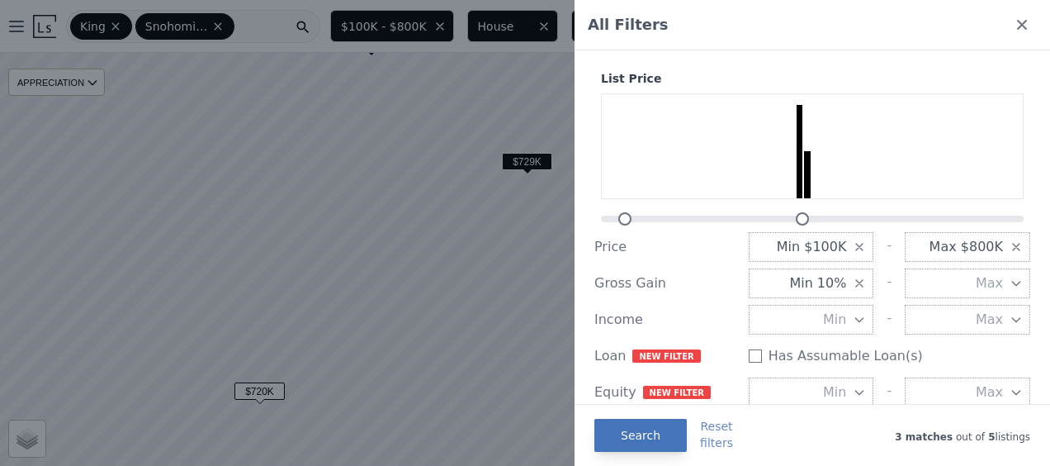
click at [634, 426] on button "Search" at bounding box center [641, 435] width 92 height 33
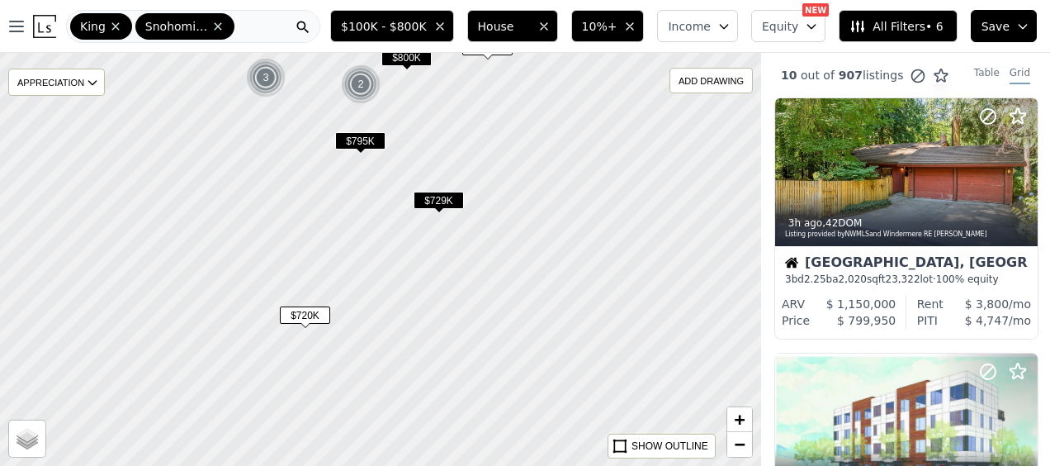
click at [427, 198] on span "$729K" at bounding box center [439, 200] width 50 height 17
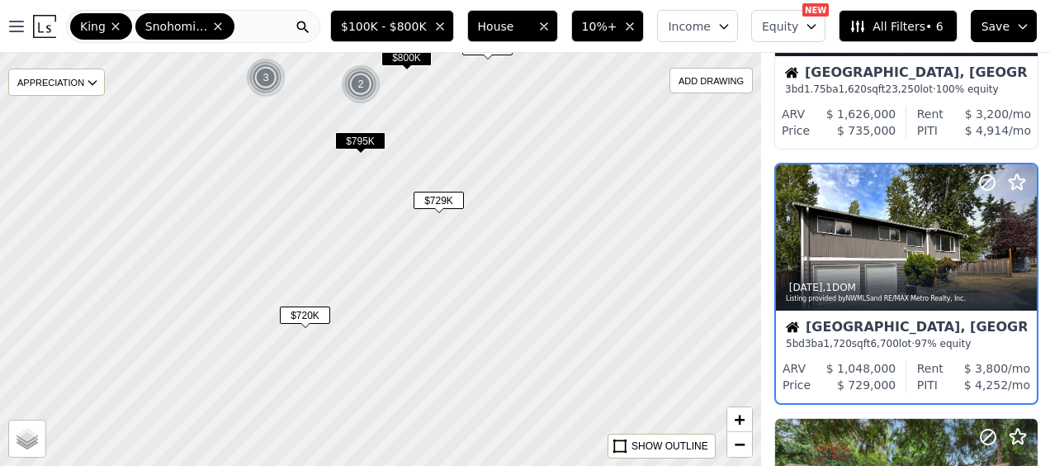
scroll to position [959, 1]
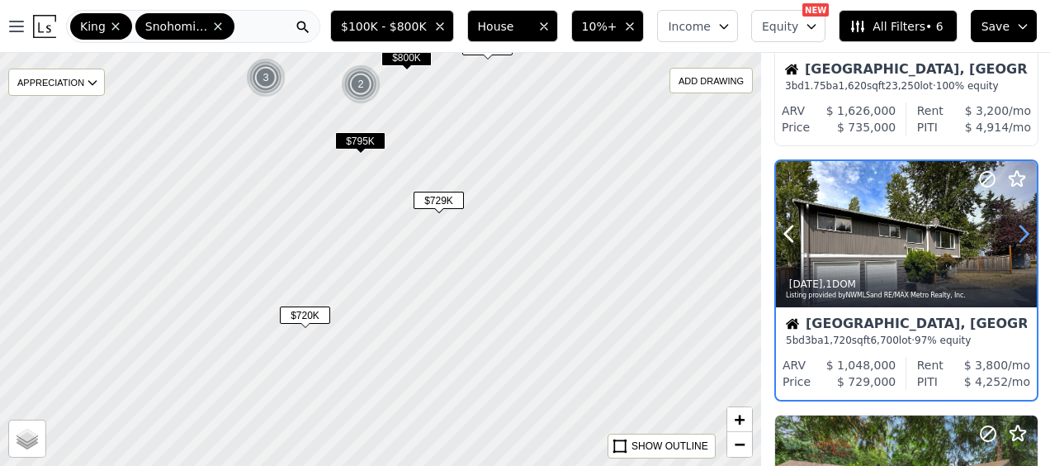
click at [1014, 237] on icon at bounding box center [1024, 233] width 26 height 26
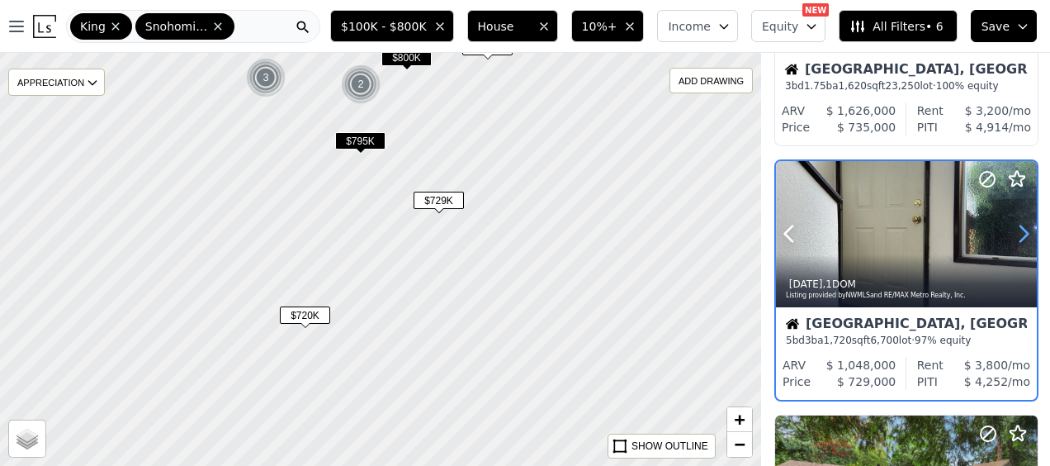
click at [1014, 237] on icon at bounding box center [1024, 233] width 26 height 26
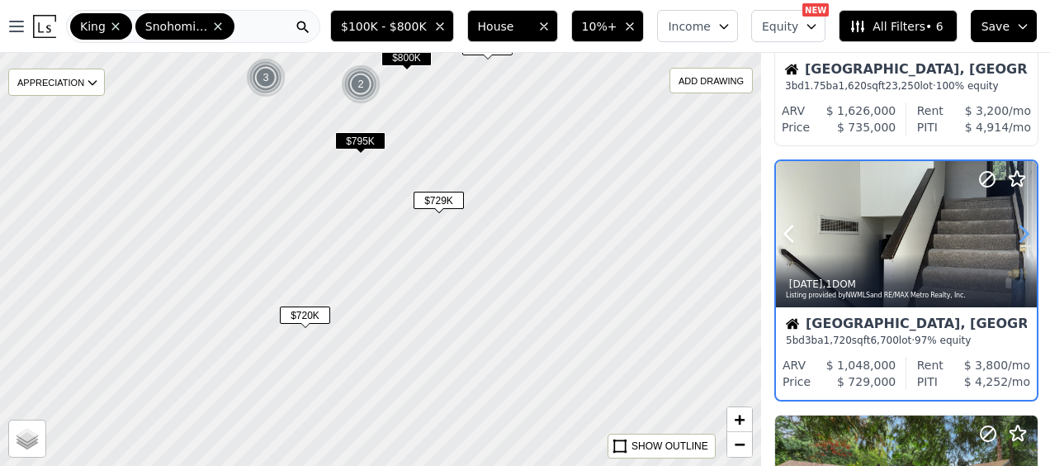
click at [1014, 237] on icon at bounding box center [1024, 233] width 26 height 26
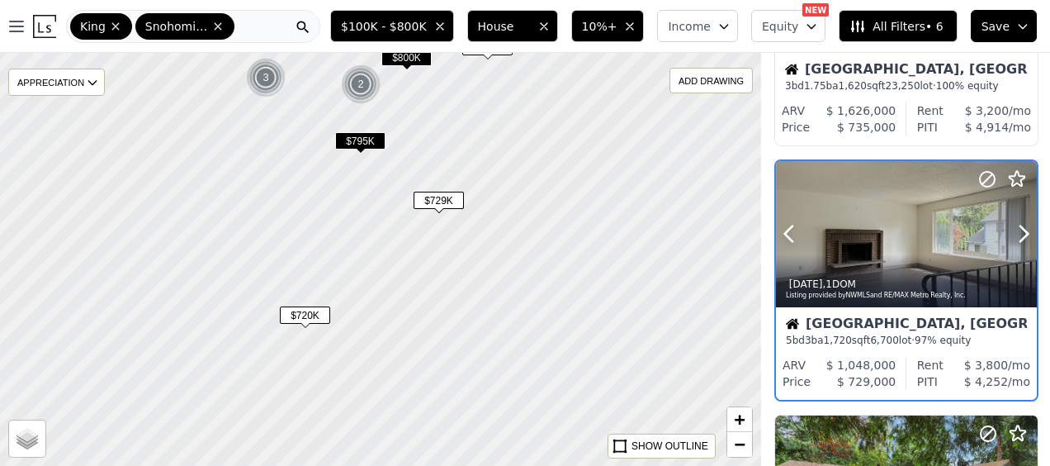
click at [912, 241] on div at bounding box center [906, 234] width 261 height 147
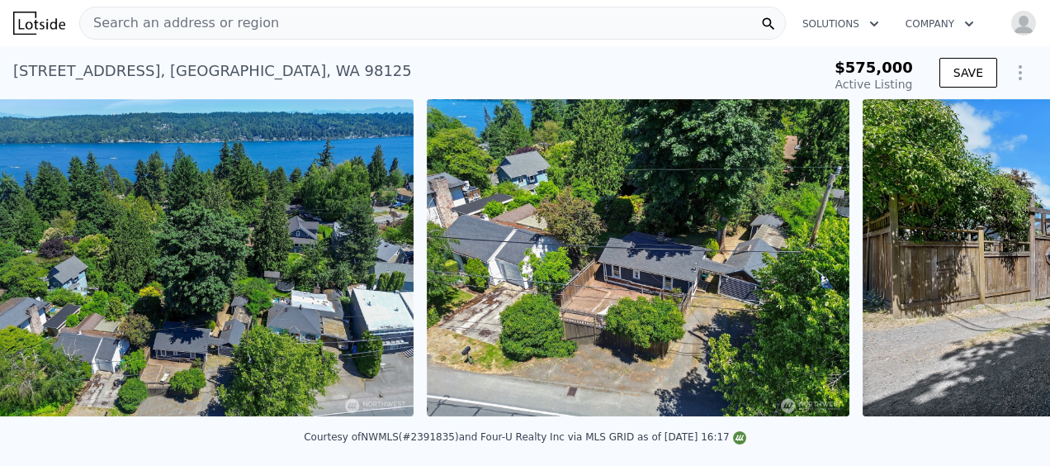
scroll to position [0, 756]
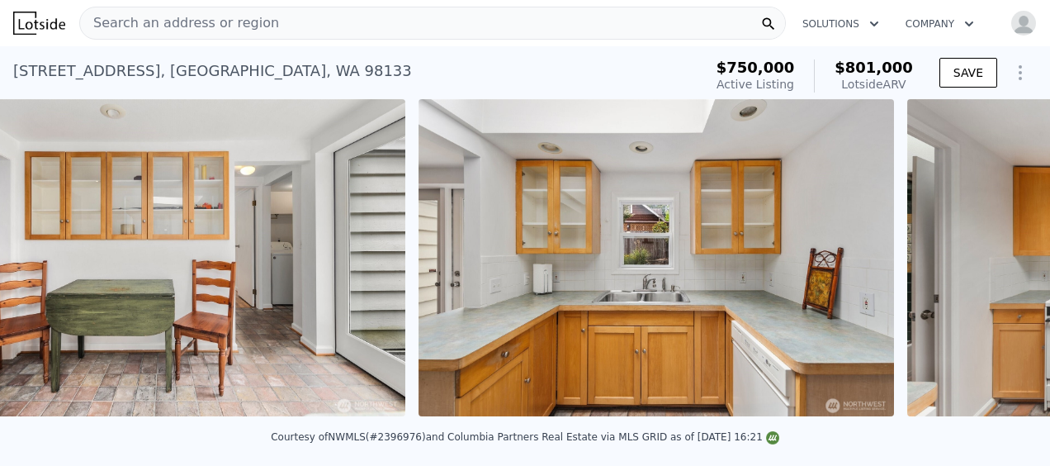
scroll to position [0, 6135]
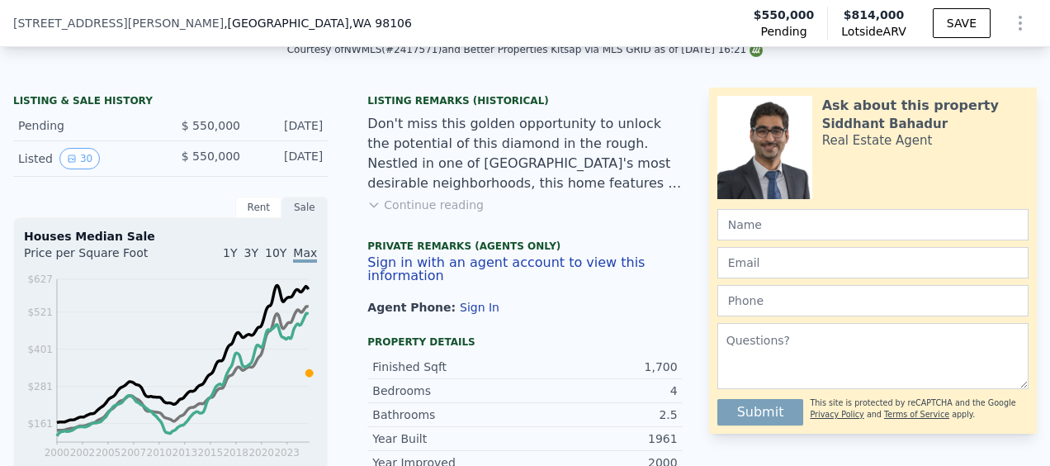
scroll to position [287, 0]
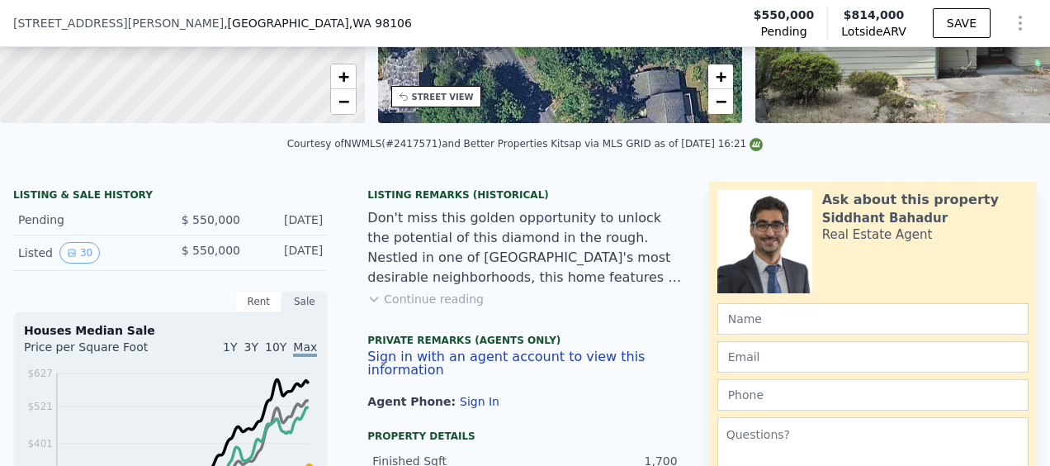
click at [415, 306] on button "Continue reading" at bounding box center [425, 299] width 116 height 17
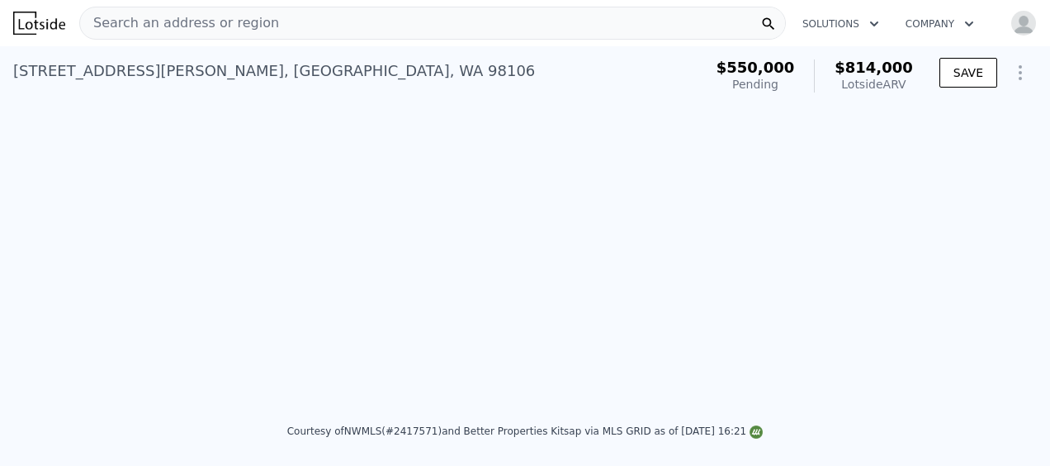
scroll to position [0, 13198]
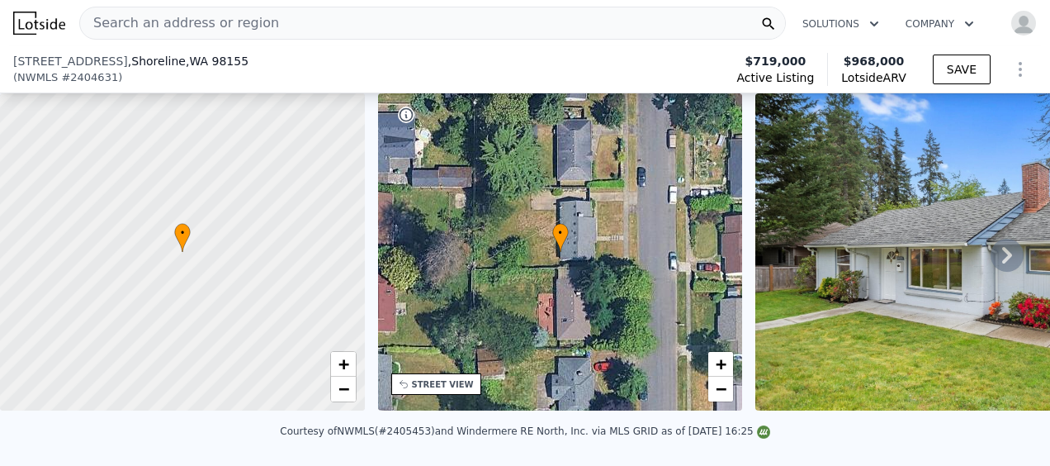
scroll to position [382, 0]
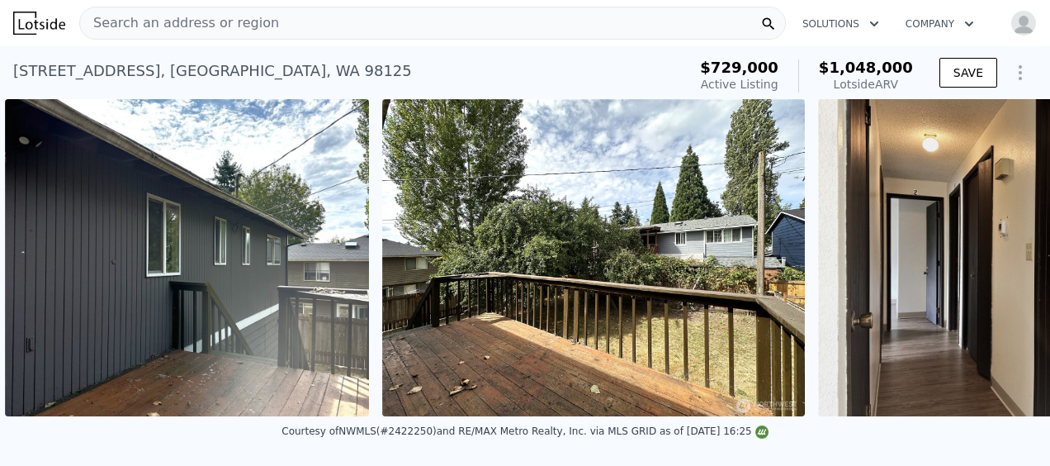
scroll to position [0, 3288]
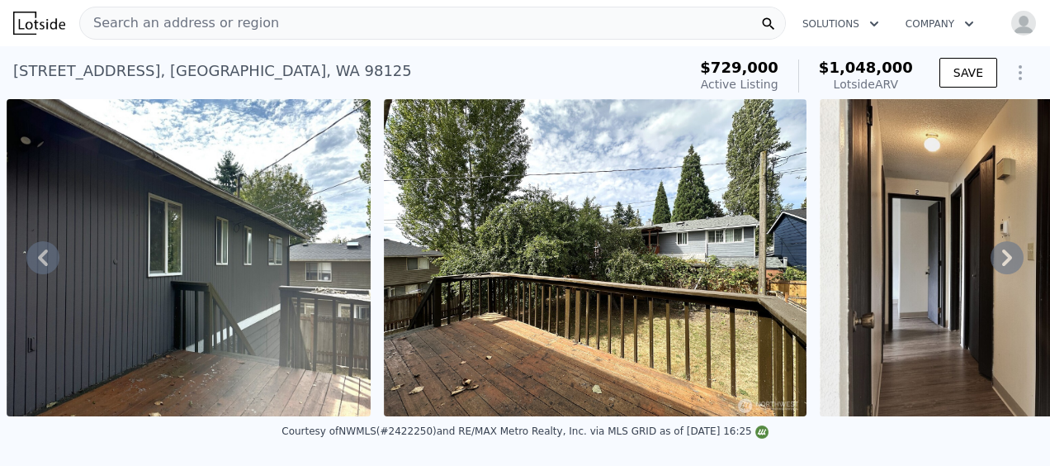
click at [139, 69] on div "[STREET_ADDRESS]" at bounding box center [212, 70] width 399 height 23
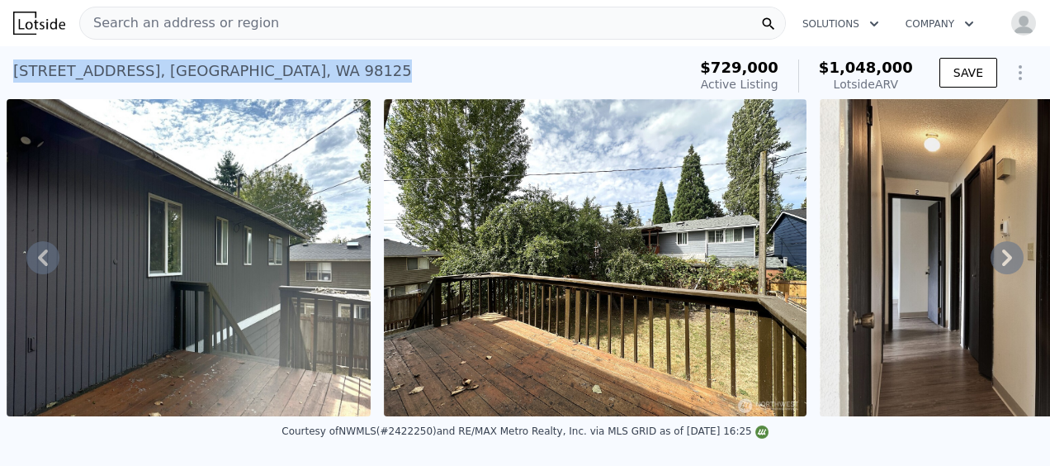
click at [139, 69] on div "[STREET_ADDRESS]" at bounding box center [212, 70] width 399 height 23
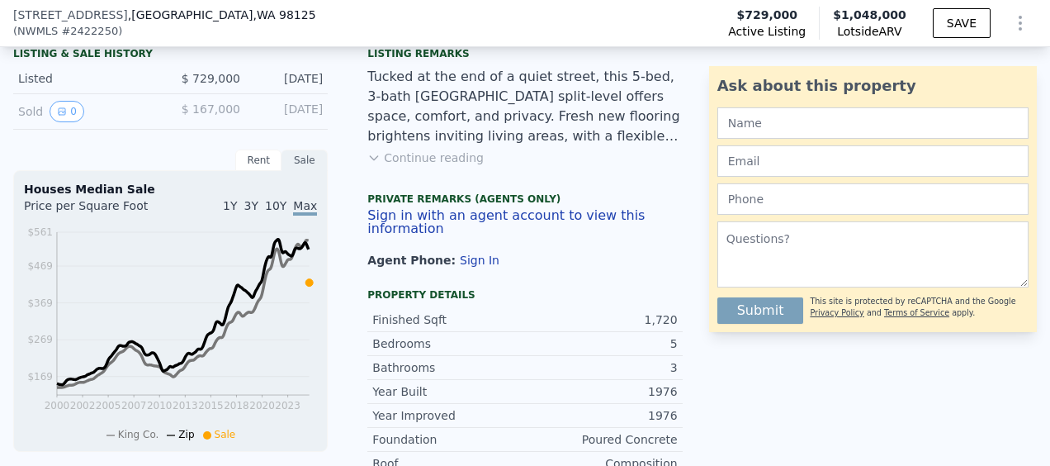
scroll to position [266, 0]
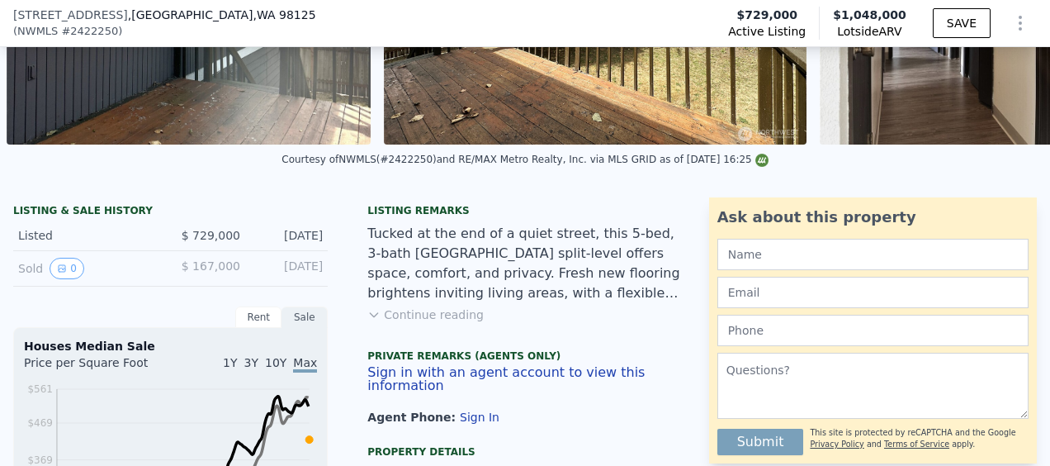
click at [429, 323] on button "Continue reading" at bounding box center [425, 314] width 116 height 17
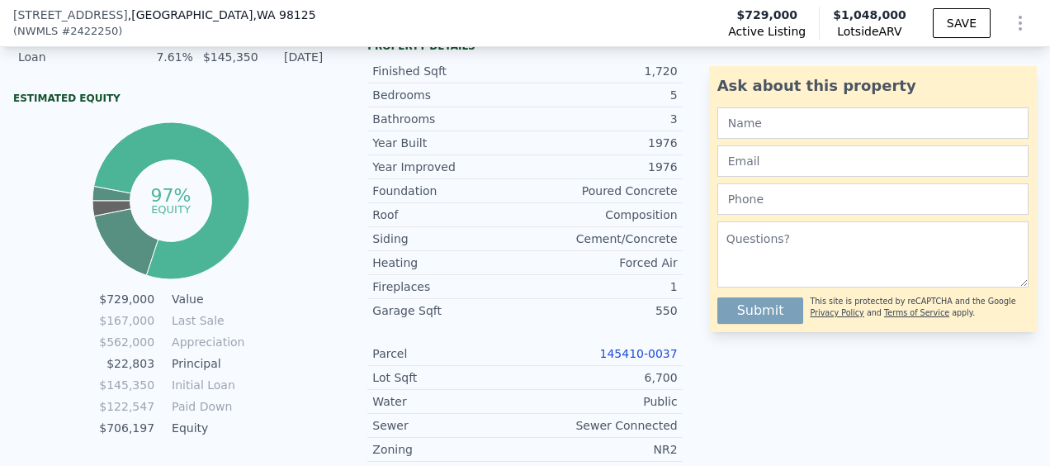
scroll to position [883, 0]
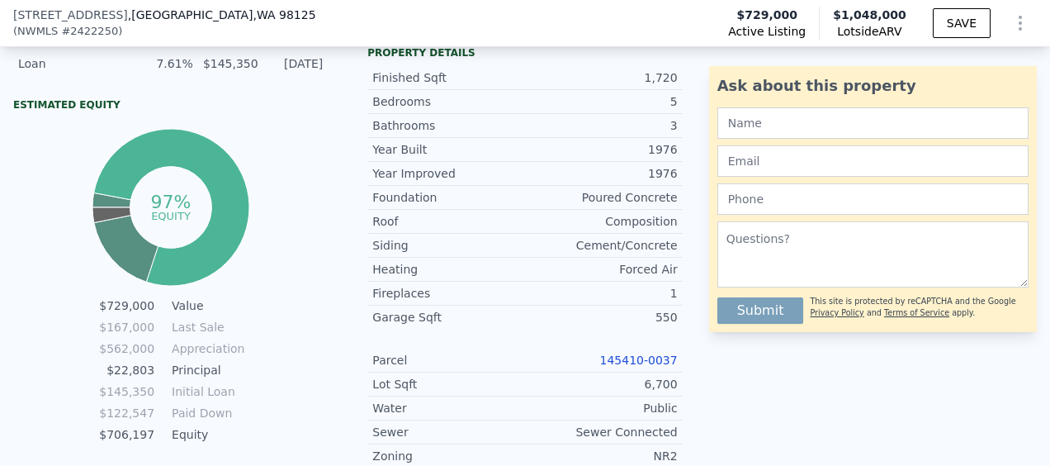
click at [657, 353] on link "145410-0037" at bounding box center [639, 359] width 78 height 13
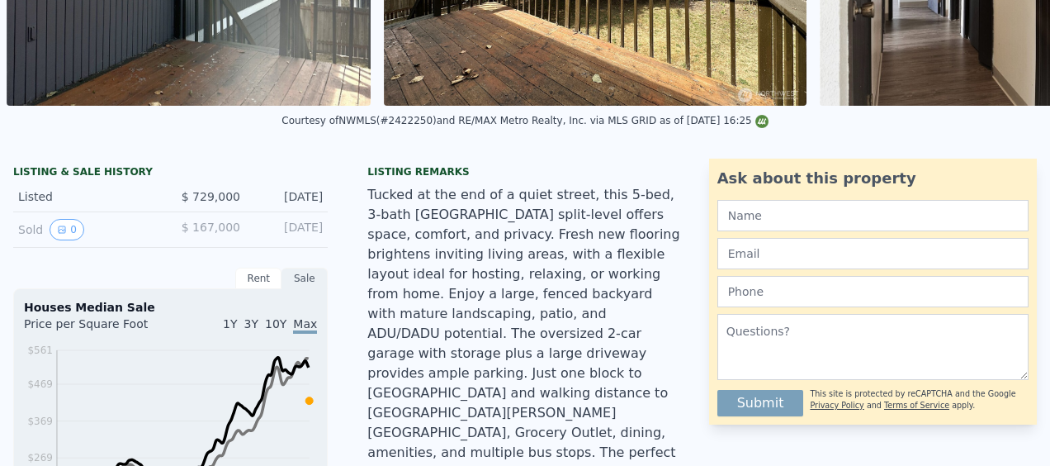
scroll to position [0, 0]
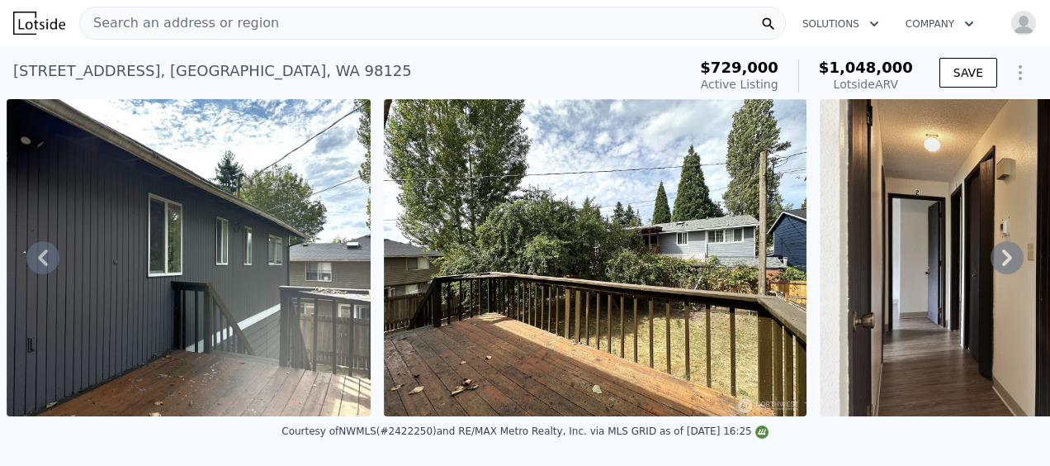
click at [211, 304] on img at bounding box center [189, 257] width 365 height 317
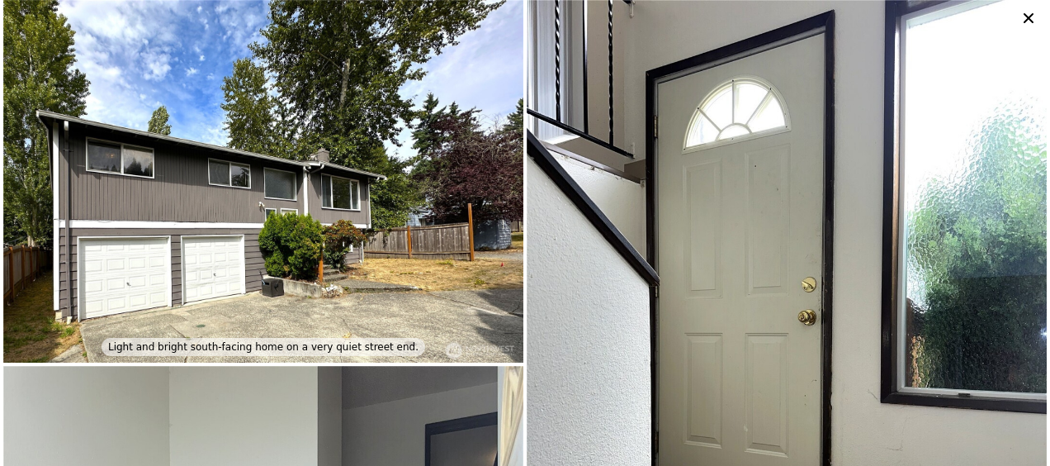
click at [1028, 21] on icon at bounding box center [1028, 18] width 23 height 23
